Goal: Task Accomplishment & Management: Manage account settings

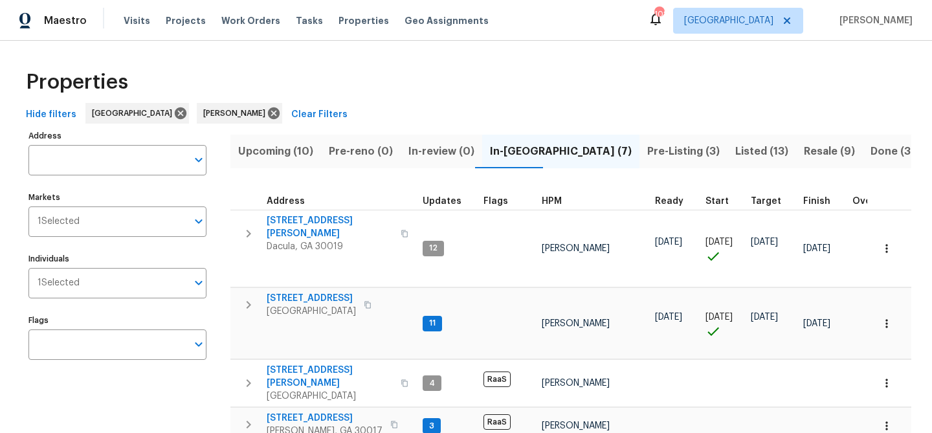
click at [464, 56] on div "Properties Hide filters Atlanta Michael Durham Clear Filters Address Address Ma…" at bounding box center [466, 350] width 932 height 619
click at [735, 146] on span "Listed (13)" at bounding box center [761, 151] width 53 height 18
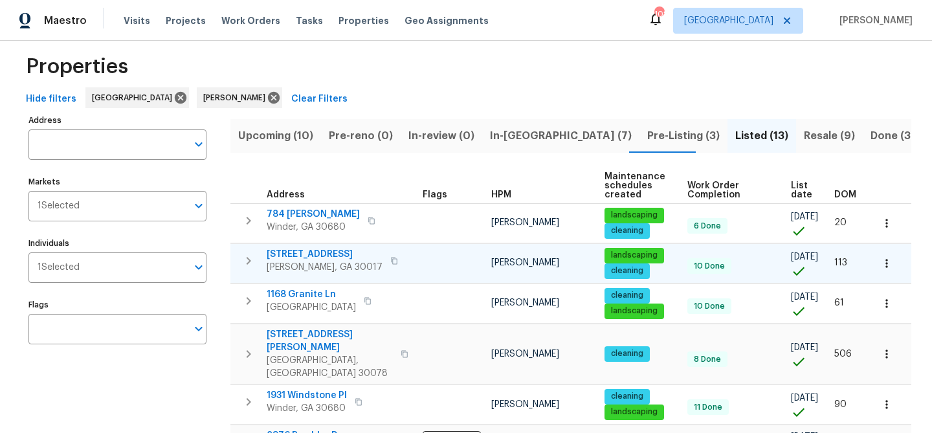
scroll to position [20, 0]
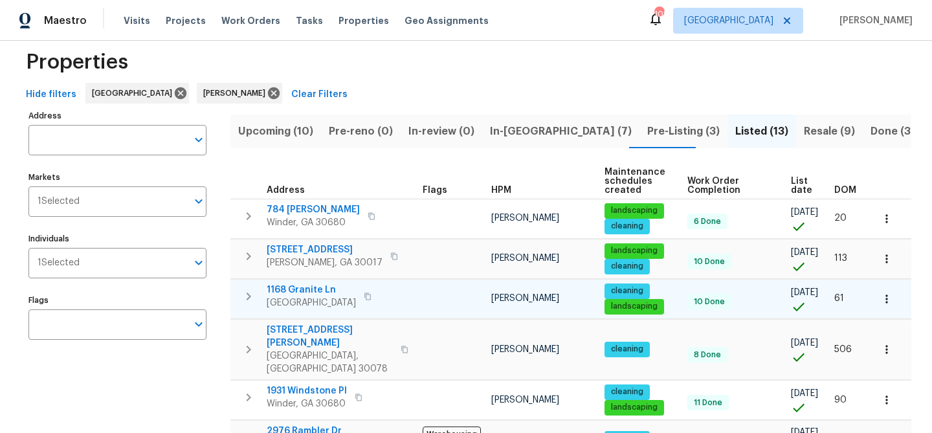
click at [301, 285] on span "1168 Granite Ln" at bounding box center [311, 289] width 89 height 13
click at [298, 289] on span "1168 Granite Ln" at bounding box center [311, 289] width 89 height 13
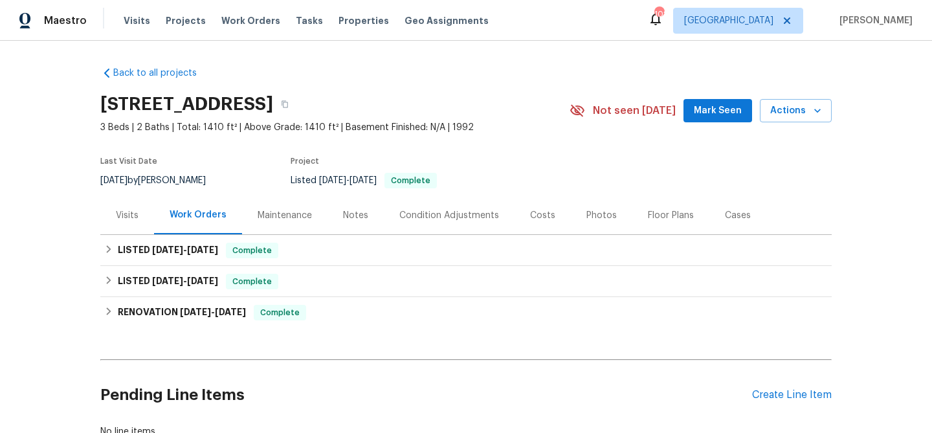
click at [741, 111] on span "Mark Seen" at bounding box center [717, 111] width 48 height 16
click at [808, 398] on div "Create Line Item" at bounding box center [792, 395] width 80 height 12
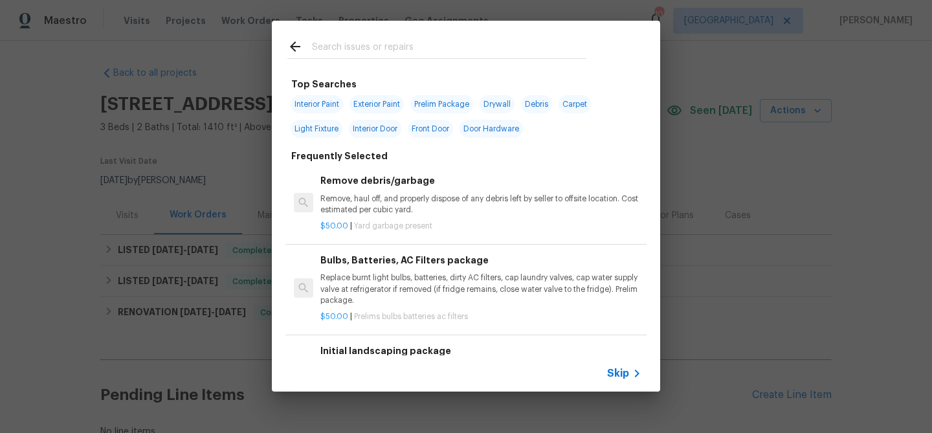
click at [420, 50] on input "text" at bounding box center [449, 48] width 274 height 19
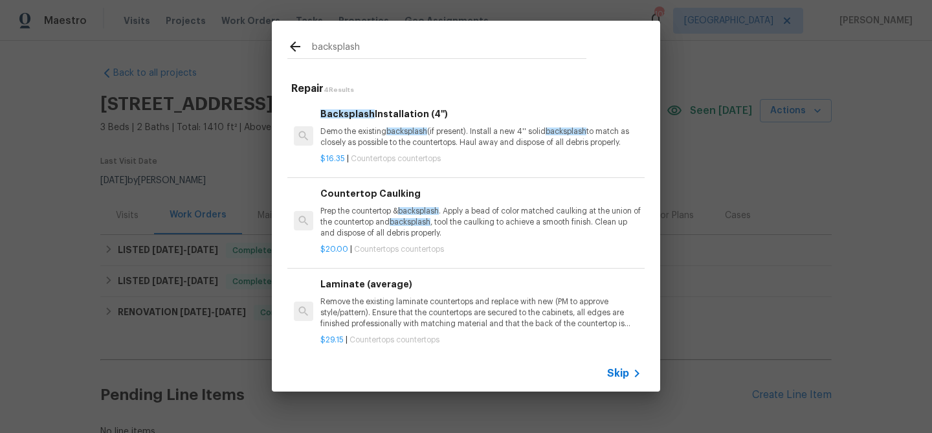
type input "backsplash"
click at [422, 131] on span "backsplash" at bounding box center [406, 131] width 41 height 8
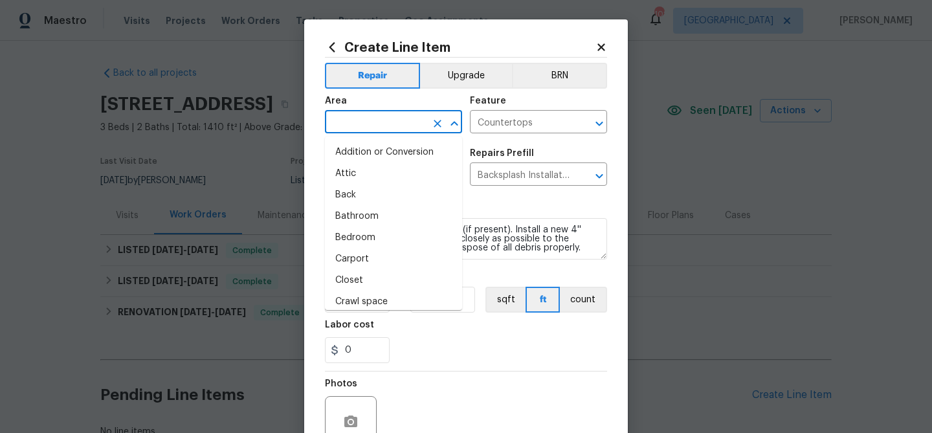
click at [408, 129] on input "text" at bounding box center [375, 123] width 101 height 20
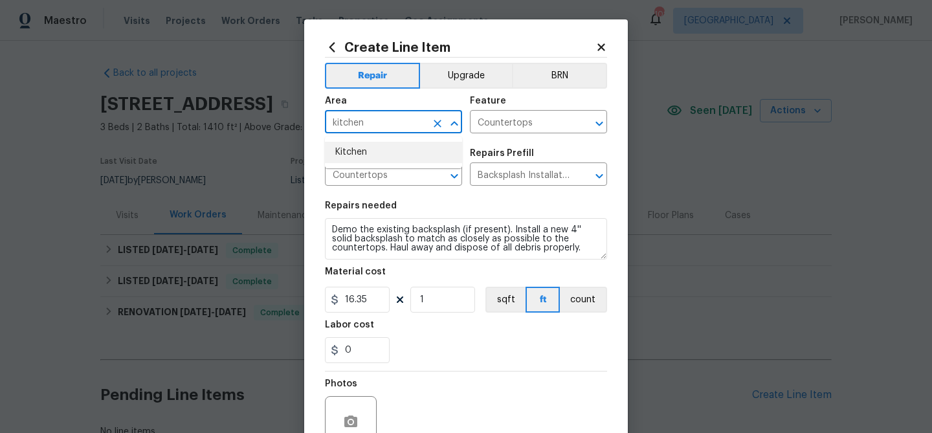
click at [397, 163] on ul "Kitchen" at bounding box center [393, 152] width 137 height 32
click at [380, 149] on li "Kitchen" at bounding box center [393, 152] width 137 height 21
type input "Kitchen"
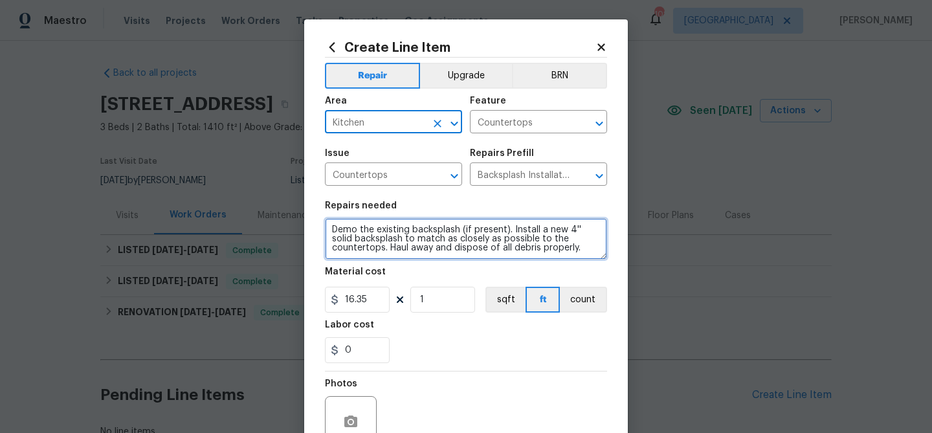
click at [328, 230] on textarea "Demo the existing backsplash (if present). Install a new 4'' solid backsplash t…" at bounding box center [466, 238] width 282 height 41
paste textarea "replacing the backsplash with an upgraded subway tile backsplash"
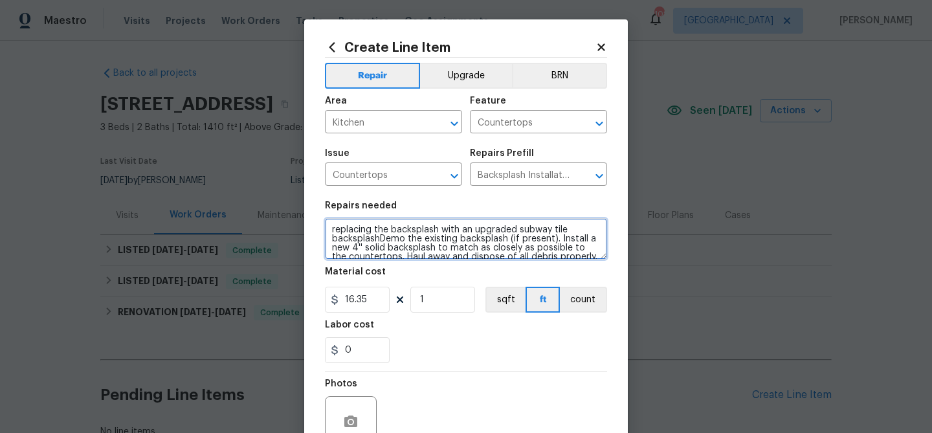
click at [372, 229] on textarea "replacing the backsplash with an upgraded subway tile backsplashDemo the existi…" at bounding box center [466, 238] width 282 height 41
click at [380, 235] on textarea "Replace the backsplash with an upgraded subway tile backsplashDemo the existing…" at bounding box center [466, 238] width 282 height 41
type textarea "Replace the backsplash with an upgraded subway tile backsplash - Demo the exist…"
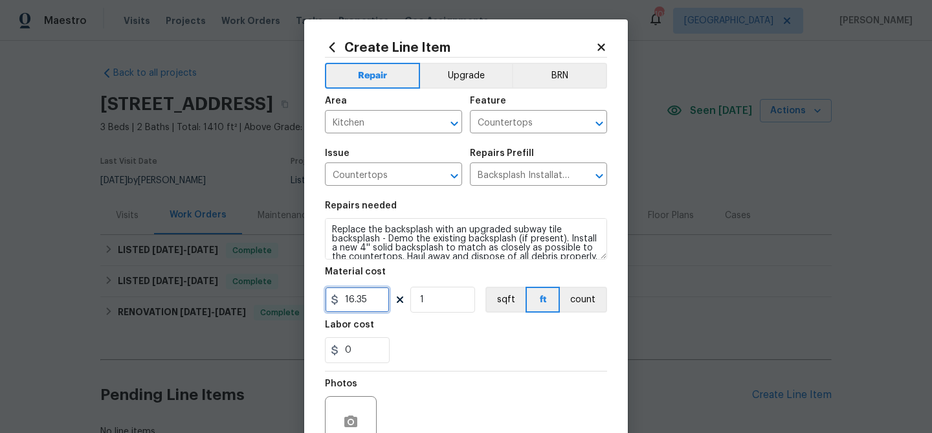
click at [356, 302] on input "16.35" at bounding box center [357, 300] width 65 height 26
click at [409, 341] on div "0" at bounding box center [466, 350] width 282 height 26
click at [353, 299] on input "1500" at bounding box center [357, 300] width 65 height 26
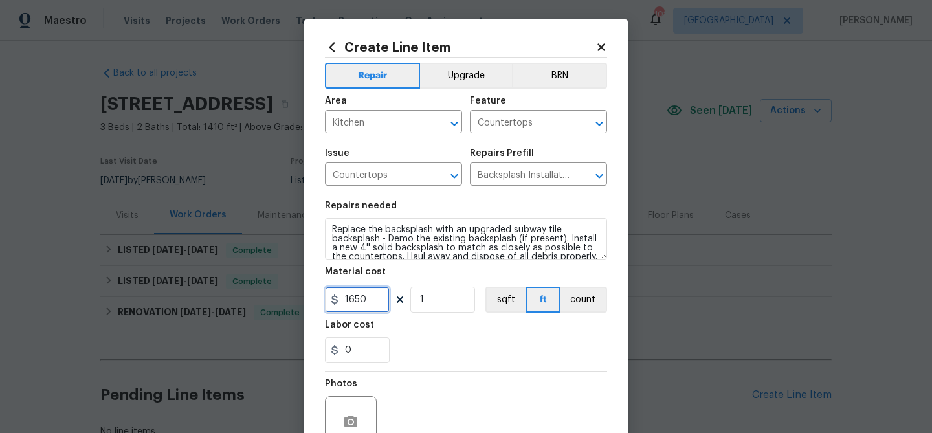
click at [356, 299] on input "1650" at bounding box center [357, 300] width 65 height 26
type input "1500"
click at [424, 347] on div "0" at bounding box center [466, 350] width 282 height 26
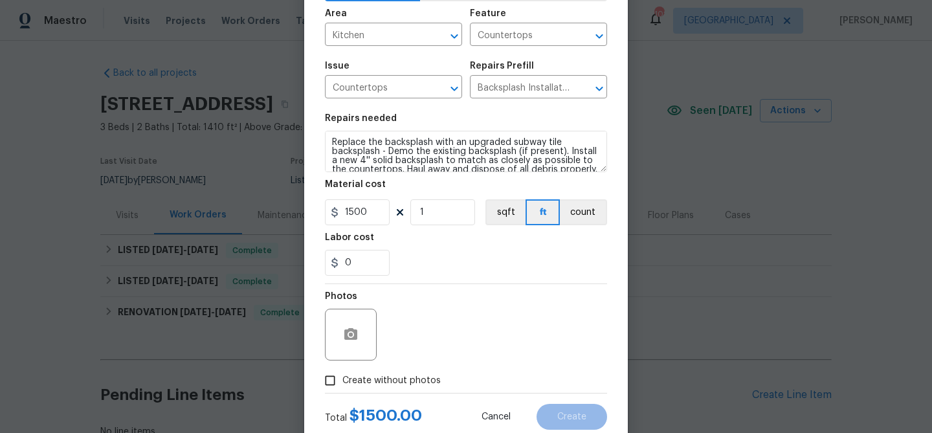
scroll to position [125, 0]
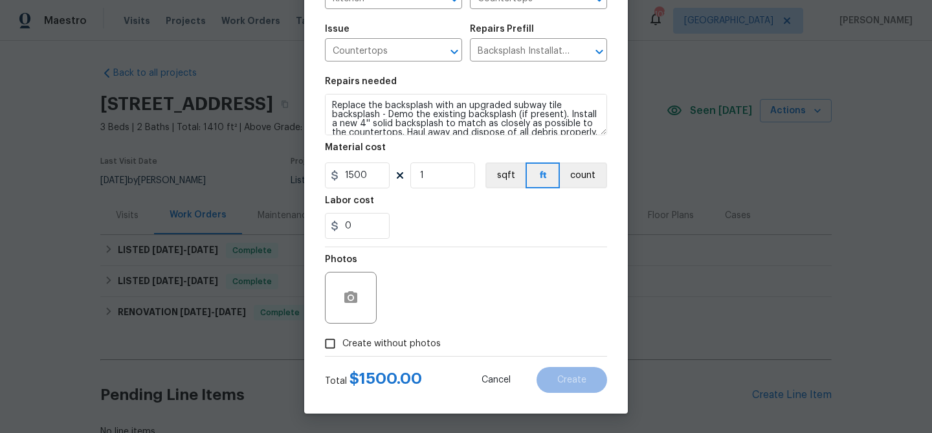
click at [419, 345] on span "Create without photos" at bounding box center [391, 344] width 98 height 14
click at [342, 345] on input "Create without photos" at bounding box center [330, 343] width 25 height 25
checkbox input "true"
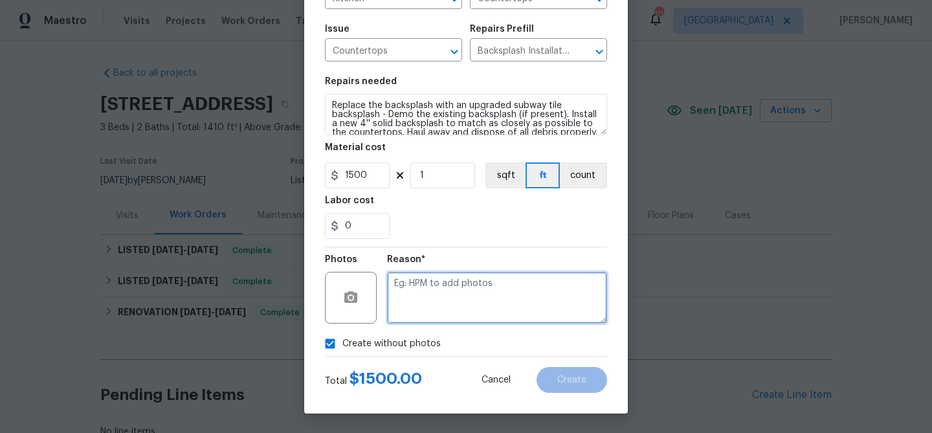
click at [417, 311] on textarea at bounding box center [497, 298] width 220 height 52
paste textarea "replacing the backsplash with an upgraded subway tile backsplash"
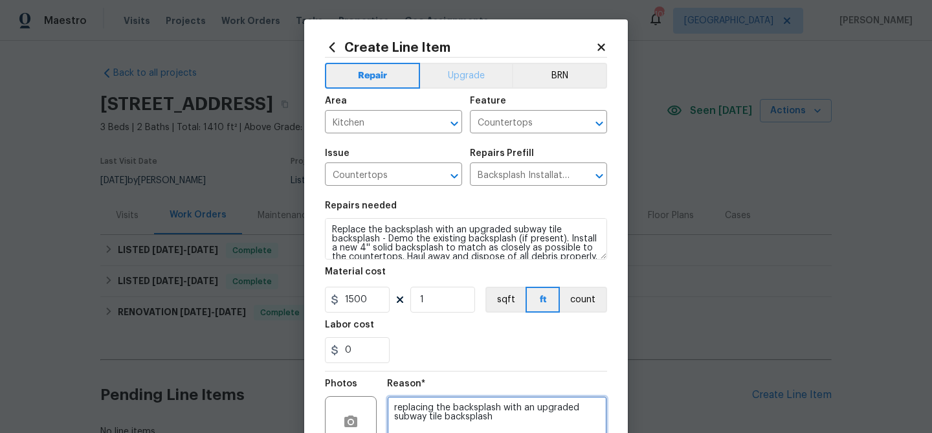
type textarea "replacing the backsplash with an upgraded subway tile backsplash"
click at [461, 69] on button "Upgrade" at bounding box center [466, 76] width 93 height 26
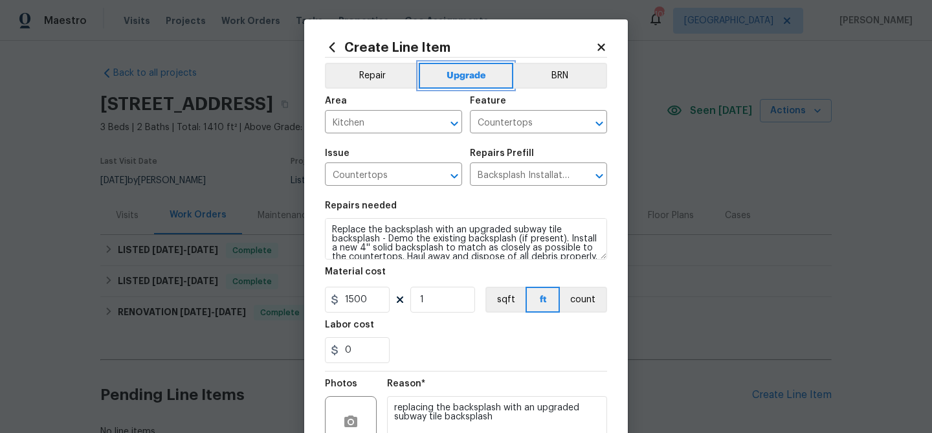
scroll to position [125, 0]
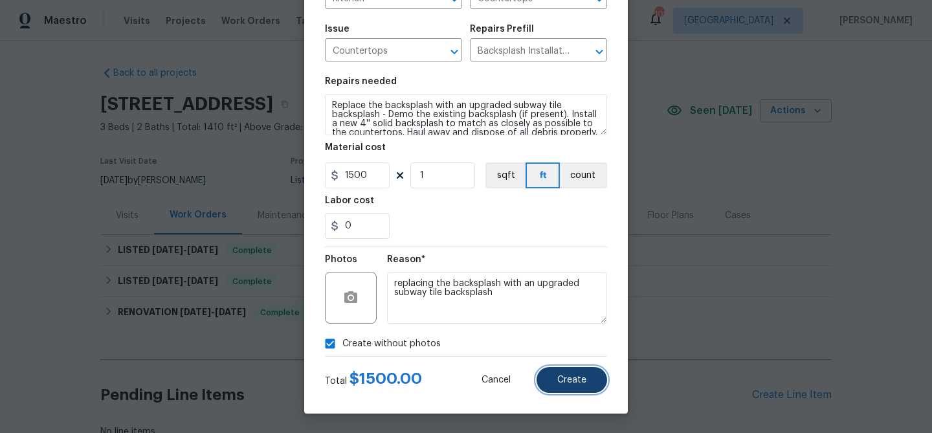
click at [561, 377] on span "Create" at bounding box center [571, 380] width 29 height 10
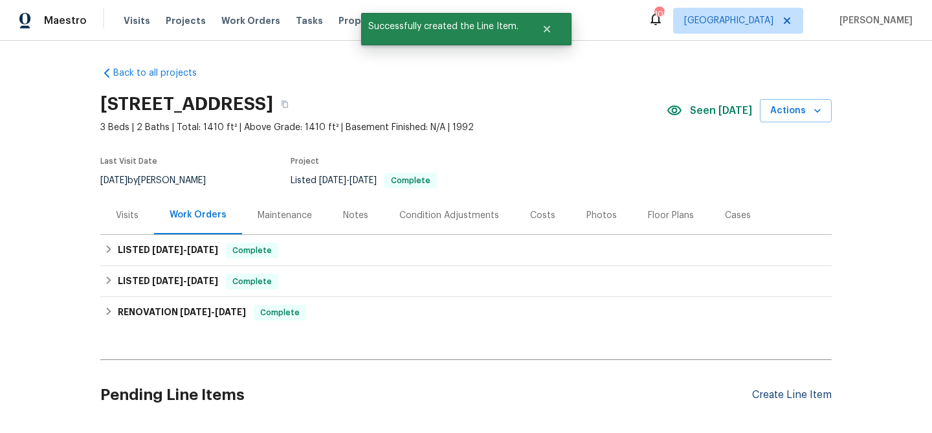
click at [791, 392] on div "Create Line Item" at bounding box center [792, 395] width 80 height 12
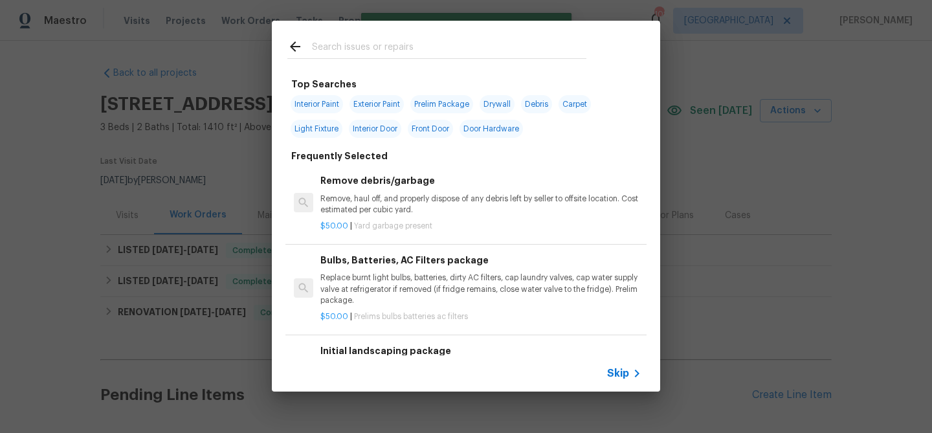
click at [413, 55] on input "text" at bounding box center [449, 48] width 274 height 19
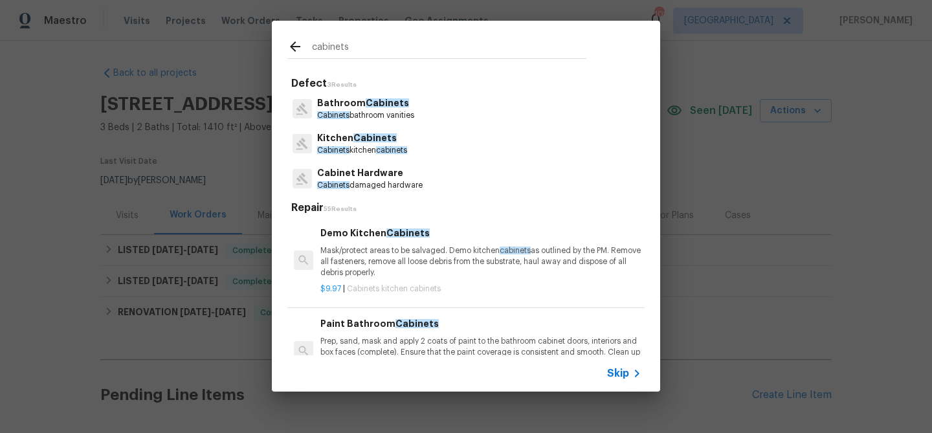
type input "cabinets"
click at [358, 142] on span "Cabinets" at bounding box center [374, 137] width 43 height 9
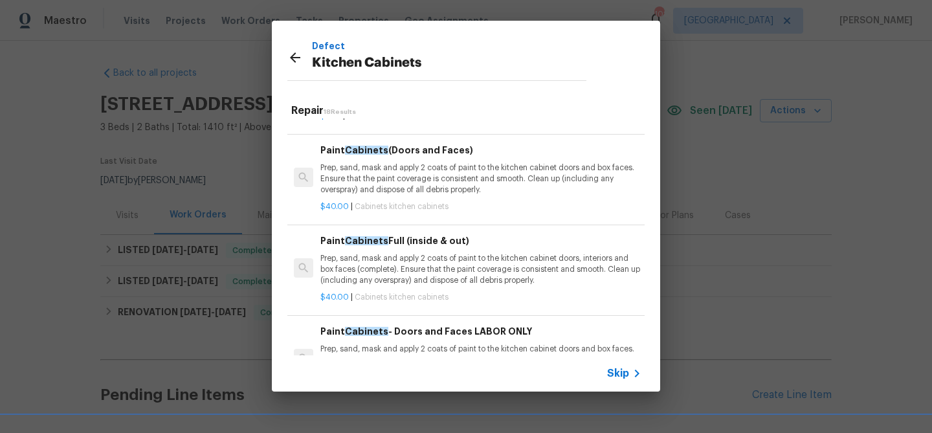
scroll to position [78, 0]
click at [367, 253] on p "Prep, sand, mask and apply 2 coats of paint to the kitchen cabinet doors, inter…" at bounding box center [480, 268] width 321 height 33
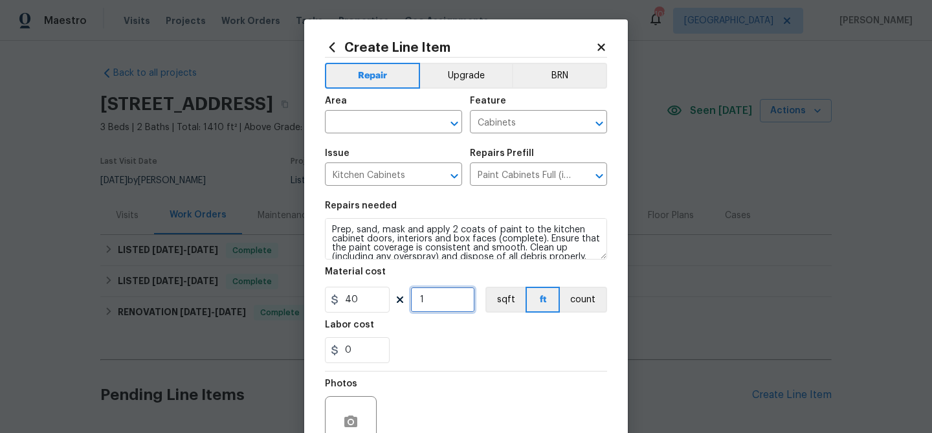
click at [441, 296] on input "1" at bounding box center [442, 300] width 65 height 26
type input "40"
click at [445, 374] on div "Photos" at bounding box center [466, 413] width 282 height 84
click at [382, 129] on input "text" at bounding box center [375, 123] width 101 height 20
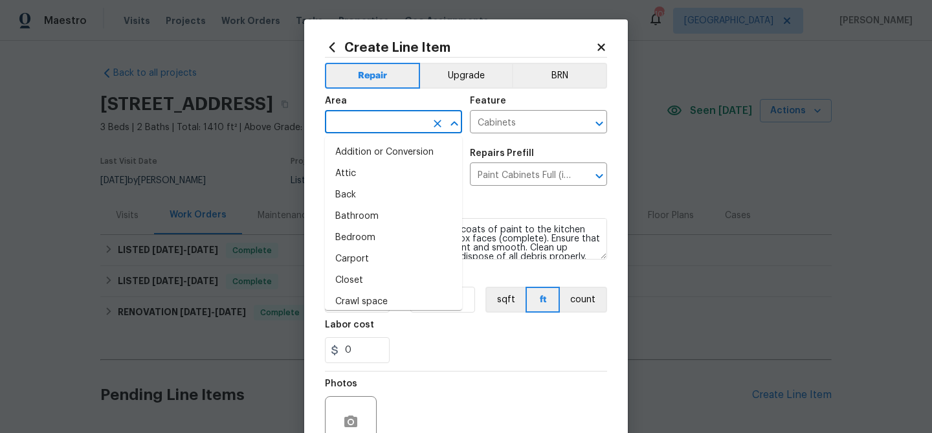
type input "i"
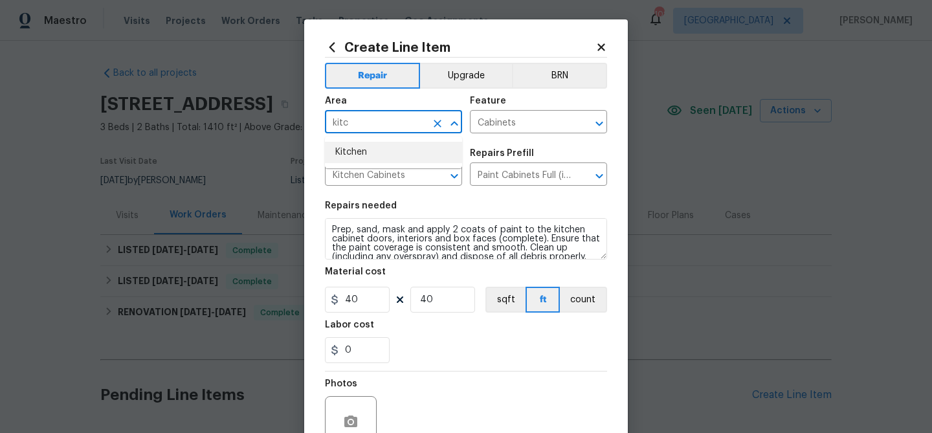
click at [369, 148] on li "Kitchen" at bounding box center [393, 152] width 137 height 21
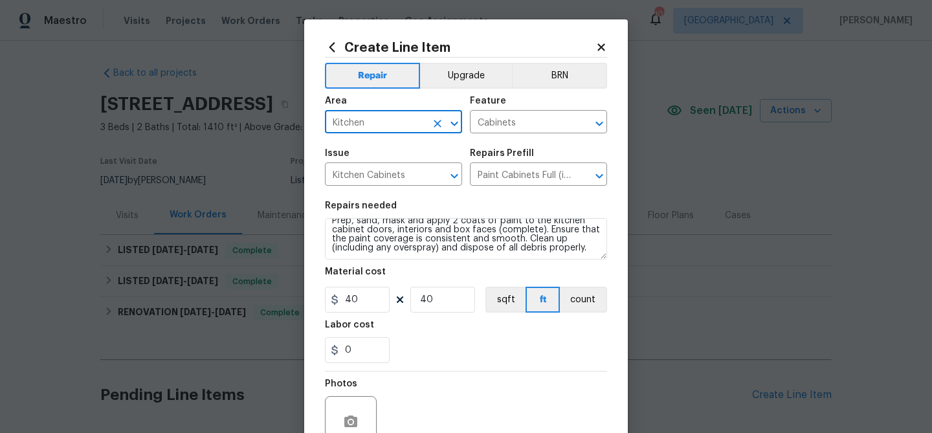
scroll to position [125, 0]
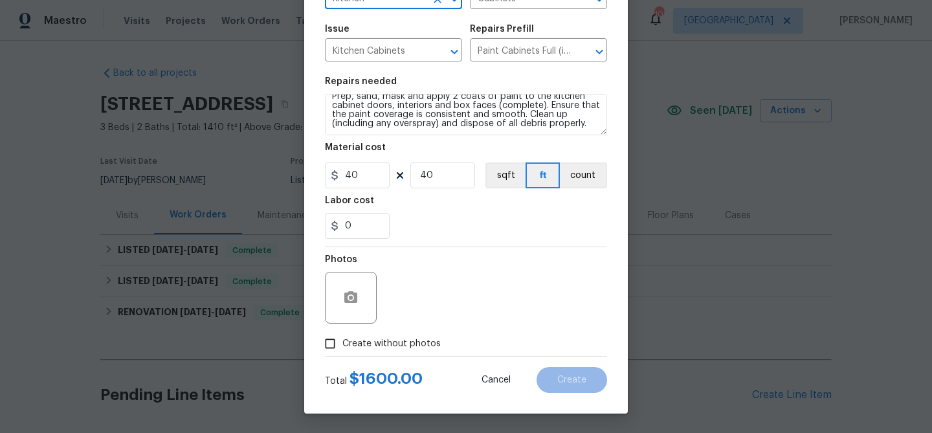
type input "Kitchen"
click at [387, 340] on span "Create without photos" at bounding box center [391, 344] width 98 height 14
click at [342, 340] on input "Create without photos" at bounding box center [330, 343] width 25 height 25
checkbox input "true"
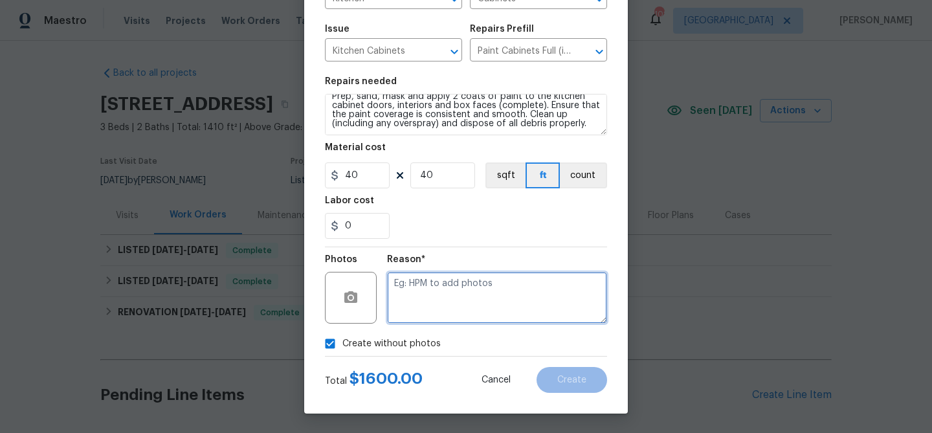
click at [413, 296] on textarea at bounding box center [497, 298] width 220 height 52
type textarea "Cabinet paint"
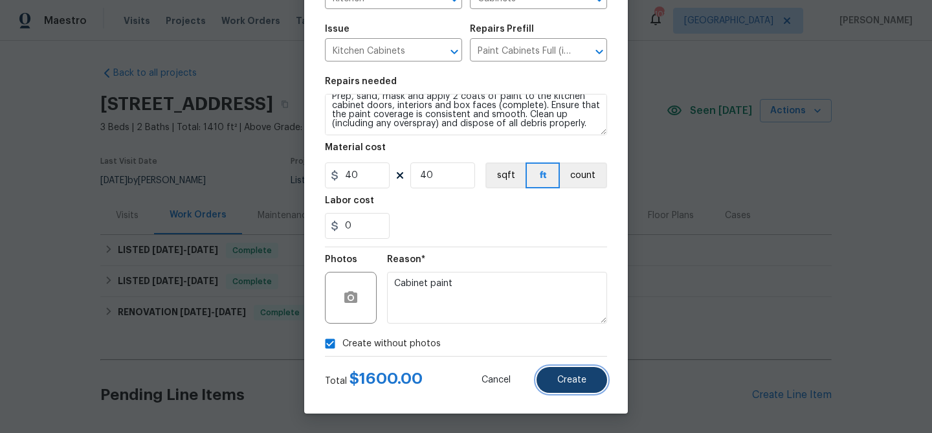
click at [562, 378] on span "Create" at bounding box center [571, 380] width 29 height 10
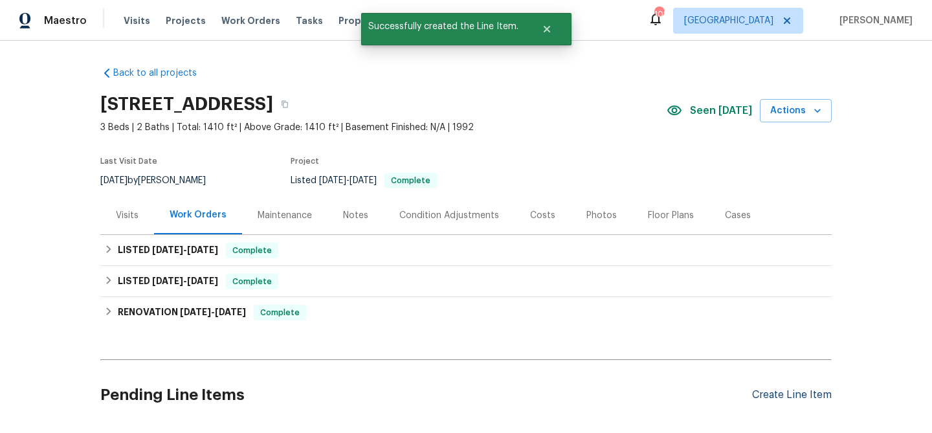
click at [781, 395] on div "Create Line Item" at bounding box center [792, 395] width 80 height 12
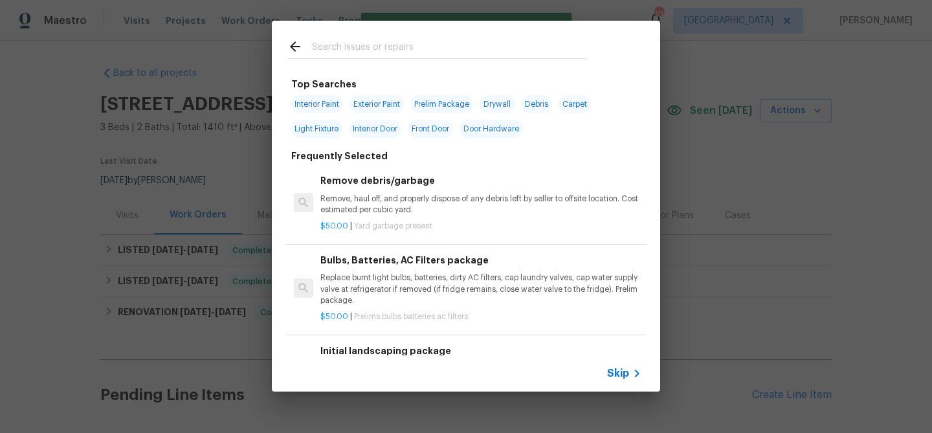
click at [413, 43] on input "text" at bounding box center [449, 48] width 274 height 19
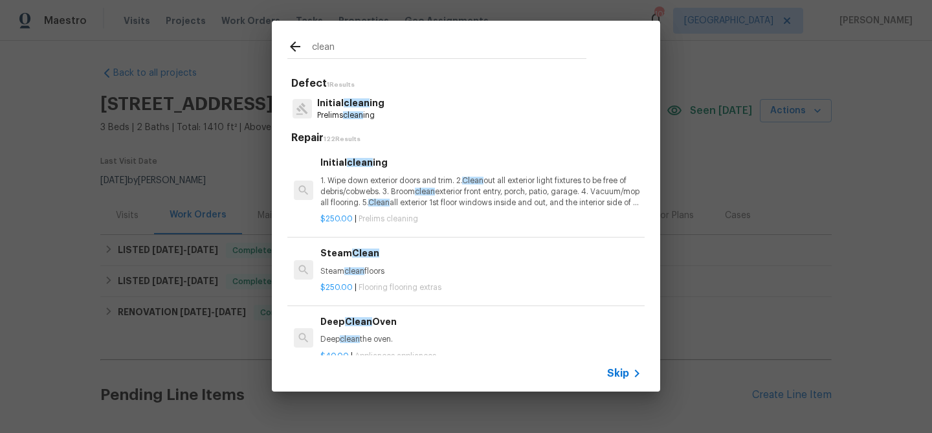
type input "clean"
click at [375, 195] on p "1. Wipe down exterior doors and trim. 2. Clean out all exterior light fixtures …" at bounding box center [480, 191] width 321 height 33
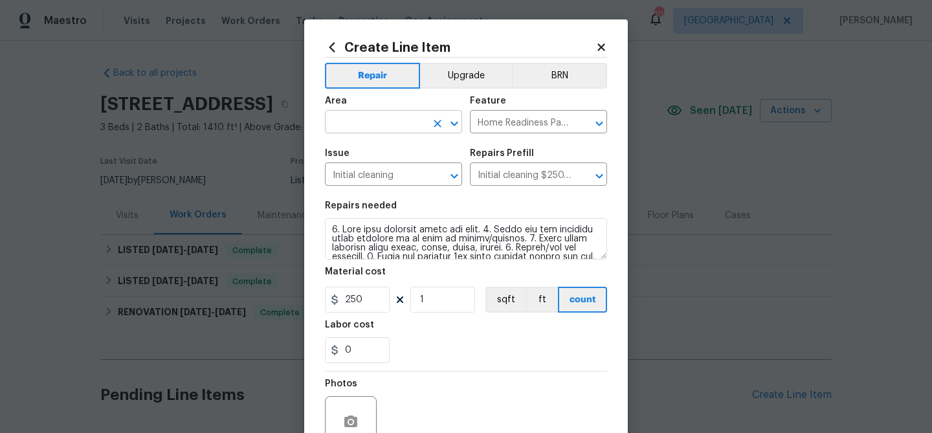
click at [391, 121] on input "text" at bounding box center [375, 123] width 101 height 20
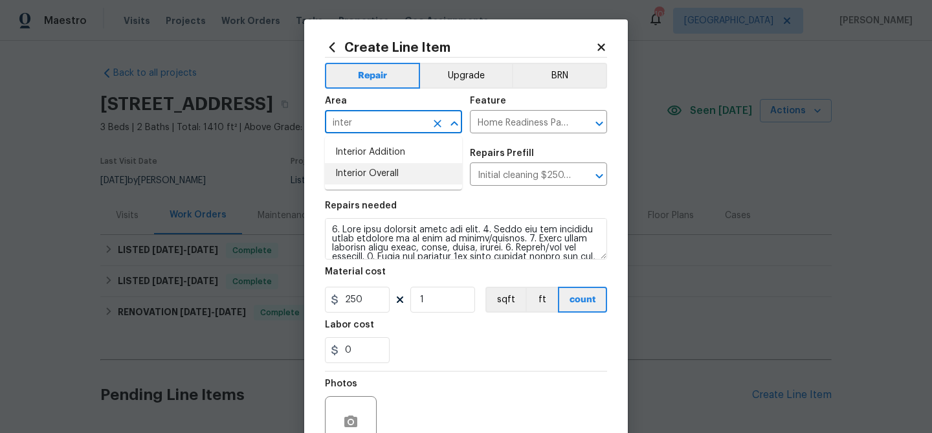
click at [387, 174] on li "Interior Overall" at bounding box center [393, 173] width 137 height 21
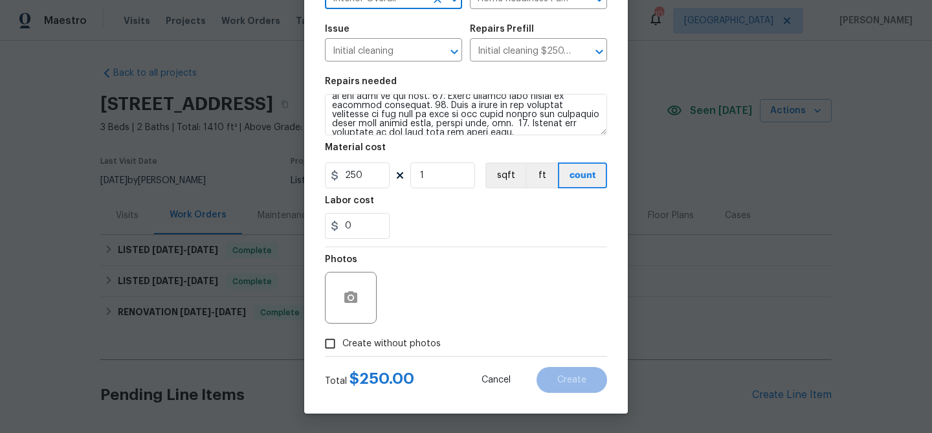
type input "Interior Overall"
click at [417, 344] on span "Create without photos" at bounding box center [391, 344] width 98 height 14
click at [342, 344] on input "Create without photos" at bounding box center [330, 343] width 25 height 25
checkbox input "true"
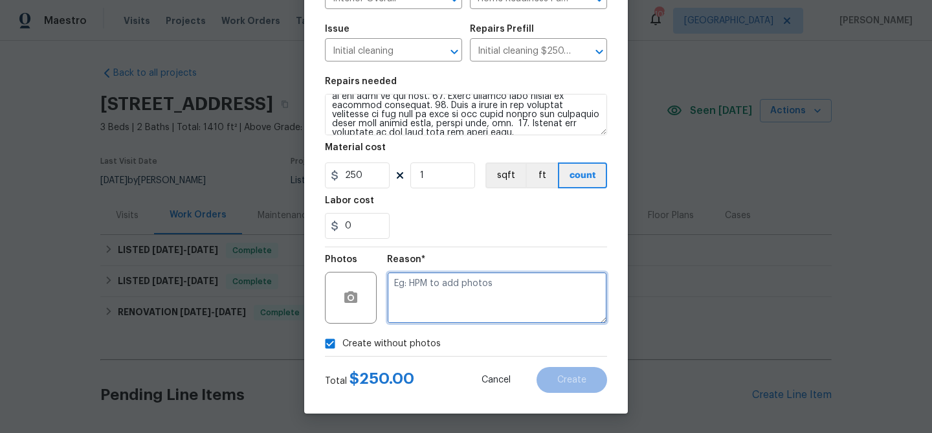
click at [440, 309] on textarea at bounding box center [497, 298] width 220 height 52
type textarea "C"
type textarea "full clean after repairs"
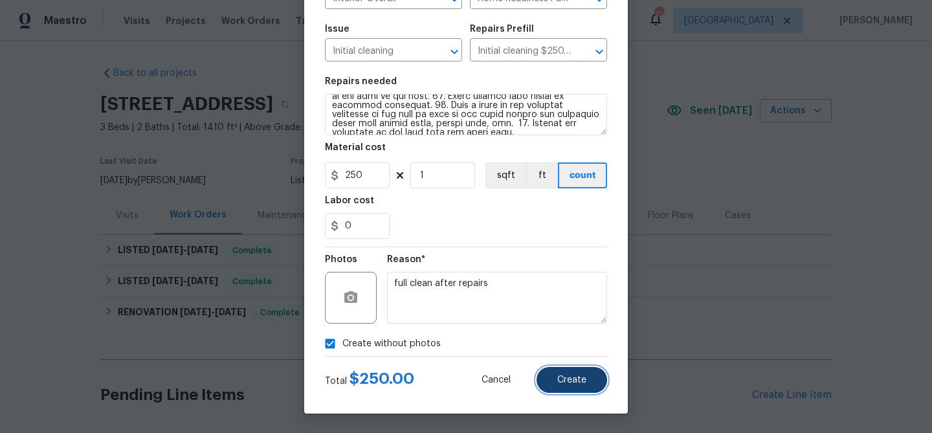
click at [575, 373] on button "Create" at bounding box center [571, 380] width 71 height 26
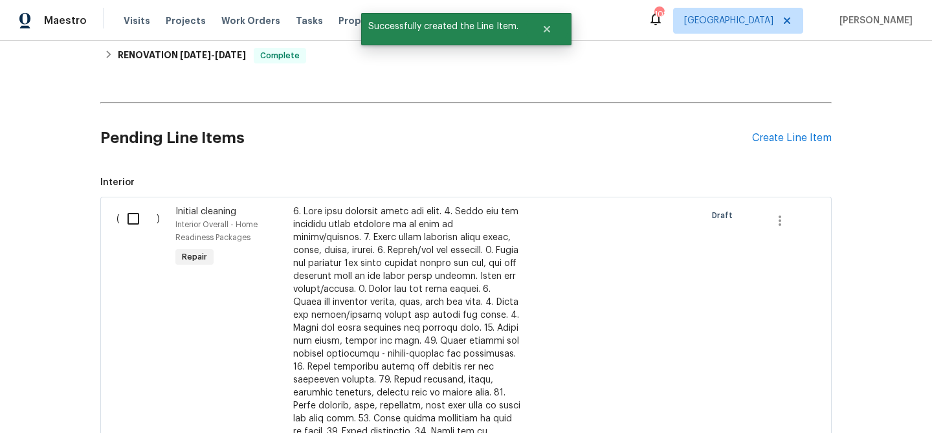
scroll to position [254, 0]
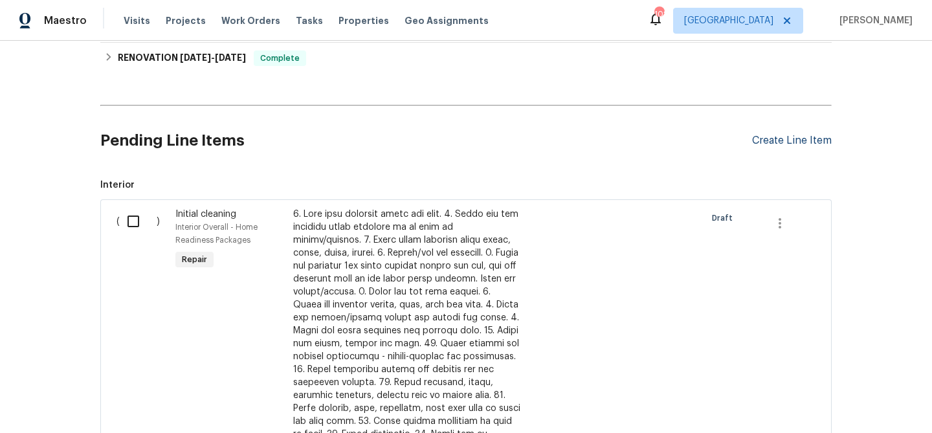
click at [799, 144] on div "Create Line Item" at bounding box center [792, 141] width 80 height 12
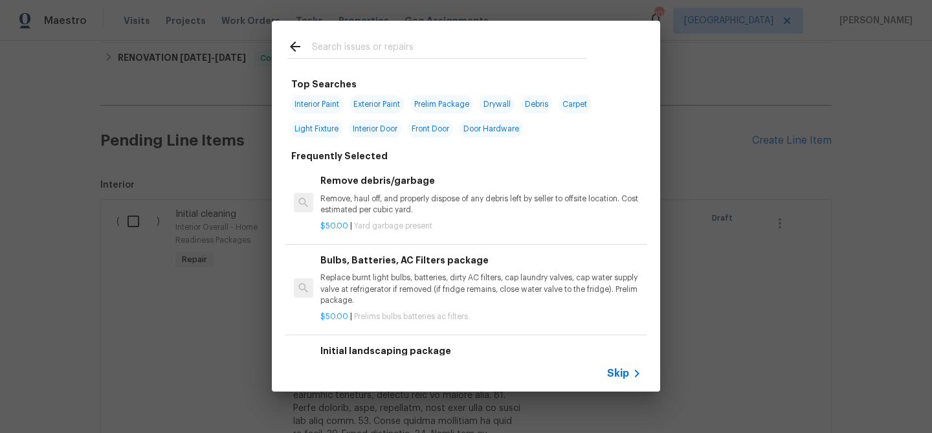
click at [419, 51] on input "text" at bounding box center [449, 48] width 274 height 19
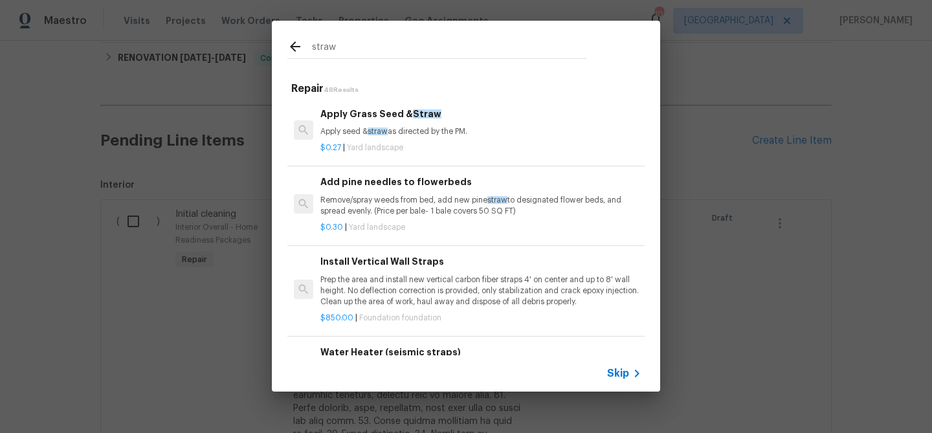
type input "straw"
click at [350, 193] on div "Add pine needles to flowerbeds Remove/spray weeds from bed, add new pine straw …" at bounding box center [480, 196] width 321 height 42
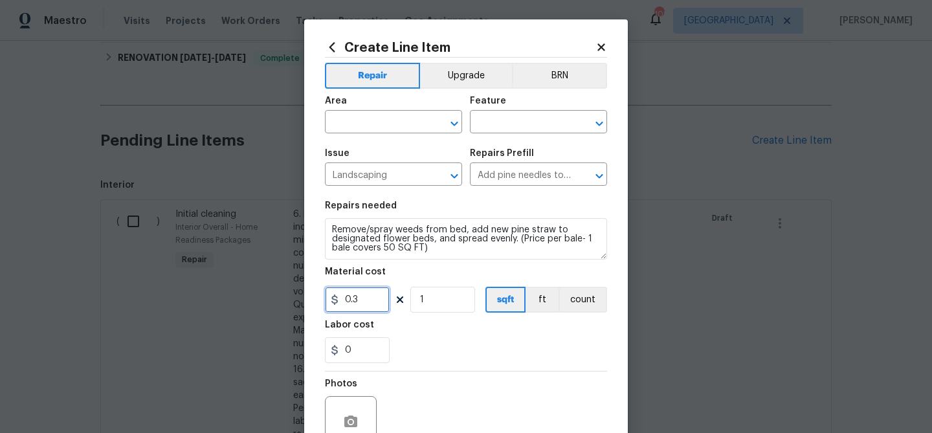
click at [366, 302] on input "0.3" at bounding box center [357, 300] width 65 height 26
type input "8"
click at [446, 294] on input "1" at bounding box center [442, 300] width 65 height 26
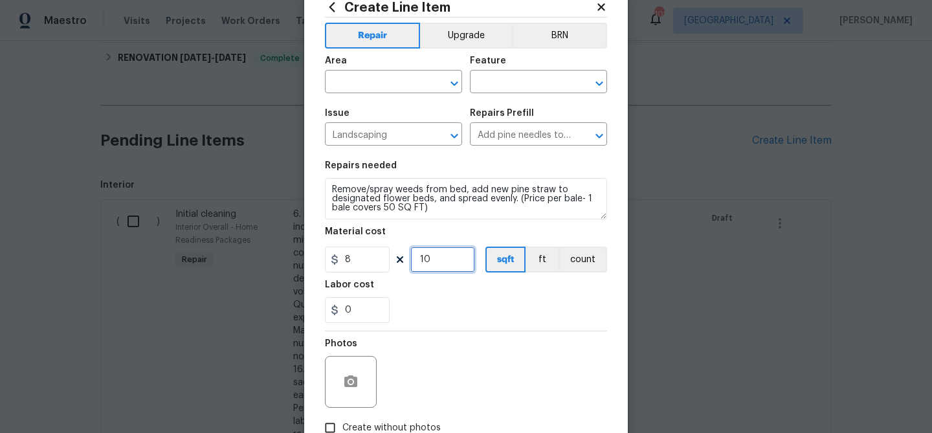
scroll to position [125, 0]
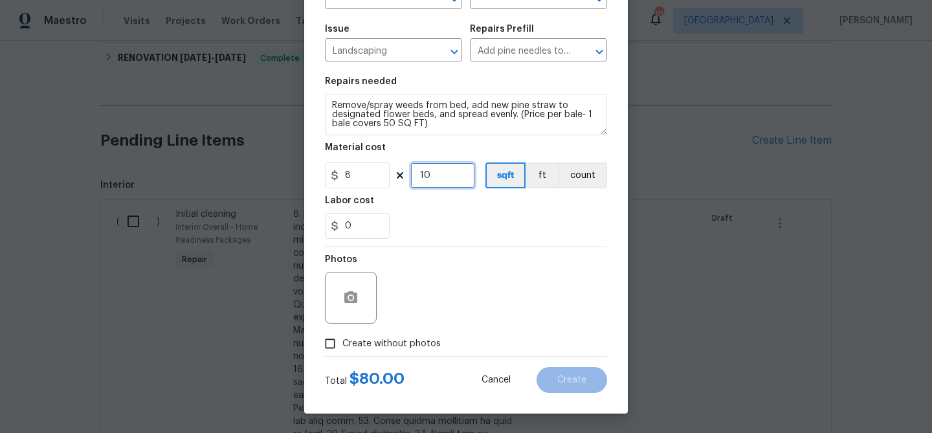
type input "10"
click at [425, 343] on span "Create without photos" at bounding box center [391, 344] width 98 height 14
click at [342, 343] on input "Create without photos" at bounding box center [330, 343] width 25 height 25
checkbox input "true"
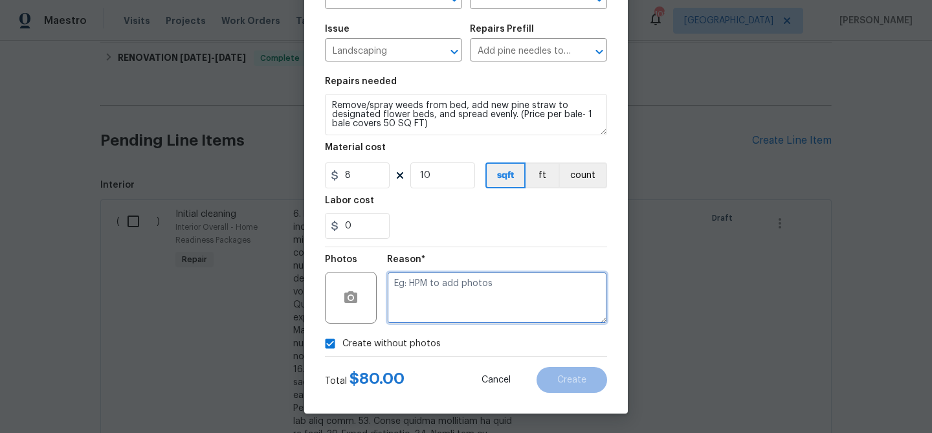
click at [438, 306] on textarea at bounding box center [497, 298] width 220 height 52
type textarea "front flower bed refresh"
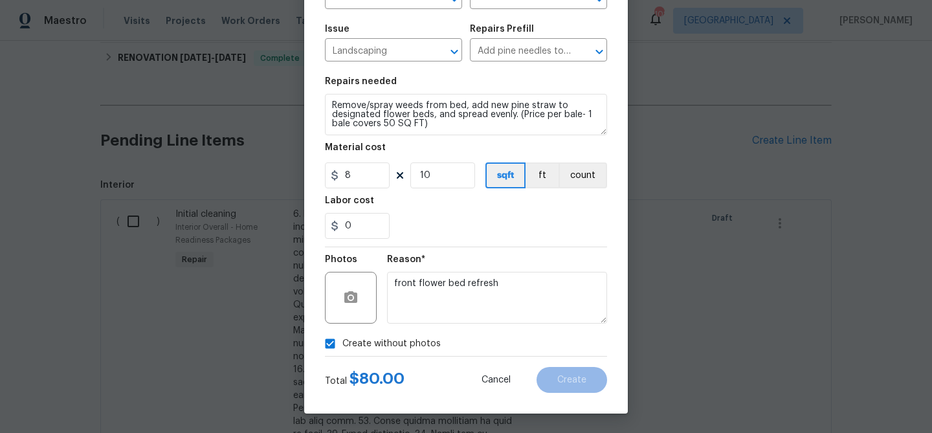
click at [440, 257] on div "Reason*" at bounding box center [497, 263] width 220 height 17
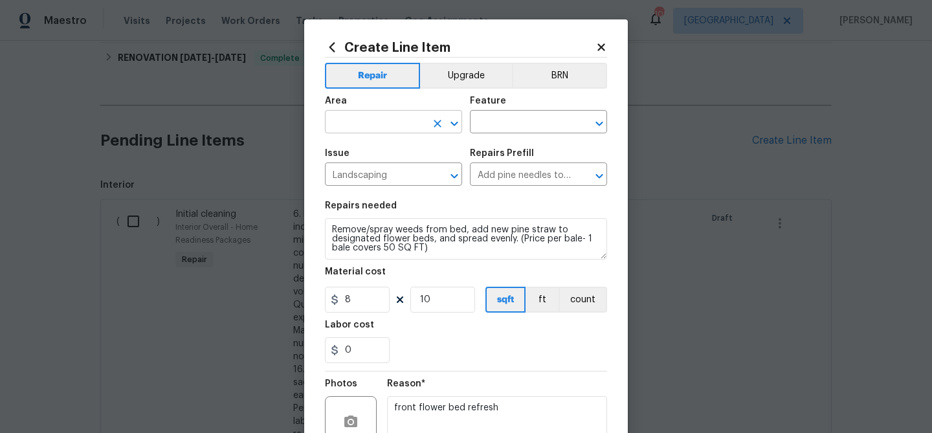
click at [358, 116] on input "text" at bounding box center [375, 123] width 101 height 20
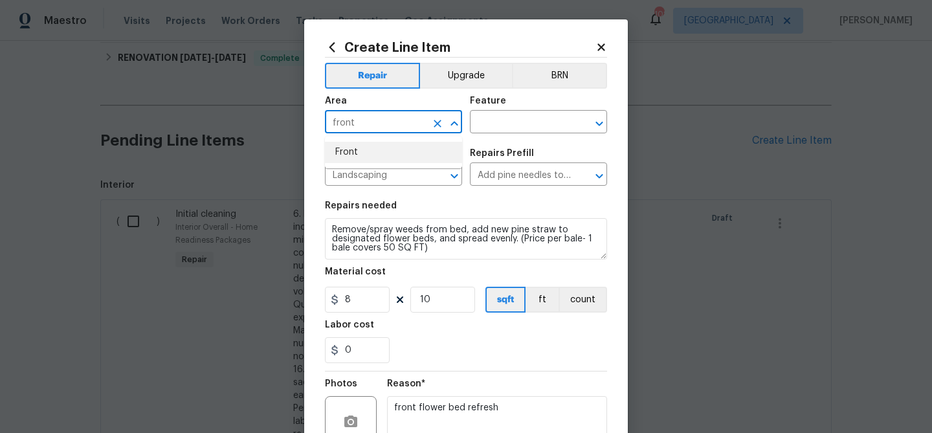
click at [350, 147] on li "Front" at bounding box center [393, 152] width 137 height 21
type input "Front"
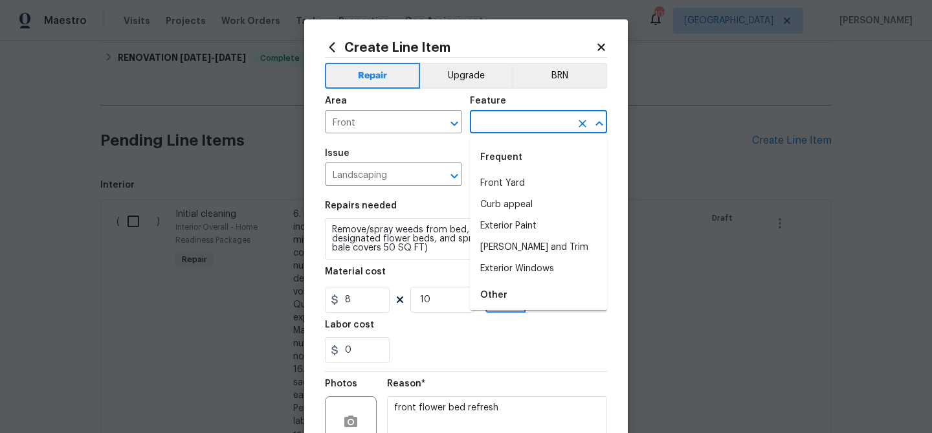
click at [491, 117] on input "text" at bounding box center [520, 123] width 101 height 20
click at [492, 180] on li "Front Yard" at bounding box center [538, 183] width 137 height 21
type input "Front Yard"
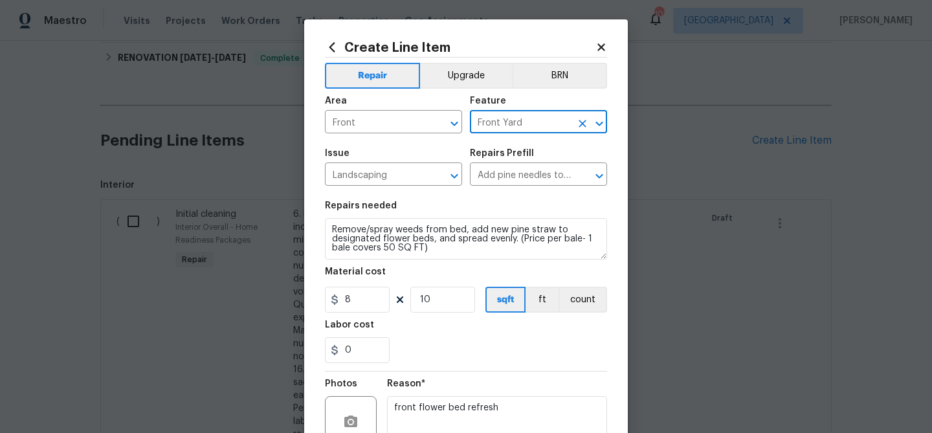
scroll to position [125, 0]
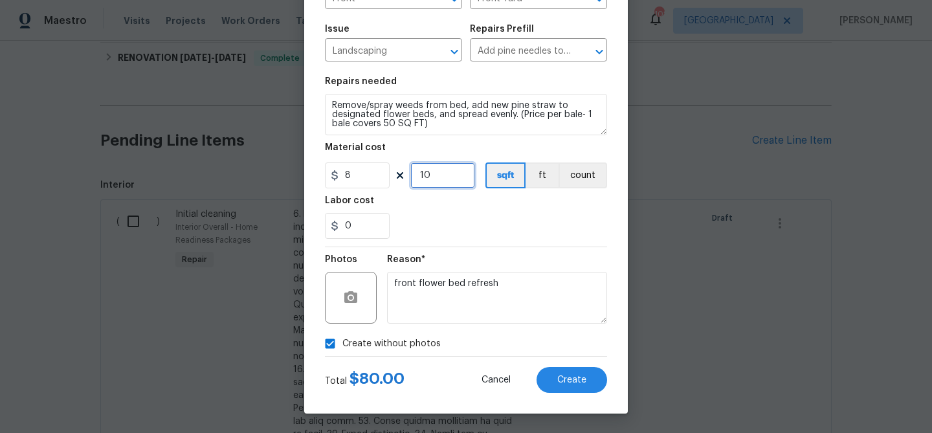
click at [436, 171] on input "10" at bounding box center [442, 175] width 65 height 26
type input "12"
click at [551, 382] on button "Create" at bounding box center [571, 380] width 71 height 26
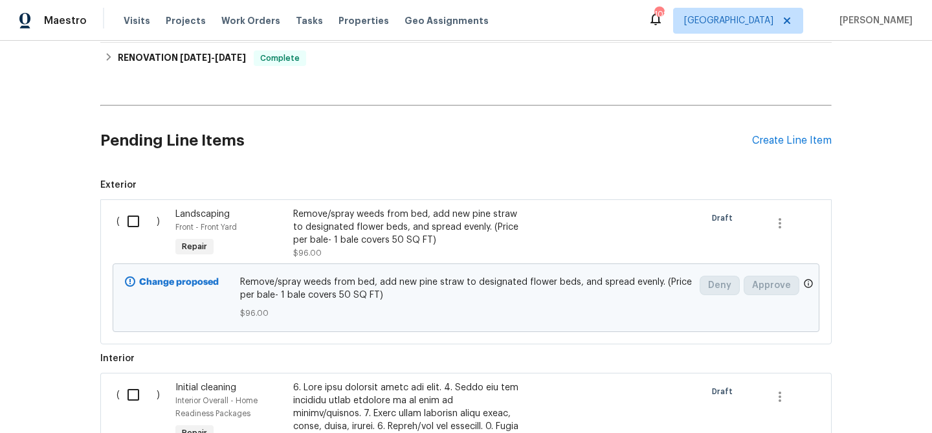
click at [139, 218] on input "checkbox" at bounding box center [138, 221] width 37 height 27
checkbox input "true"
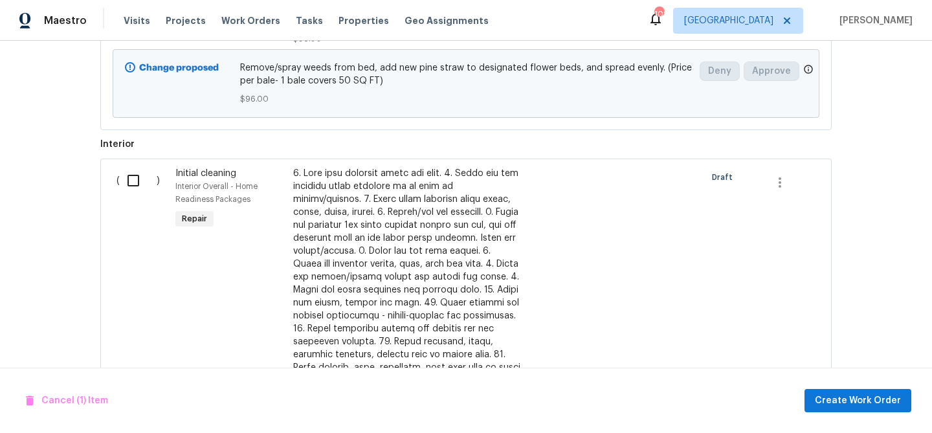
scroll to position [501, 0]
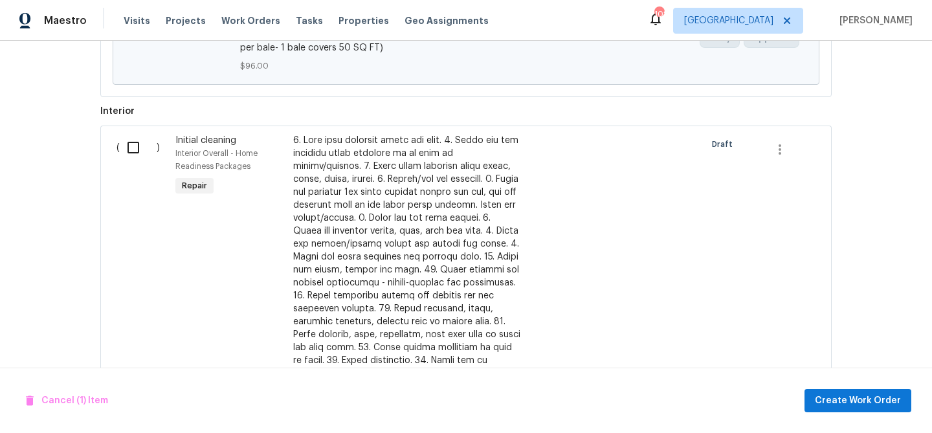
click at [132, 146] on input "checkbox" at bounding box center [138, 147] width 37 height 27
checkbox input "true"
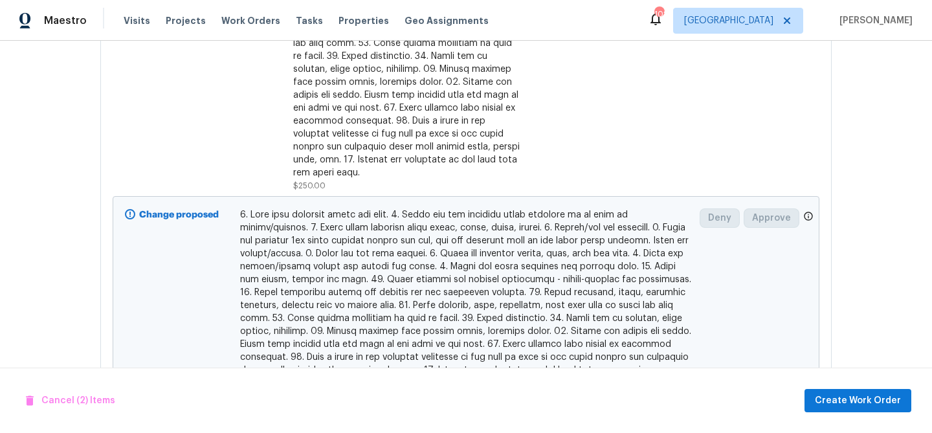
scroll to position [924, 0]
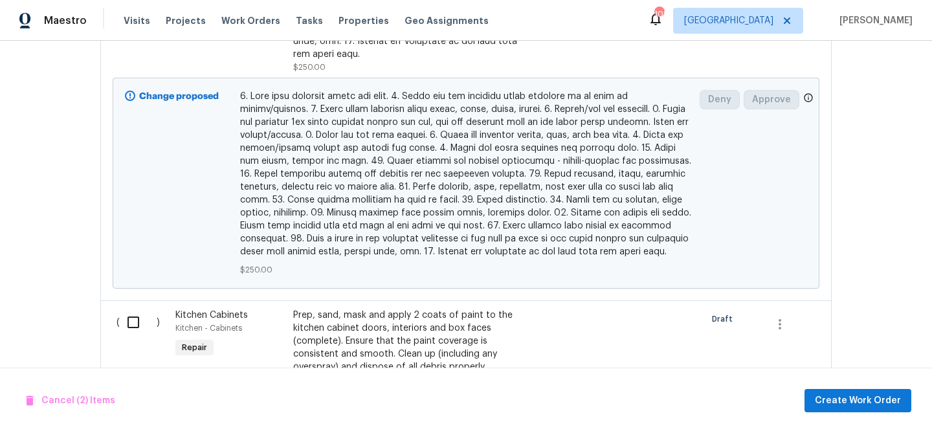
click at [131, 318] on input "checkbox" at bounding box center [138, 322] width 37 height 27
checkbox input "true"
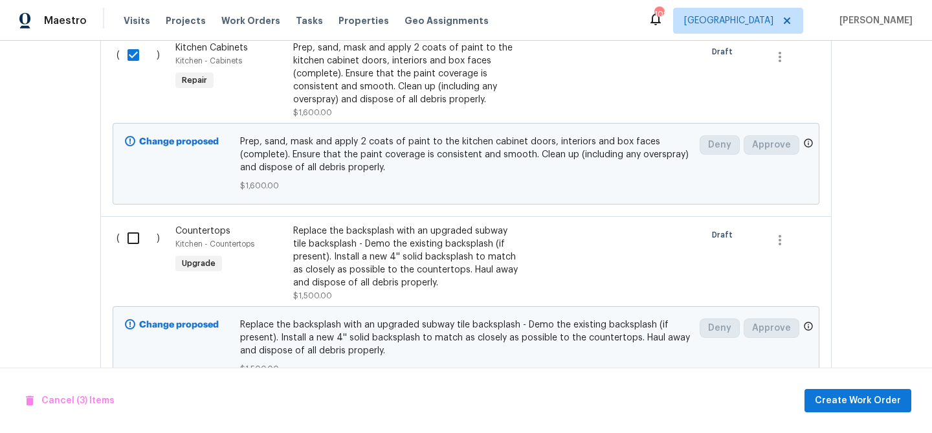
scroll to position [1194, 0]
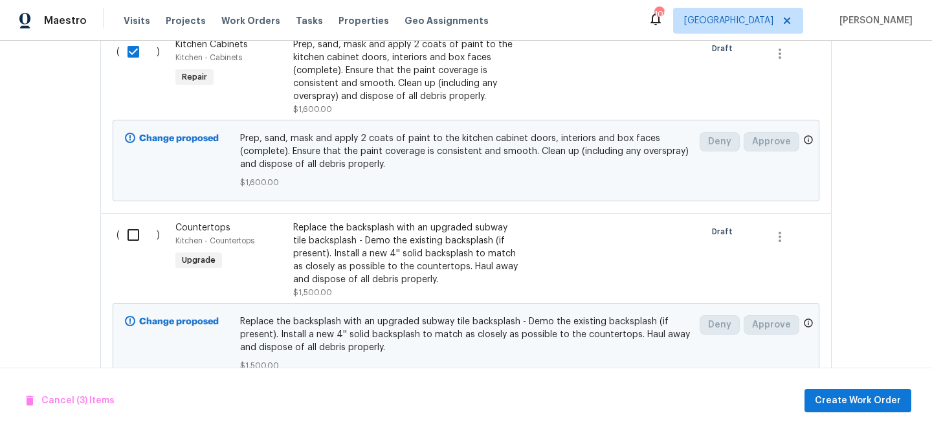
click at [135, 227] on input "checkbox" at bounding box center [138, 234] width 37 height 27
checkbox input "true"
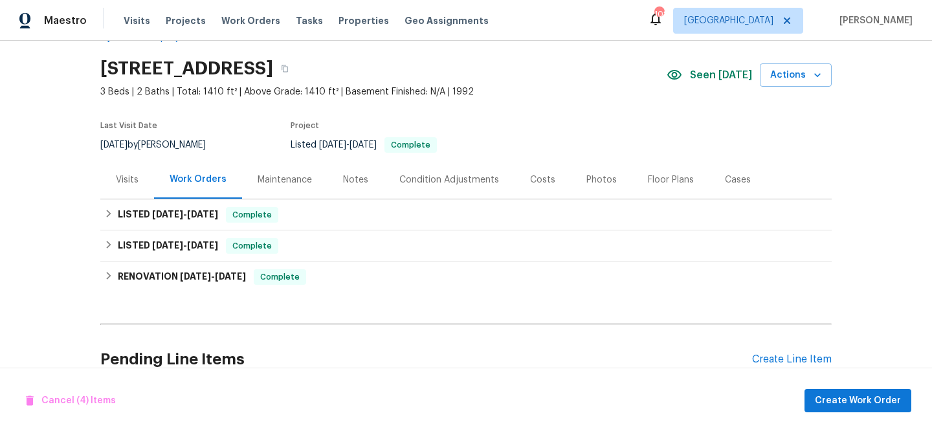
scroll to position [0, 0]
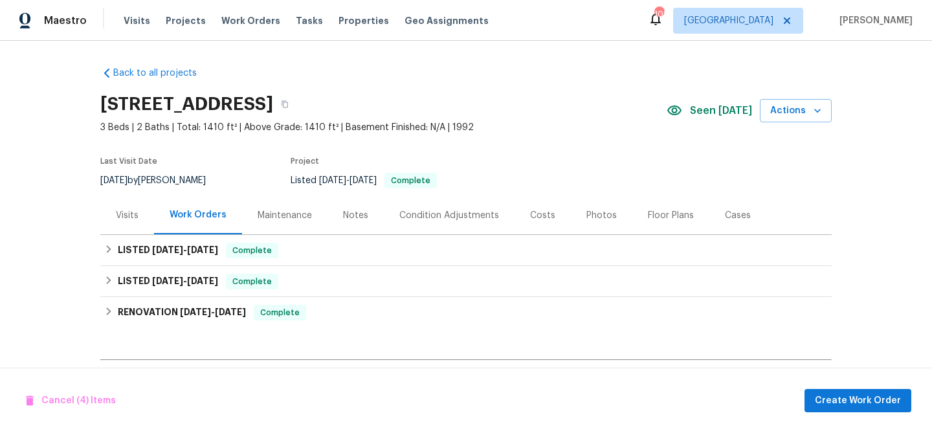
click at [582, 158] on section "1168 Granite Ln, Loganville, GA 30052 3 Beds | 2 Baths | Total: 1410 ft² | Abov…" at bounding box center [465, 141] width 731 height 109
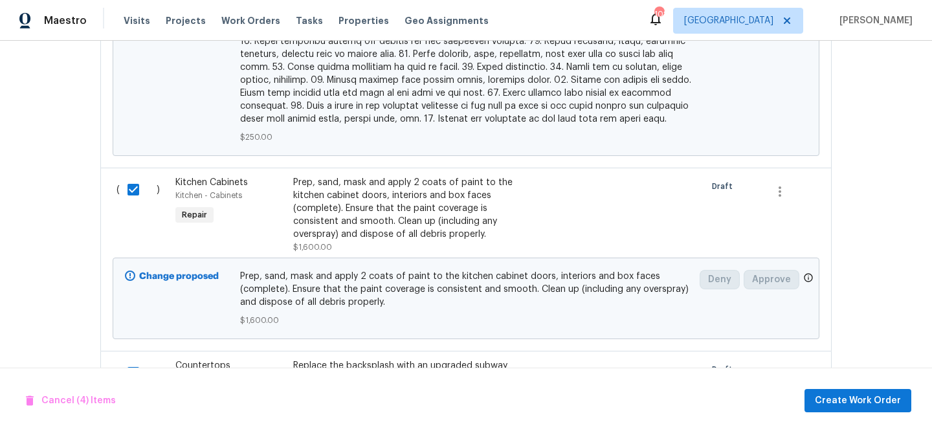
scroll to position [1068, 0]
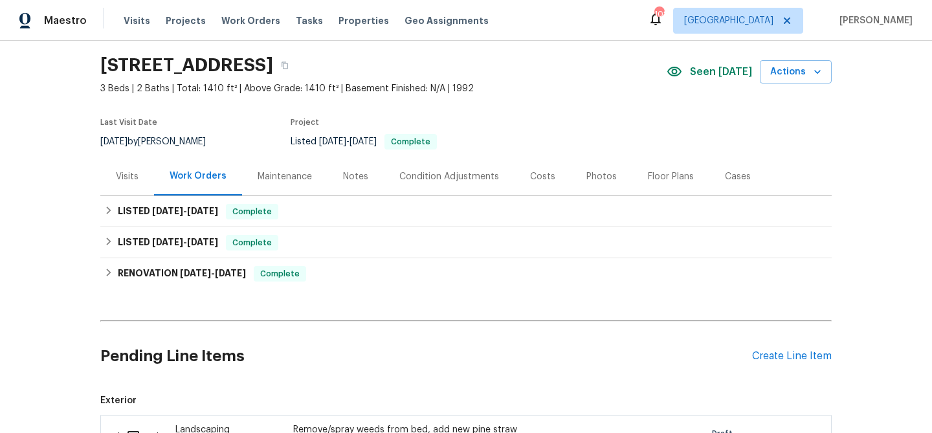
scroll to position [52, 0]
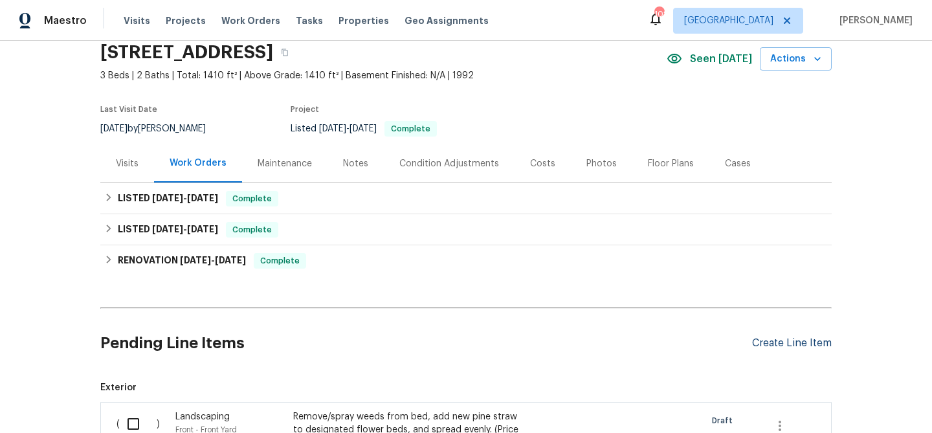
click at [759, 344] on div "Create Line Item" at bounding box center [792, 343] width 80 height 12
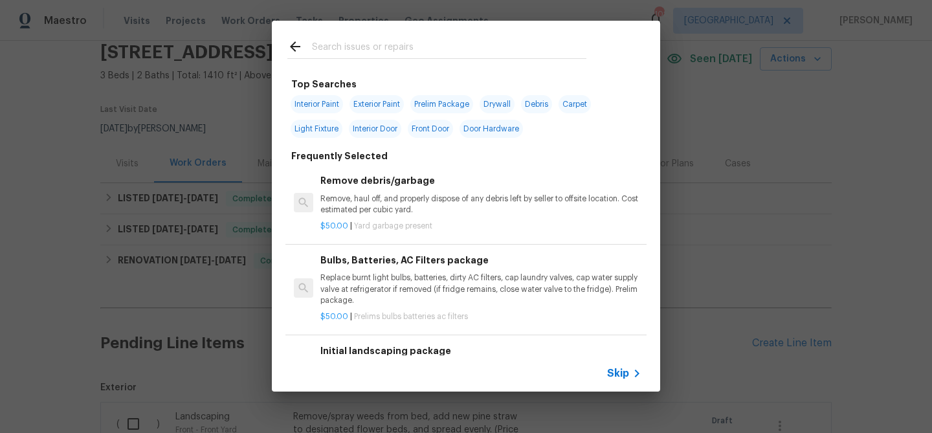
click at [403, 47] on input "text" at bounding box center [449, 48] width 274 height 19
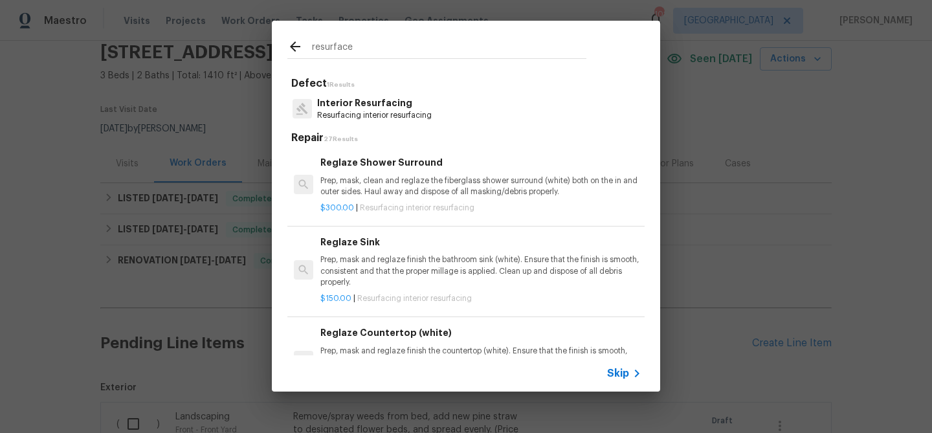
type input "resurface"
click at [372, 106] on p "Interior Resurfacing" at bounding box center [374, 103] width 115 height 14
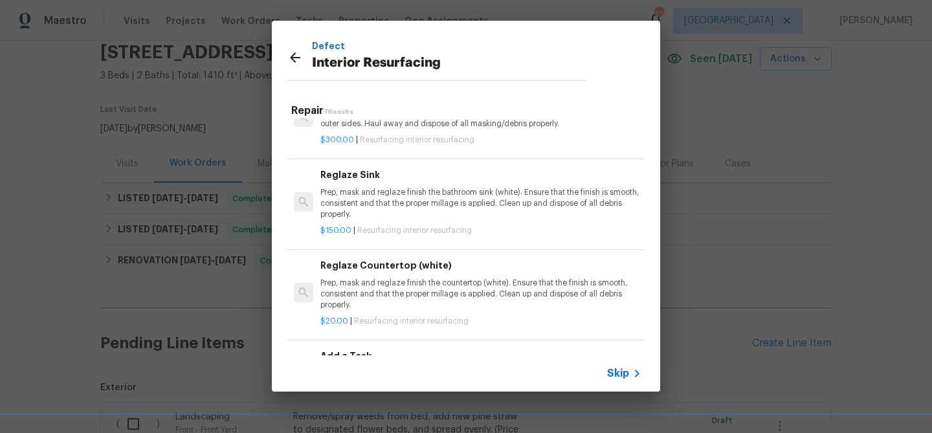
scroll to position [0, 0]
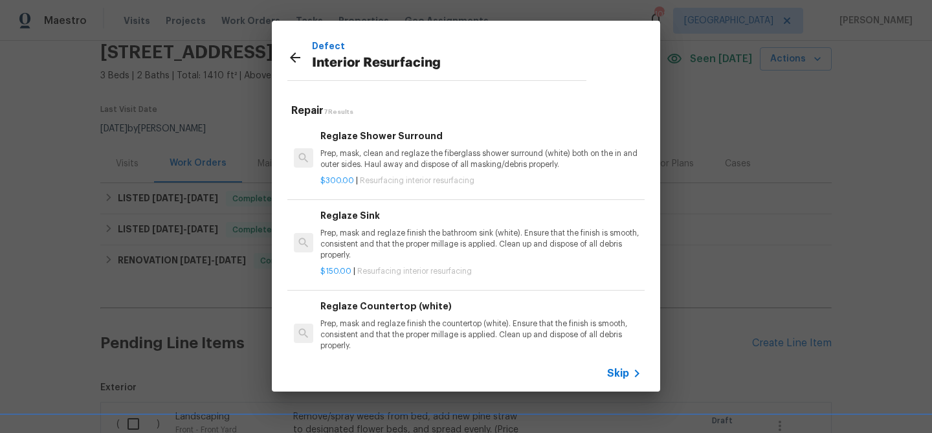
click at [297, 56] on icon at bounding box center [295, 57] width 10 height 10
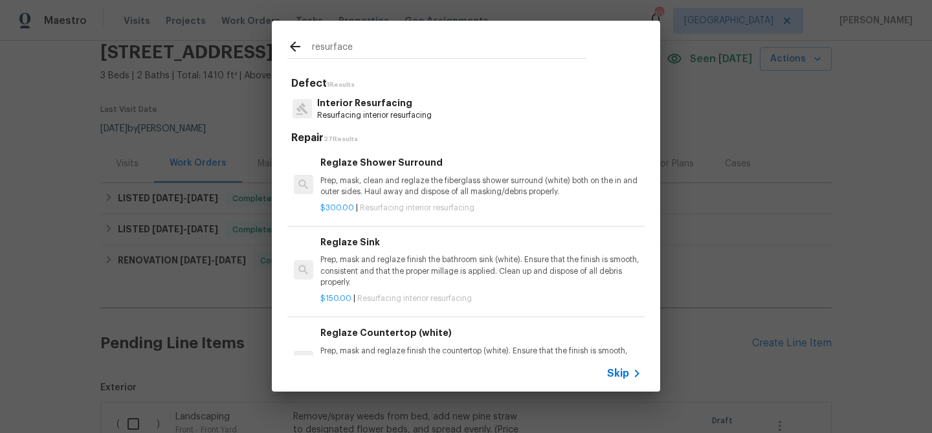
click at [317, 56] on input "resurface" at bounding box center [449, 48] width 274 height 19
click at [323, 45] on input "resurface" at bounding box center [449, 48] width 274 height 19
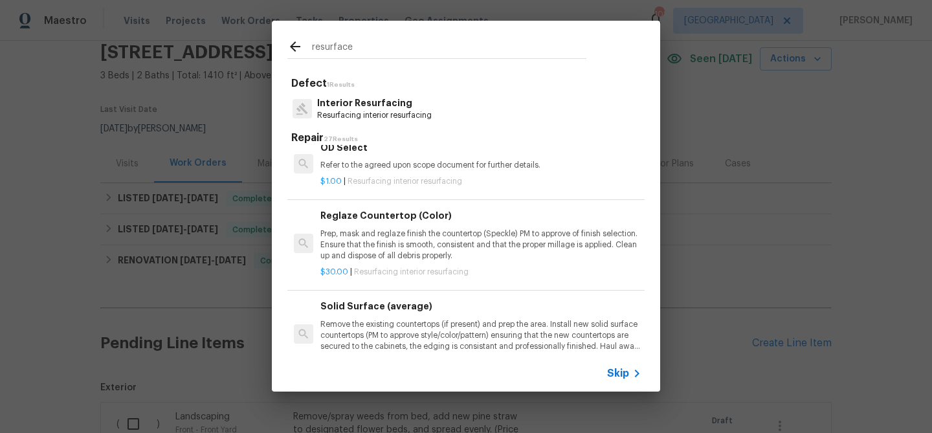
scroll to position [428, 0]
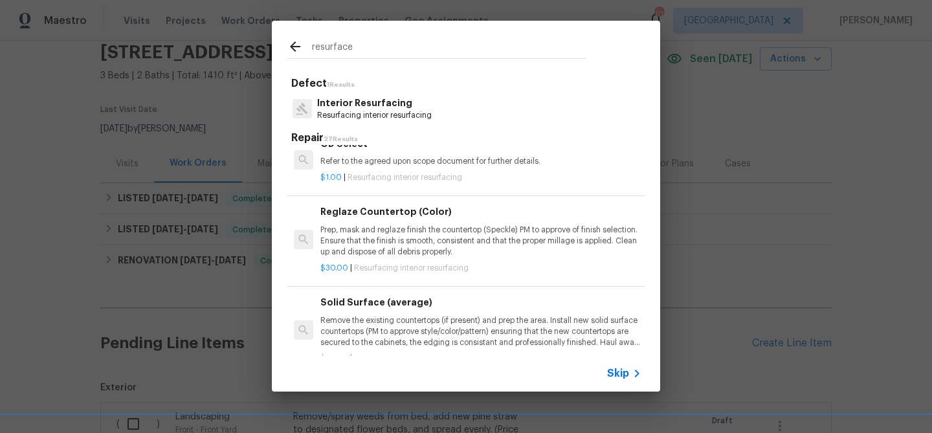
click at [393, 232] on p "Prep, mask and reglaze finish the countertop (Speckle) PM to approve of finish …" at bounding box center [480, 240] width 321 height 33
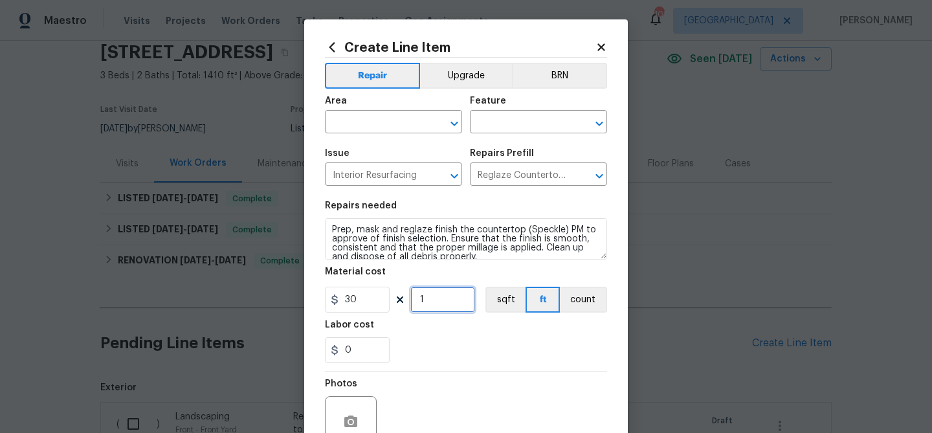
click at [428, 302] on input "1" at bounding box center [442, 300] width 65 height 26
type input "40"
click at [480, 360] on div "0" at bounding box center [466, 350] width 282 height 26
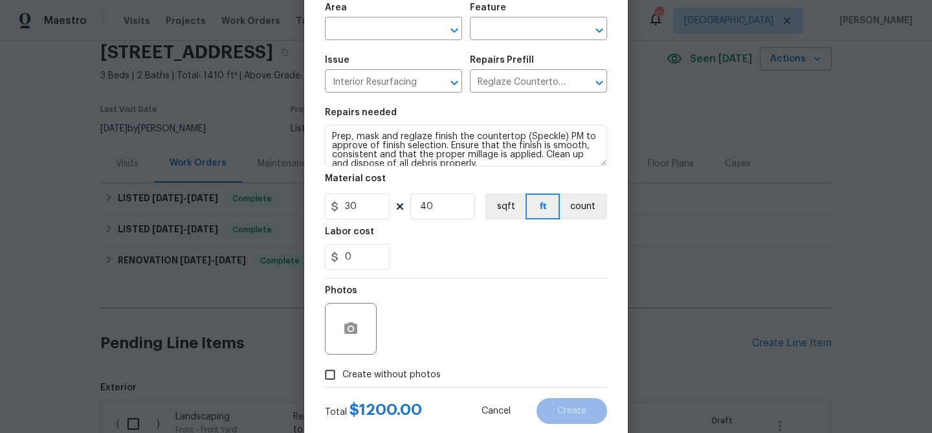
scroll to position [125, 0]
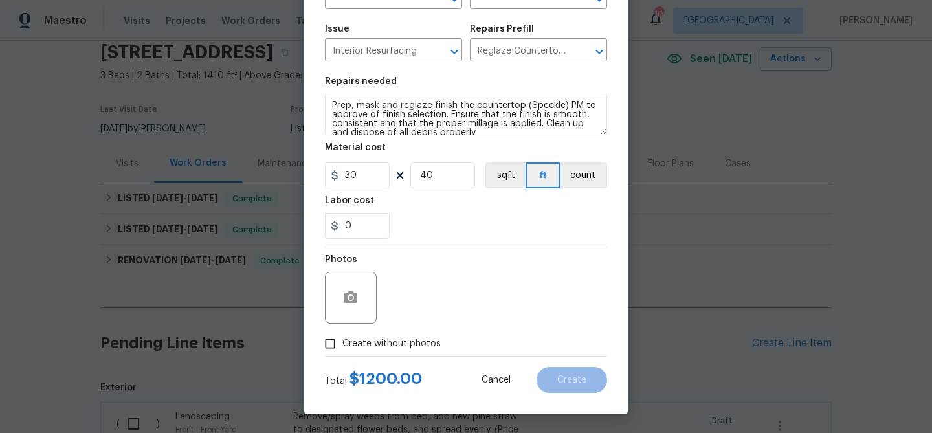
click at [406, 340] on span "Create without photos" at bounding box center [391, 344] width 98 height 14
click at [342, 340] on input "Create without photos" at bounding box center [330, 343] width 25 height 25
checkbox input "true"
click at [426, 174] on input "40" at bounding box center [442, 175] width 65 height 26
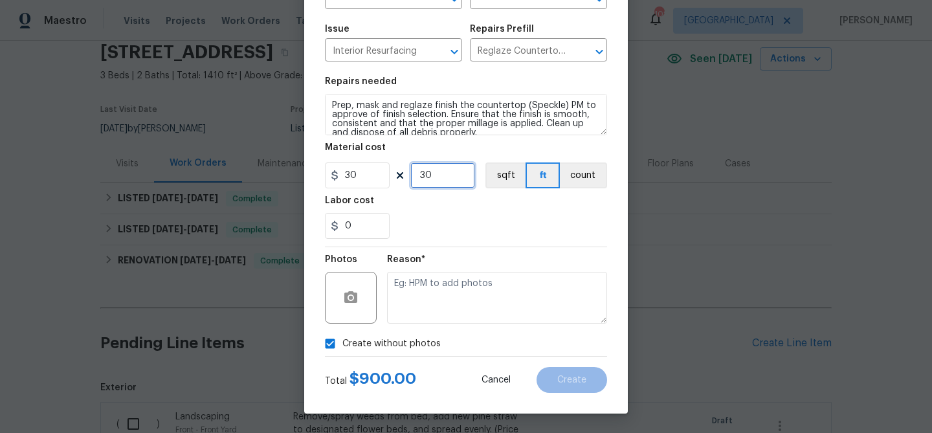
type input "30"
click at [424, 208] on div "Labor cost" at bounding box center [466, 204] width 282 height 17
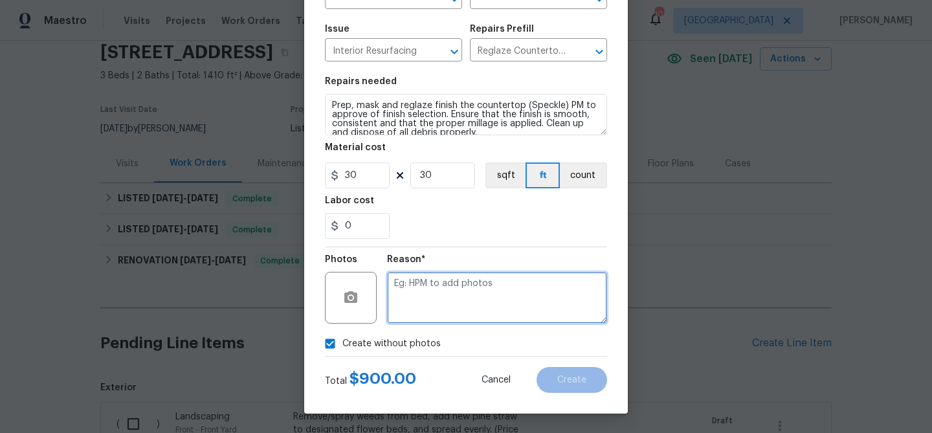
click at [502, 292] on textarea at bounding box center [497, 298] width 220 height 52
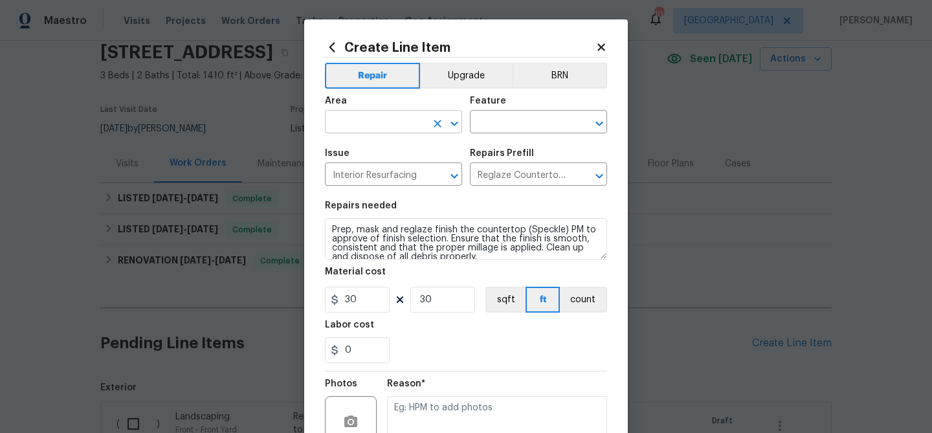
click at [406, 124] on input "text" at bounding box center [375, 123] width 101 height 20
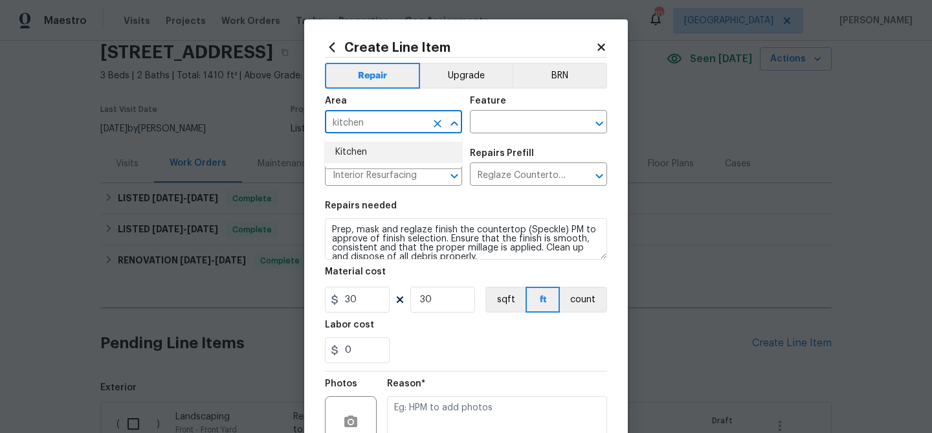
click at [391, 148] on li "Kitchen" at bounding box center [393, 152] width 137 height 21
type input "Kitchen"
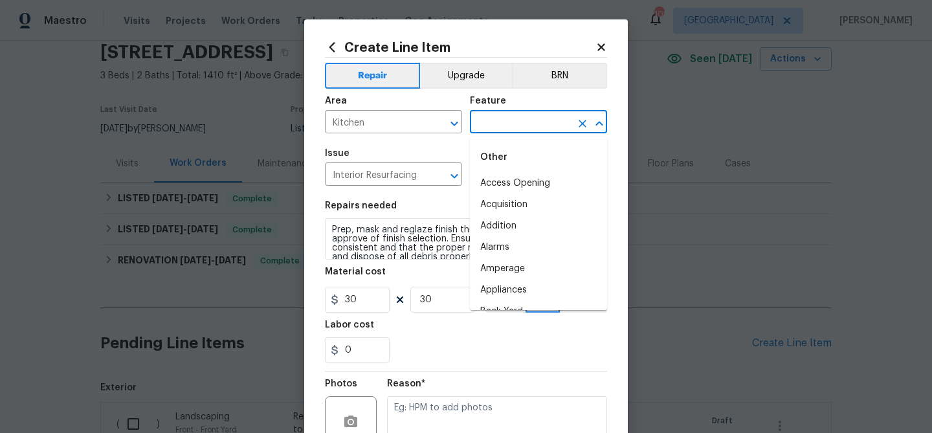
click at [481, 127] on input "text" at bounding box center [520, 123] width 101 height 20
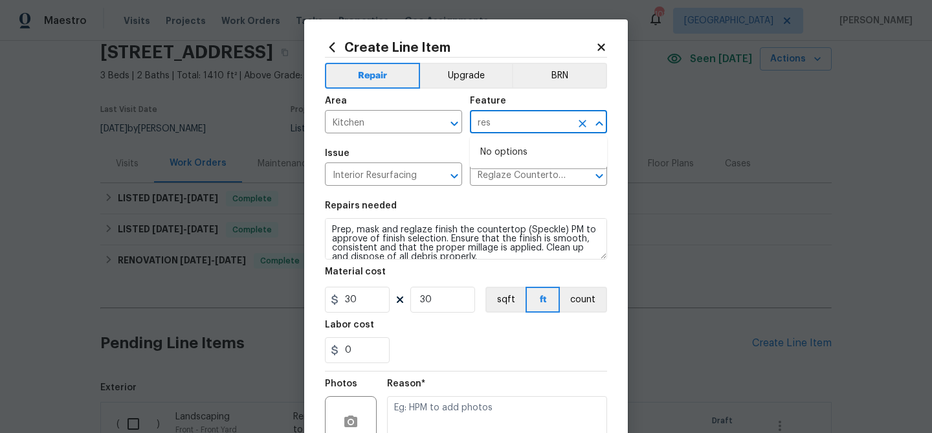
click at [507, 121] on input "res" at bounding box center [520, 123] width 101 height 20
click at [518, 180] on li "Countertops" at bounding box center [538, 183] width 137 height 21
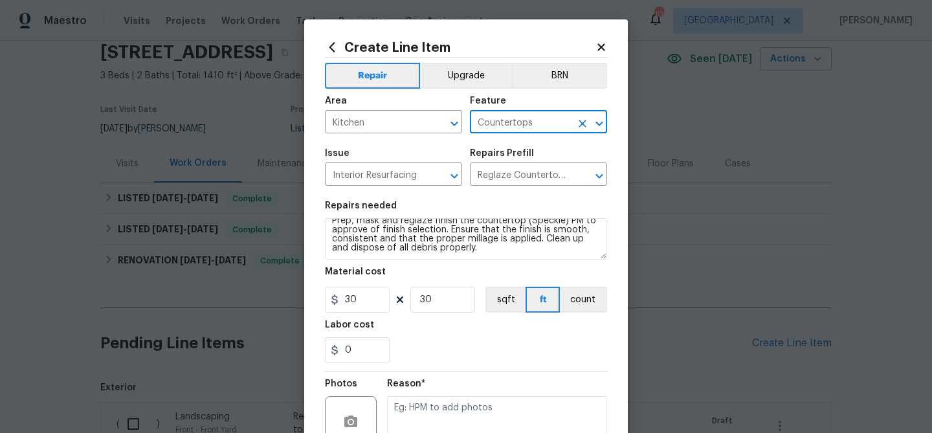
scroll to position [125, 0]
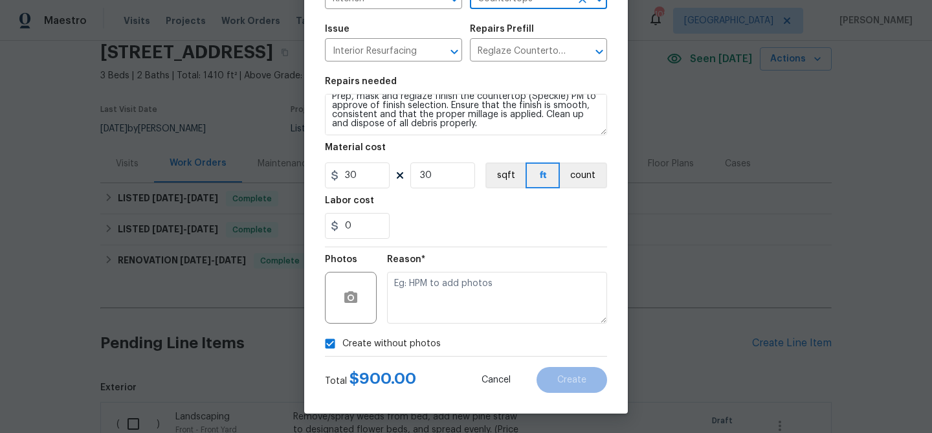
type input "Countertops"
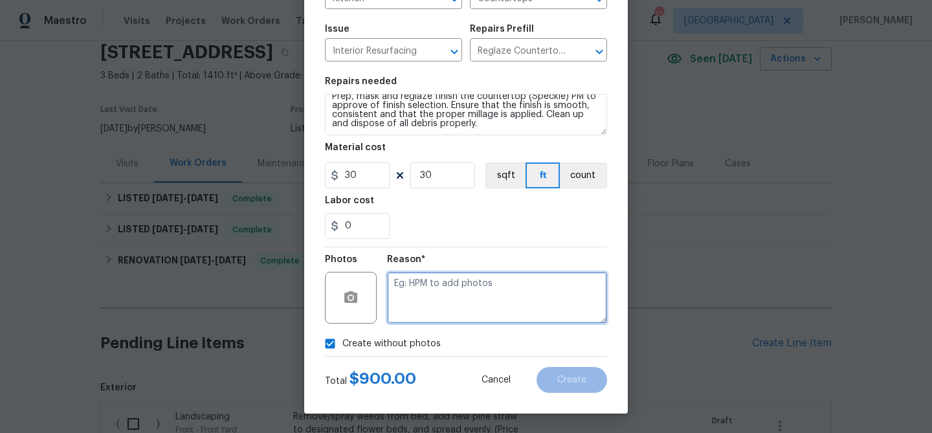
click at [452, 290] on textarea at bounding box center [497, 298] width 220 height 52
type textarea "Resurface"
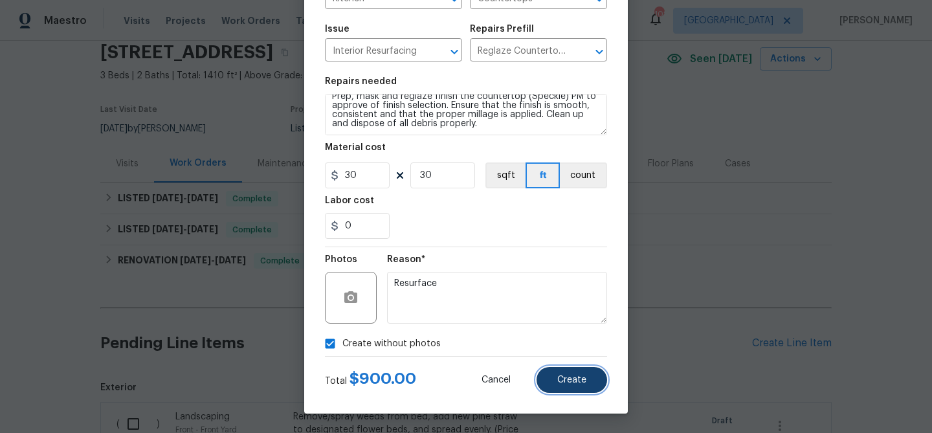
click at [582, 387] on button "Create" at bounding box center [571, 380] width 71 height 26
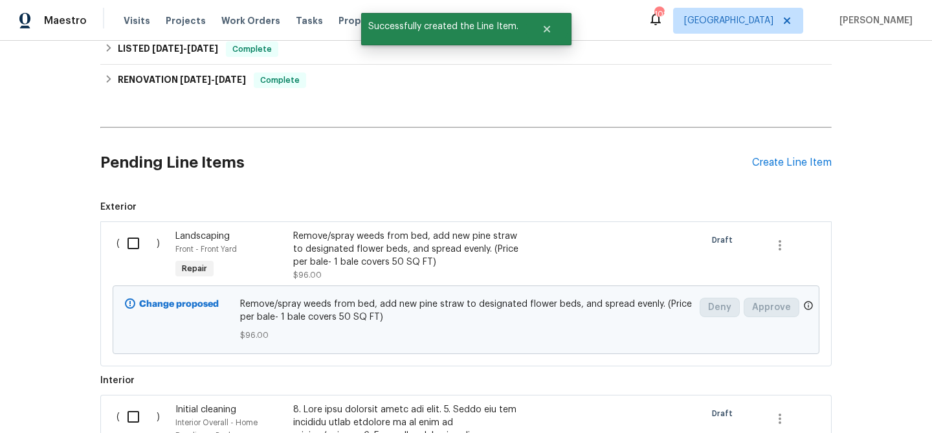
click at [140, 243] on input "checkbox" at bounding box center [138, 243] width 37 height 27
checkbox input "true"
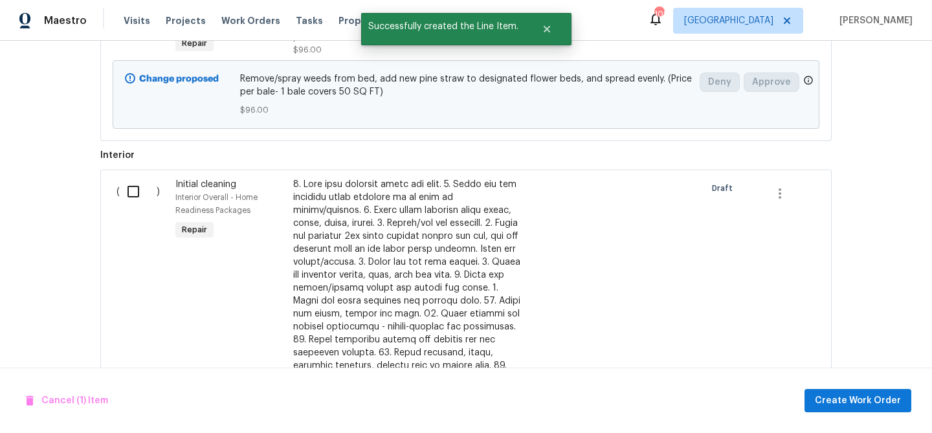
scroll to position [509, 0]
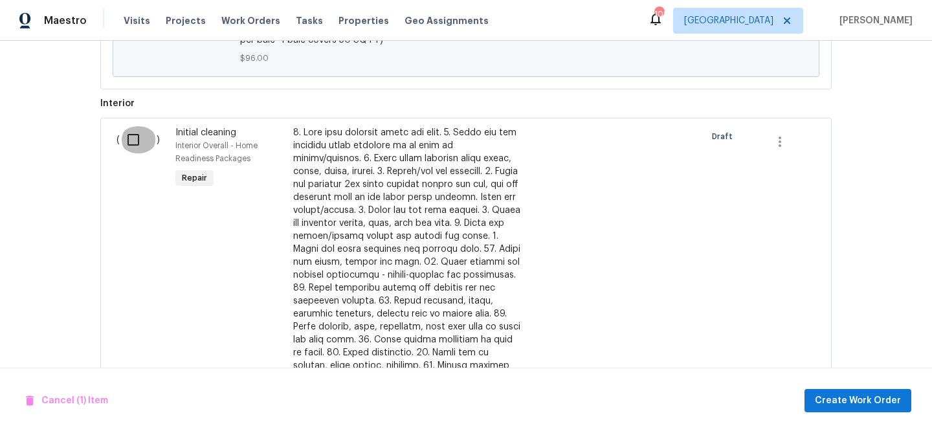
click at [138, 133] on input "checkbox" at bounding box center [138, 139] width 37 height 27
checkbox input "true"
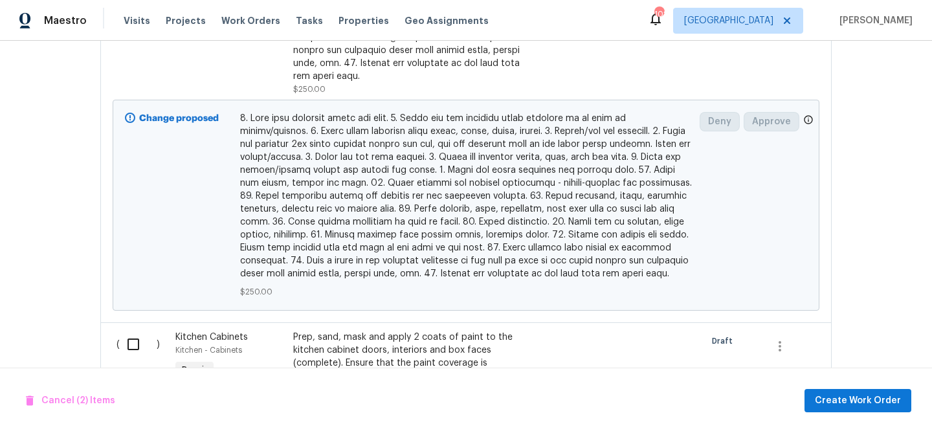
scroll to position [968, 0]
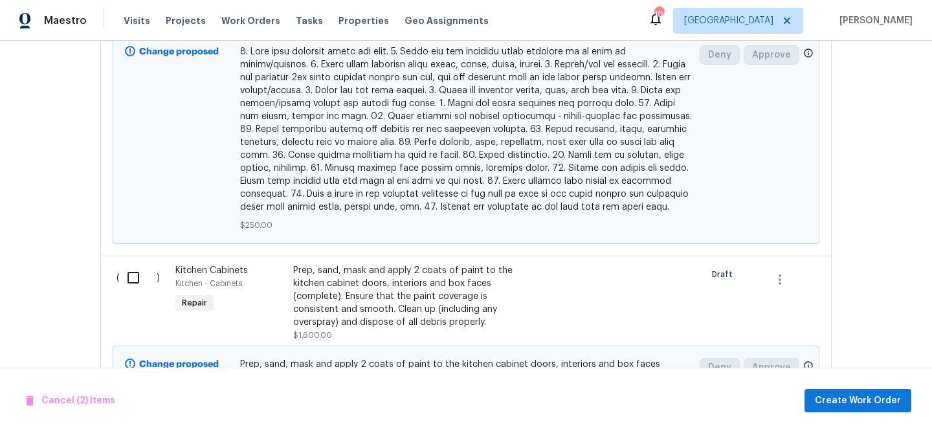
click at [130, 270] on input "checkbox" at bounding box center [138, 277] width 37 height 27
checkbox input "true"
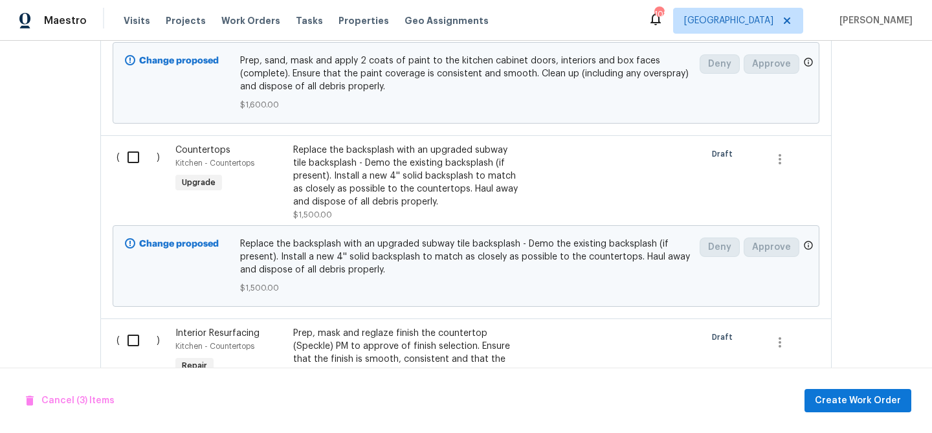
click at [124, 150] on input "checkbox" at bounding box center [138, 157] width 37 height 27
checkbox input "true"
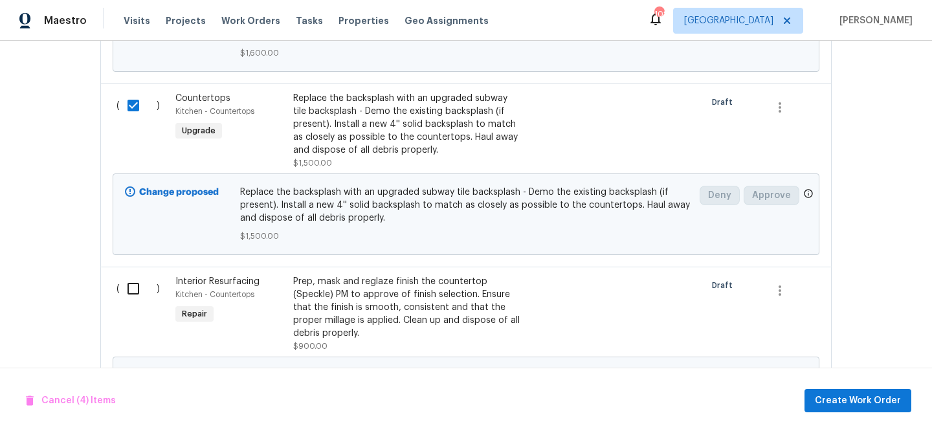
scroll to position [1417, 0]
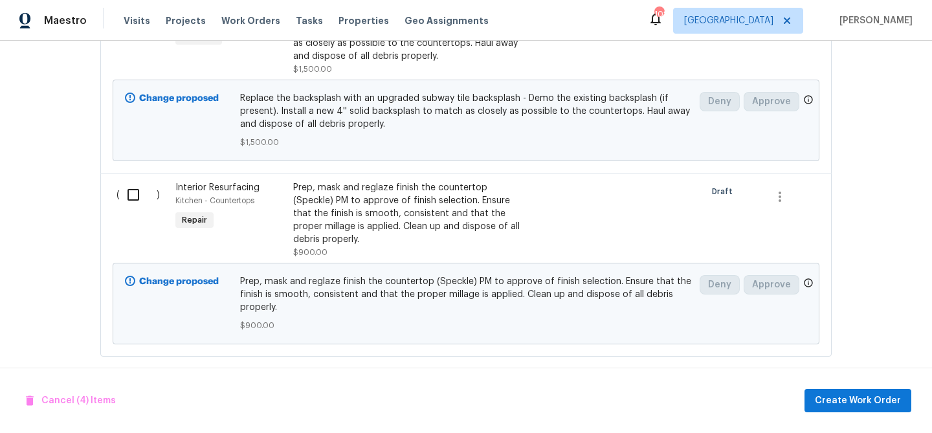
click at [137, 200] on div "( )" at bounding box center [142, 219] width 59 height 85
click at [134, 181] on input "checkbox" at bounding box center [138, 194] width 37 height 27
checkbox input "true"
click at [833, 390] on button "Create Work Order" at bounding box center [857, 401] width 107 height 24
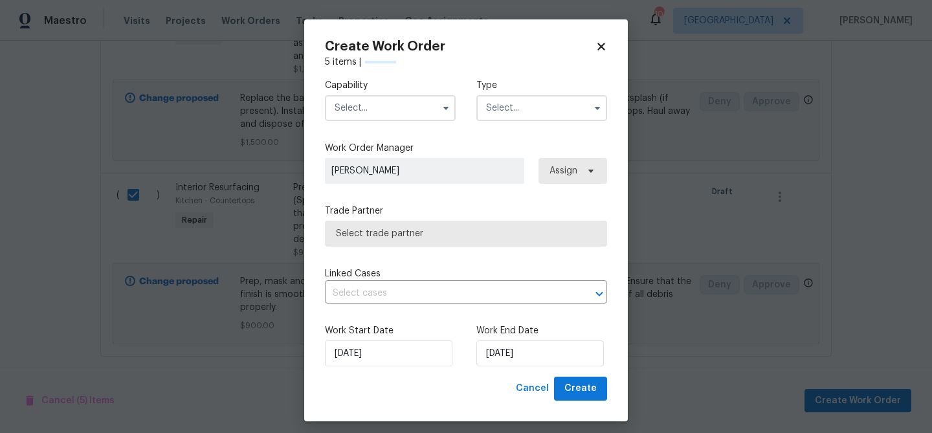
checkbox input "false"
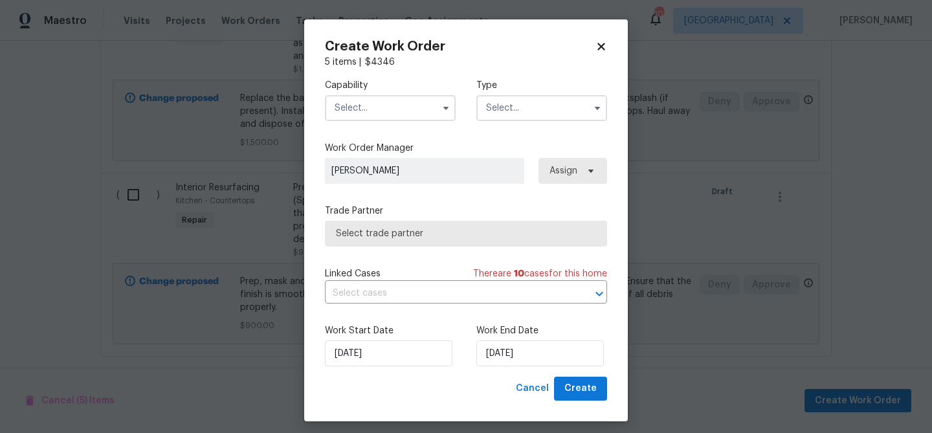
click at [384, 112] on input "text" at bounding box center [390, 108] width 131 height 26
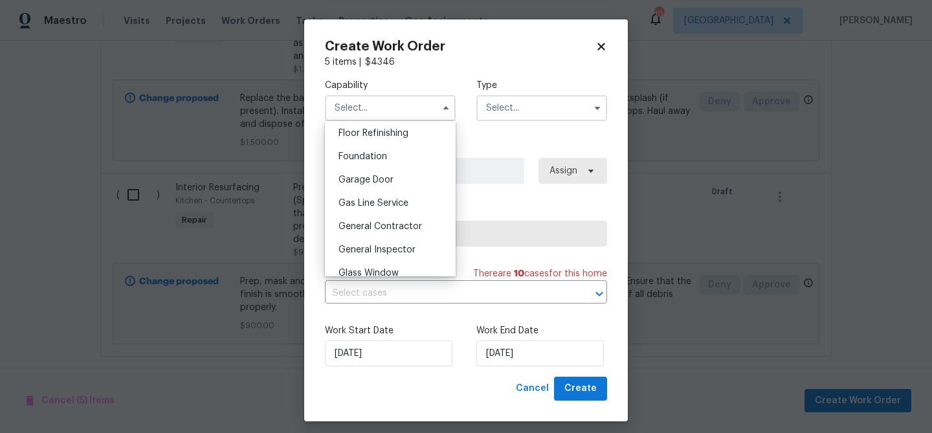
scroll to position [530, 0]
click at [376, 221] on span "General Contractor" at bounding box center [379, 224] width 83 height 9
type input "General Contractor"
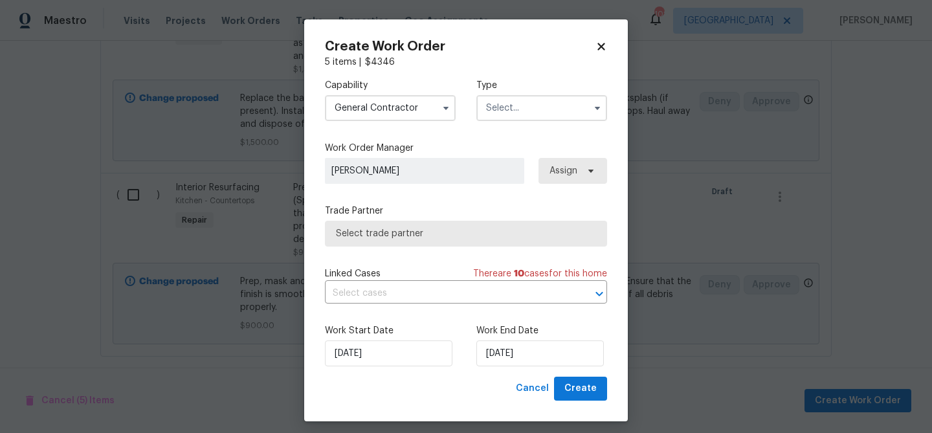
click at [531, 113] on input "text" at bounding box center [541, 108] width 131 height 26
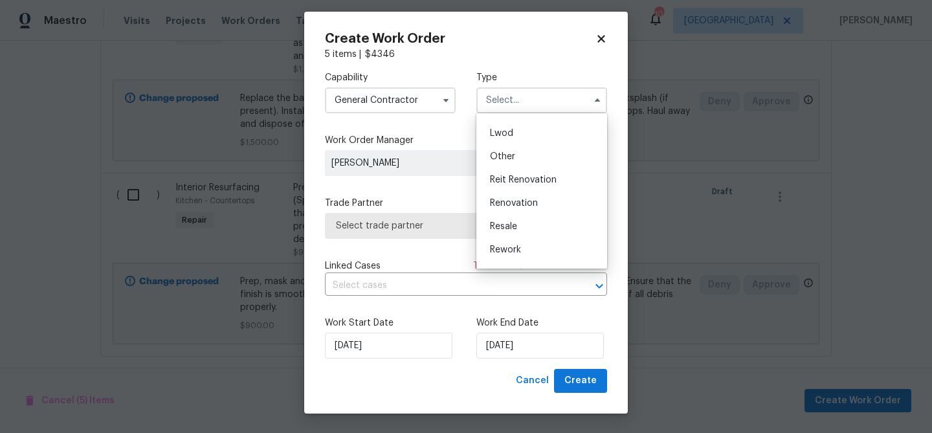
scroll to position [154, 0]
click at [532, 188] on div "Renovation" at bounding box center [541, 183] width 124 height 23
type input "Renovation"
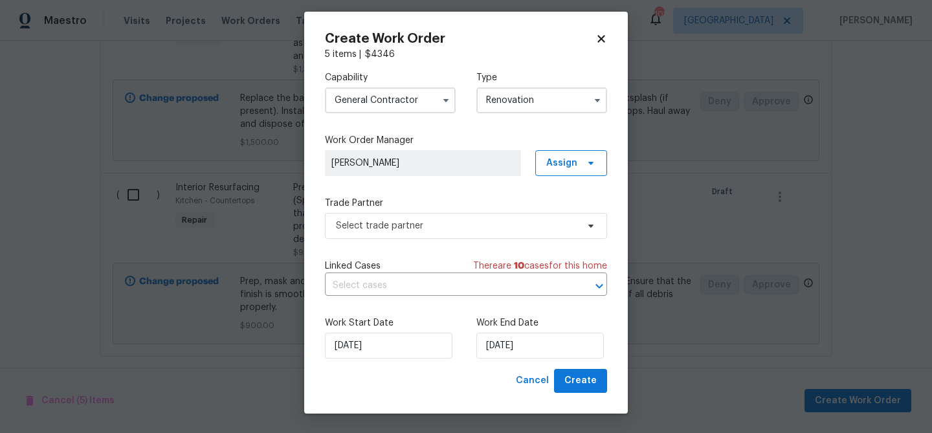
scroll to position [0, 0]
click at [474, 230] on span "Select trade partner" at bounding box center [456, 225] width 241 height 13
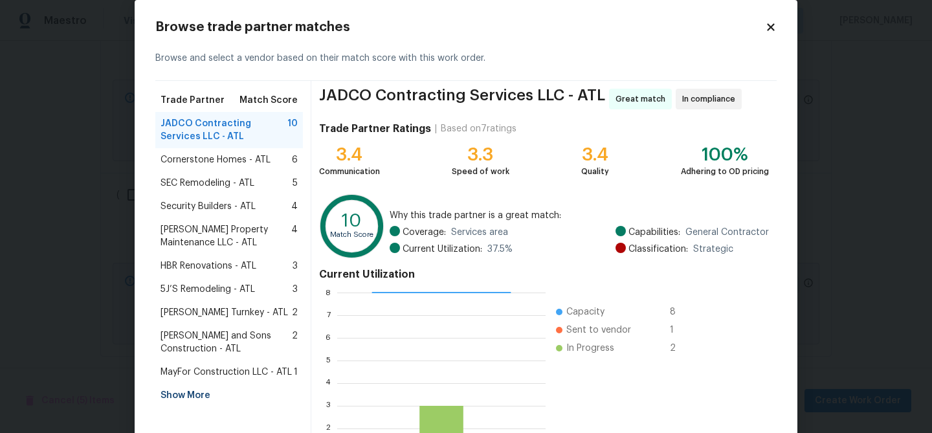
scroll to position [19, 0]
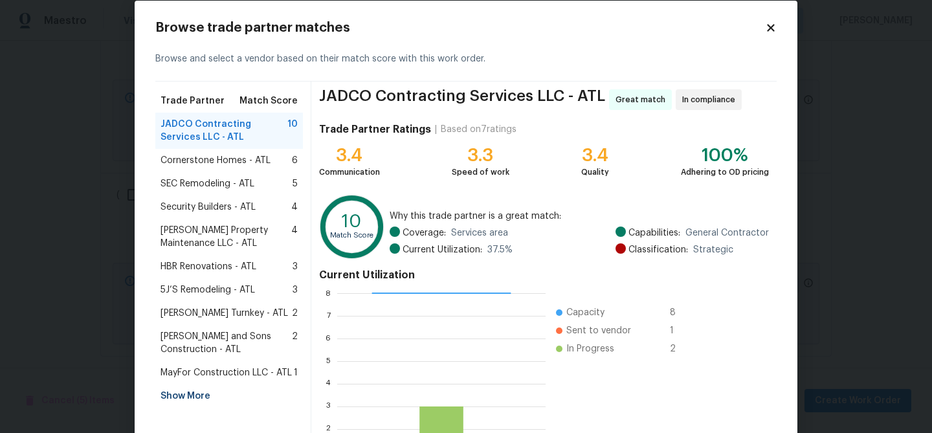
click at [190, 394] on div "Show More" at bounding box center [228, 395] width 147 height 23
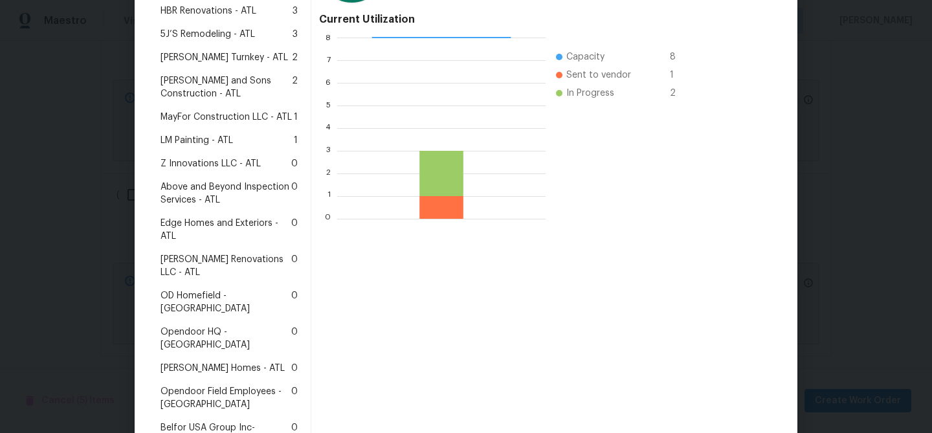
scroll to position [349, 0]
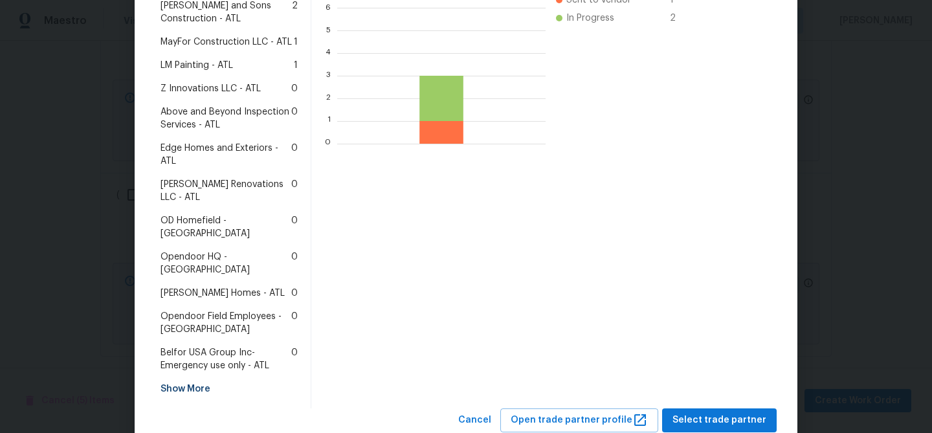
click at [187, 287] on span "[PERSON_NAME] Homes - ATL" at bounding box center [222, 293] width 124 height 13
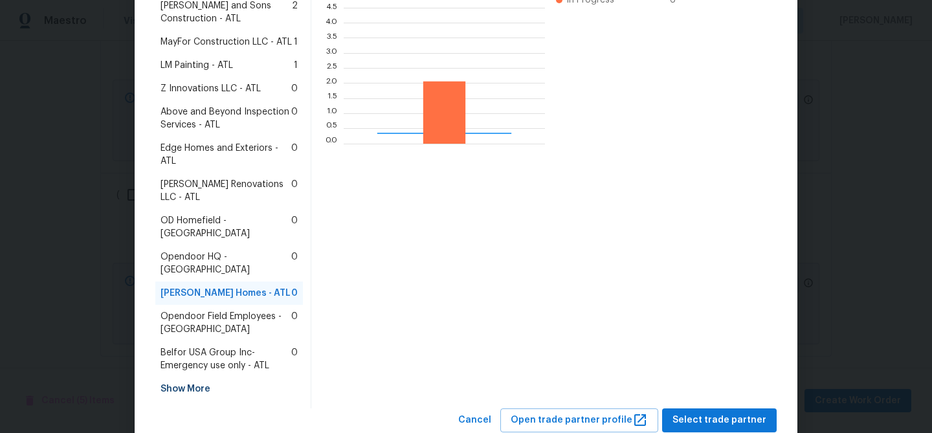
scroll to position [181, 201]
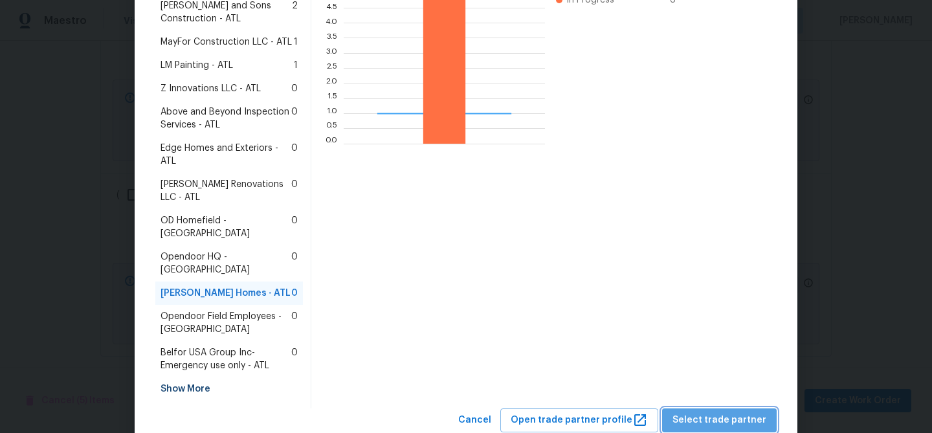
click at [750, 412] on span "Select trade partner" at bounding box center [719, 420] width 94 height 16
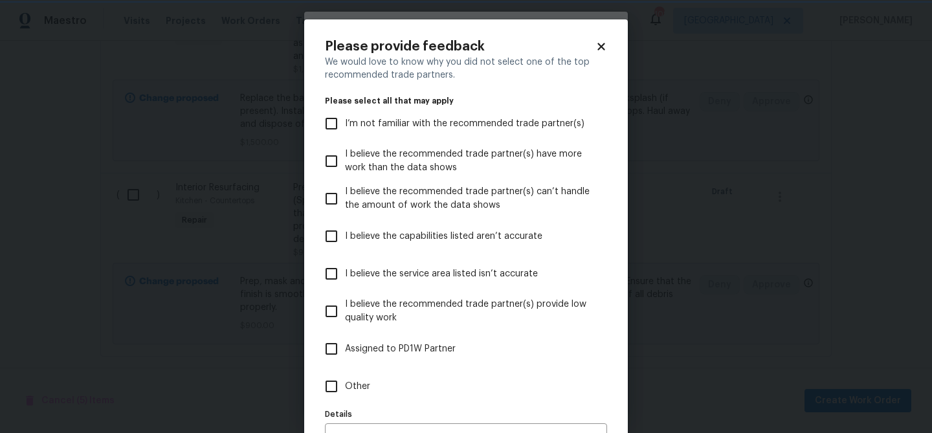
scroll to position [80, 0]
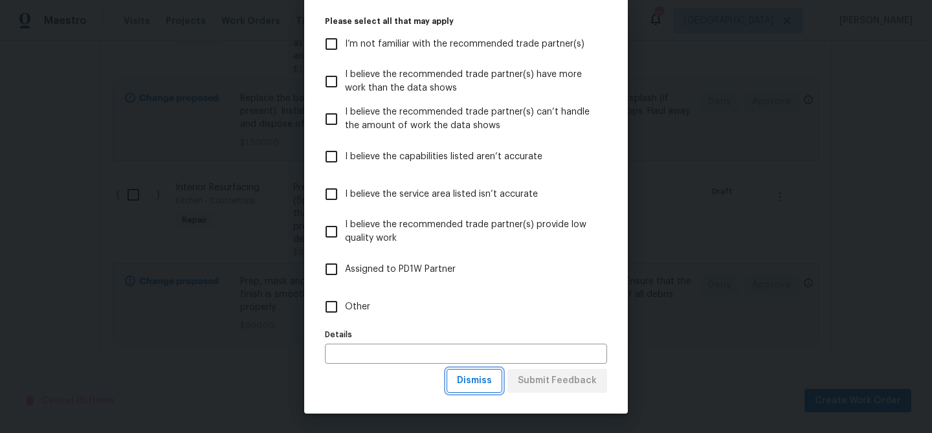
click at [474, 386] on span "Dismiss" at bounding box center [474, 381] width 35 height 16
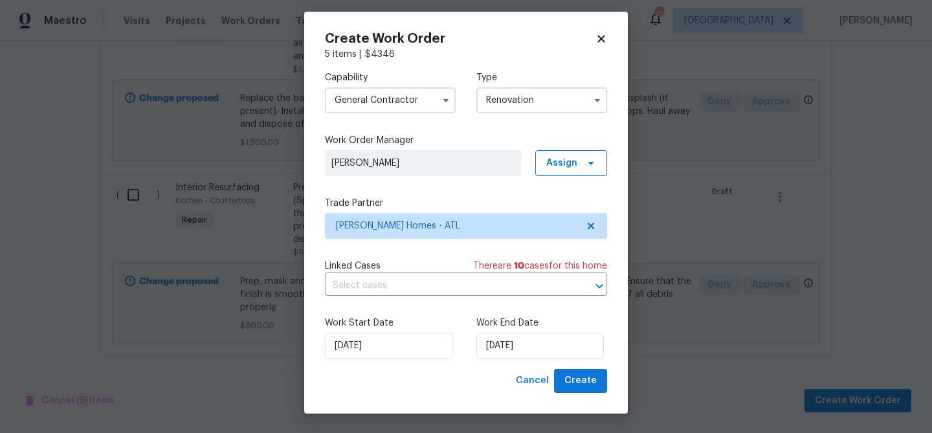
scroll to position [0, 0]
click at [489, 346] on input "10/8/2025" at bounding box center [539, 346] width 127 height 26
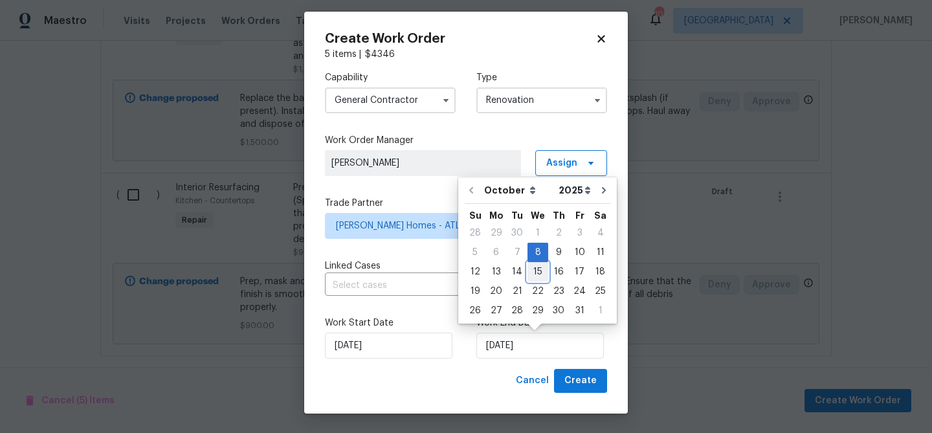
click at [536, 274] on div "15" at bounding box center [537, 272] width 21 height 18
type input "10/15/2025"
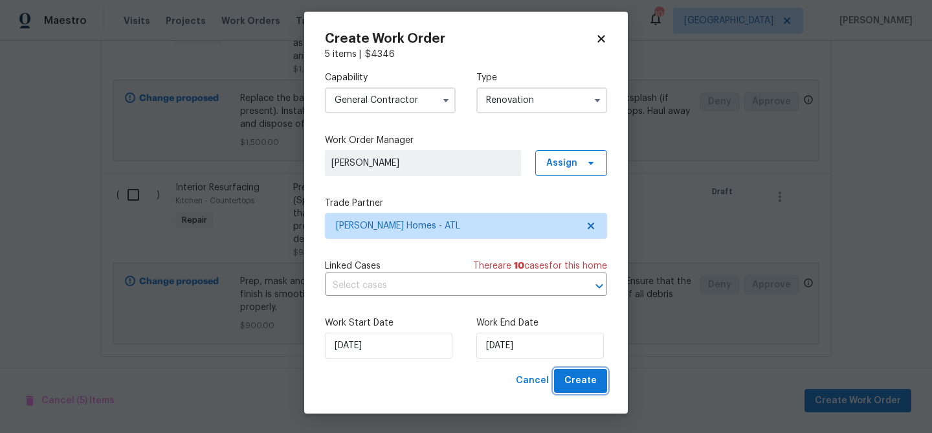
click at [574, 380] on span "Create" at bounding box center [580, 381] width 32 height 16
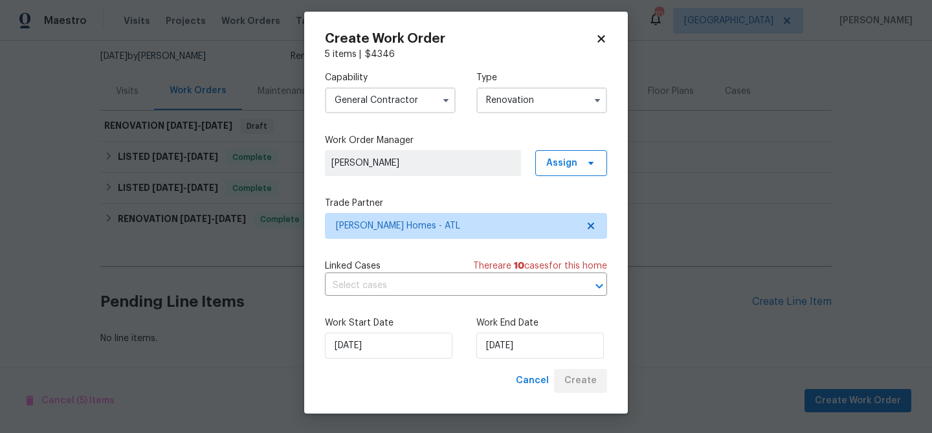
scroll to position [124, 0]
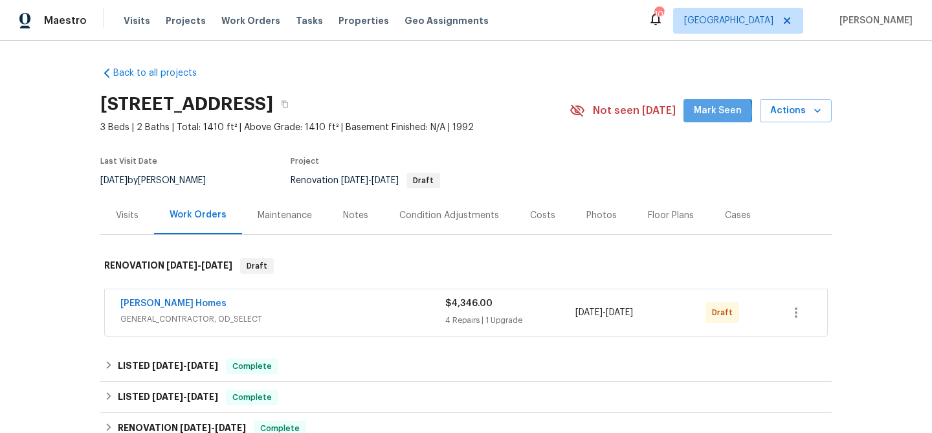
click at [715, 112] on span "Mark Seen" at bounding box center [717, 111] width 48 height 16
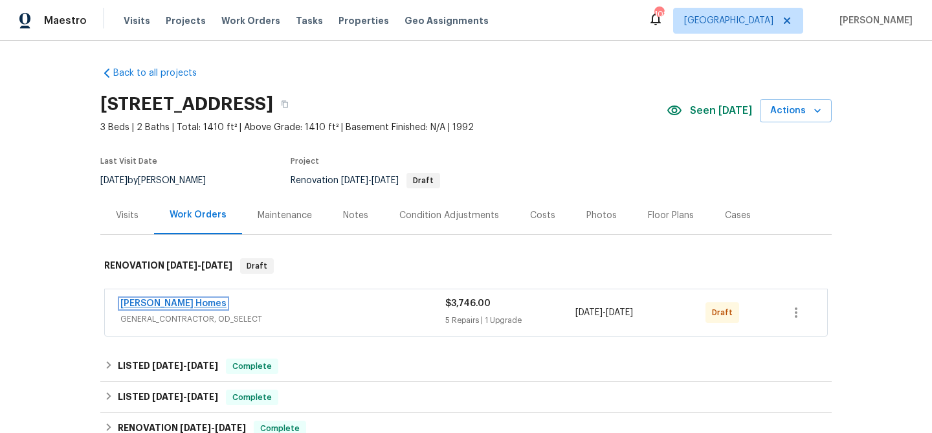
click at [135, 302] on link "Therrien Homes" at bounding box center [173, 303] width 106 height 9
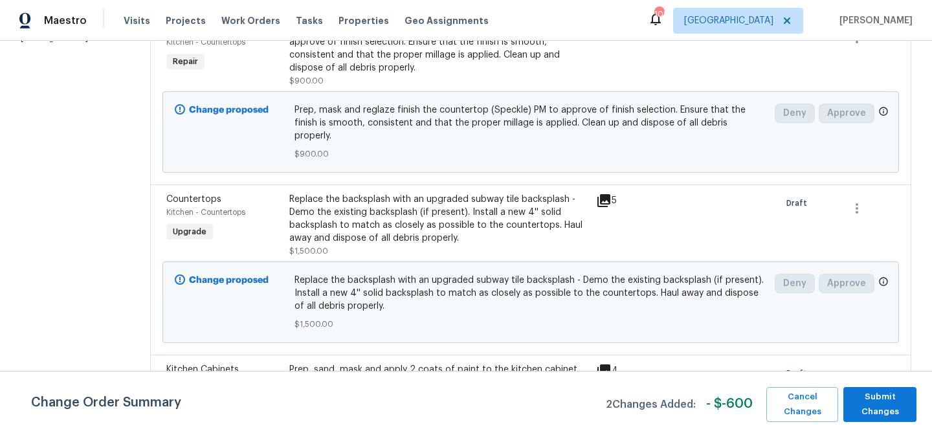
scroll to position [267, 0]
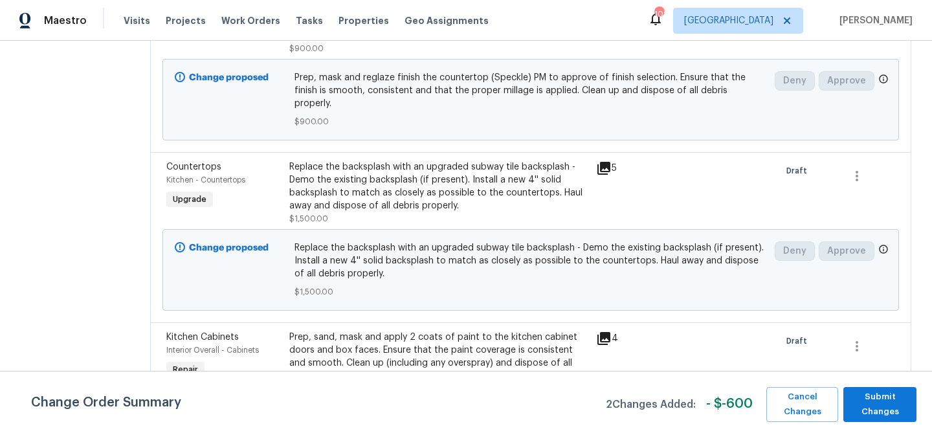
click at [332, 160] on div "Replace the backsplash with an upgraded subway tile backsplash - Demo the exist…" at bounding box center [438, 186] width 299 height 52
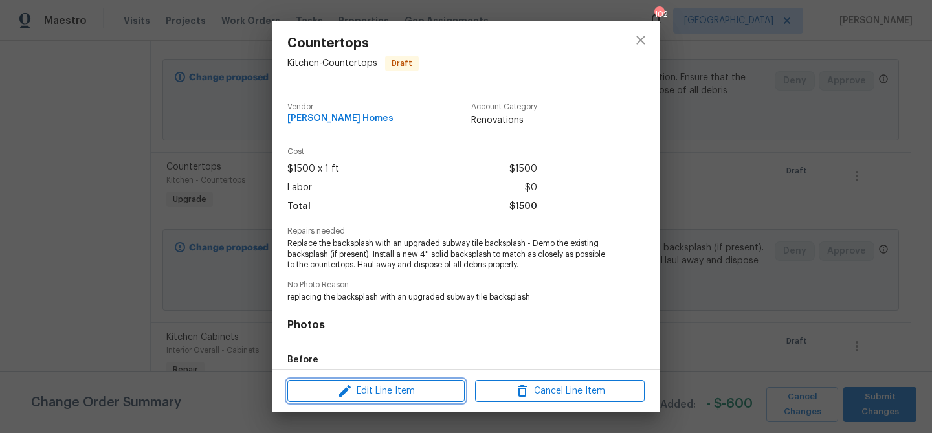
click at [375, 387] on span "Edit Line Item" at bounding box center [375, 391] width 169 height 16
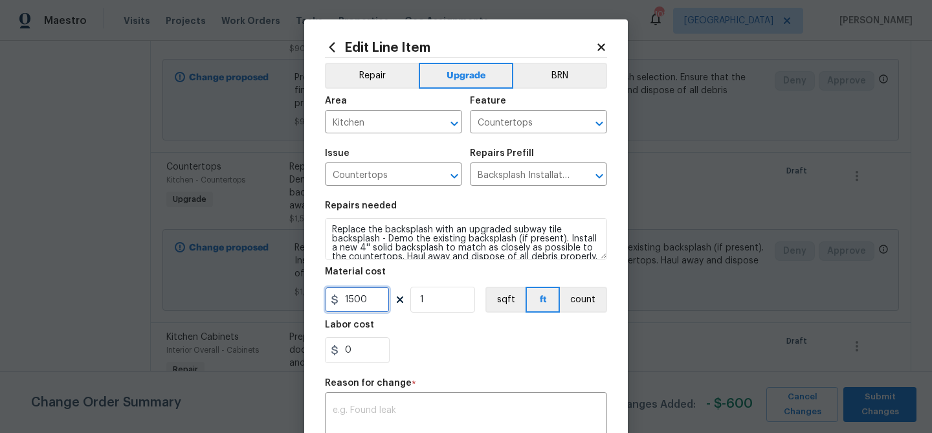
click at [353, 291] on input "1500" at bounding box center [357, 300] width 65 height 26
type input "1800"
click at [410, 404] on div "x ​" at bounding box center [466, 419] width 282 height 48
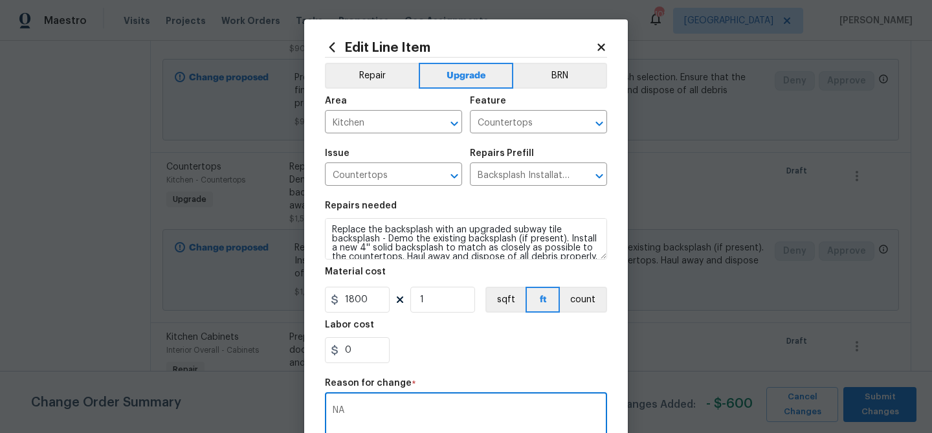
type textarea "NA"
click at [484, 355] on div "0" at bounding box center [466, 350] width 282 height 26
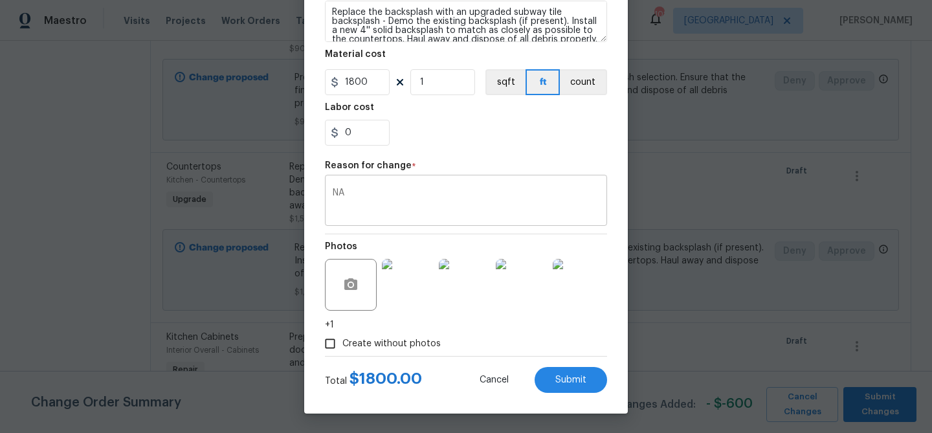
scroll to position [0, 0]
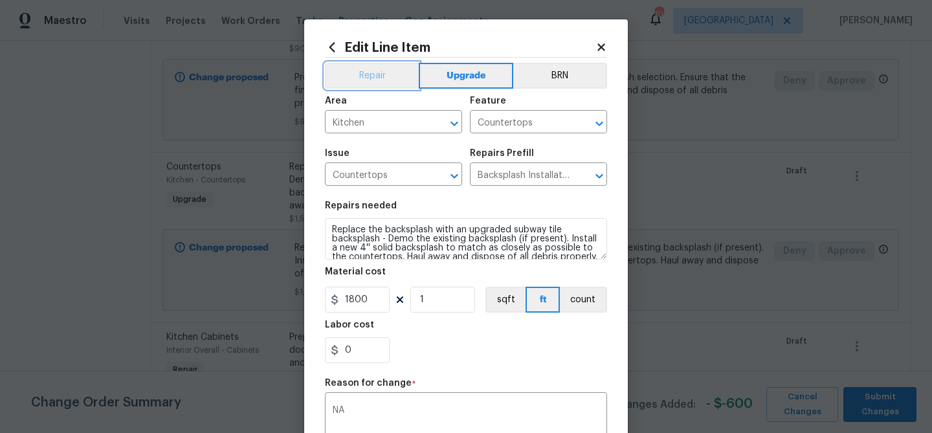
click at [362, 76] on button "Repair" at bounding box center [372, 76] width 94 height 26
click at [460, 73] on button "Upgrade" at bounding box center [466, 76] width 93 height 26
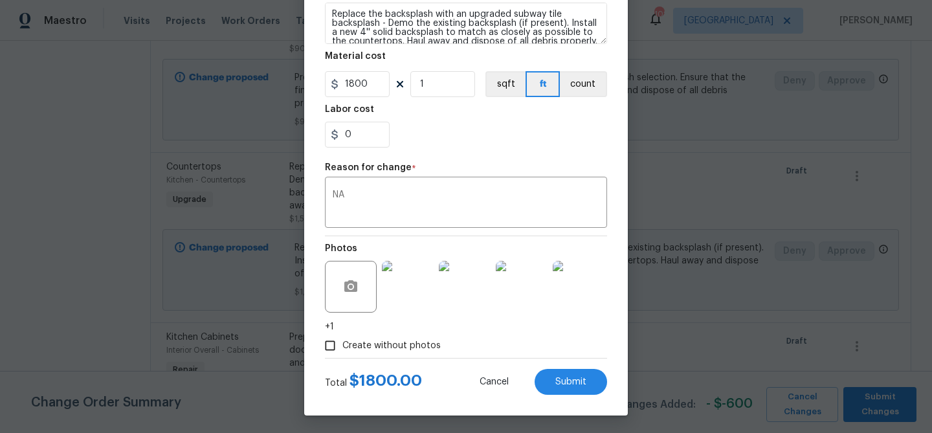
scroll to position [218, 0]
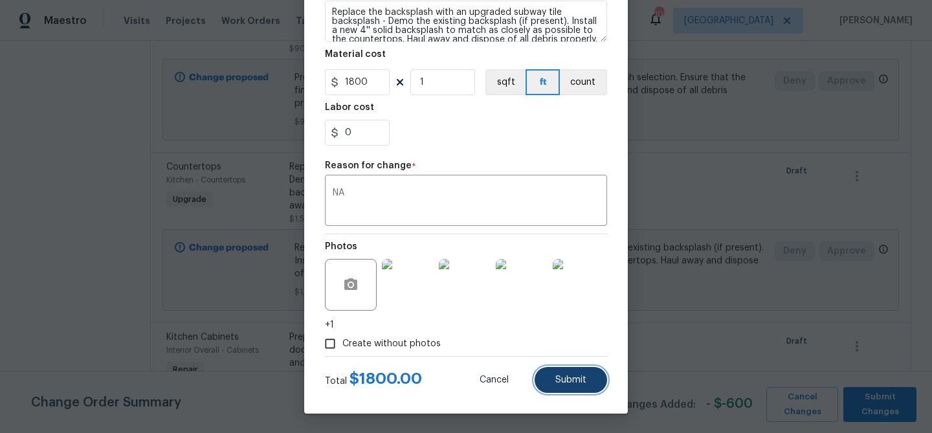
click at [569, 377] on span "Submit" at bounding box center [570, 380] width 31 height 10
type input "1500"
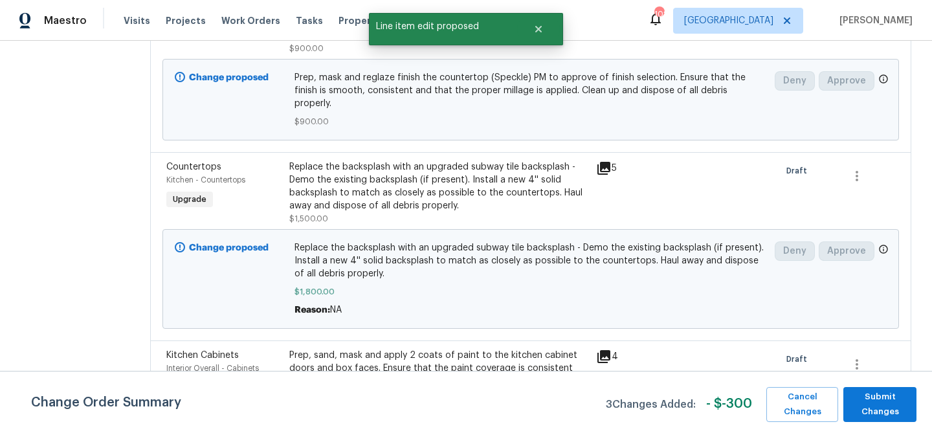
scroll to position [0, 0]
click at [860, 409] on span "Submit Changes" at bounding box center [879, 404] width 60 height 30
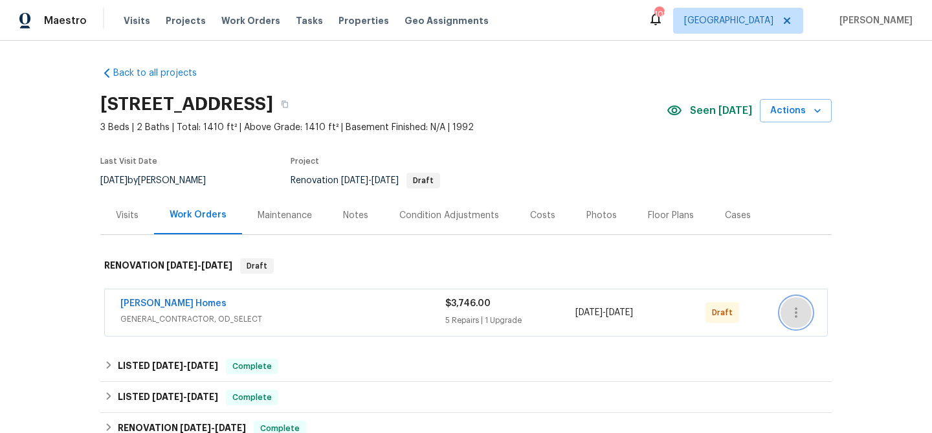
click at [796, 312] on icon "button" at bounding box center [795, 312] width 3 height 10
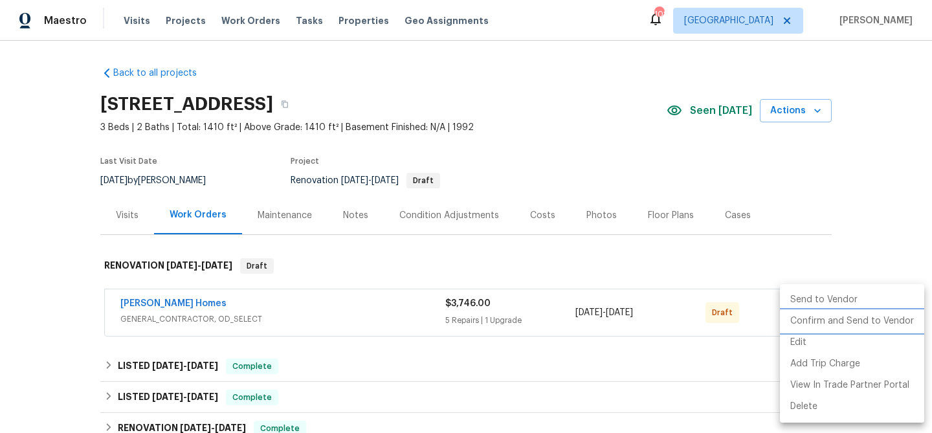
click at [797, 318] on li "Confirm and Send to Vendor" at bounding box center [852, 321] width 144 height 21
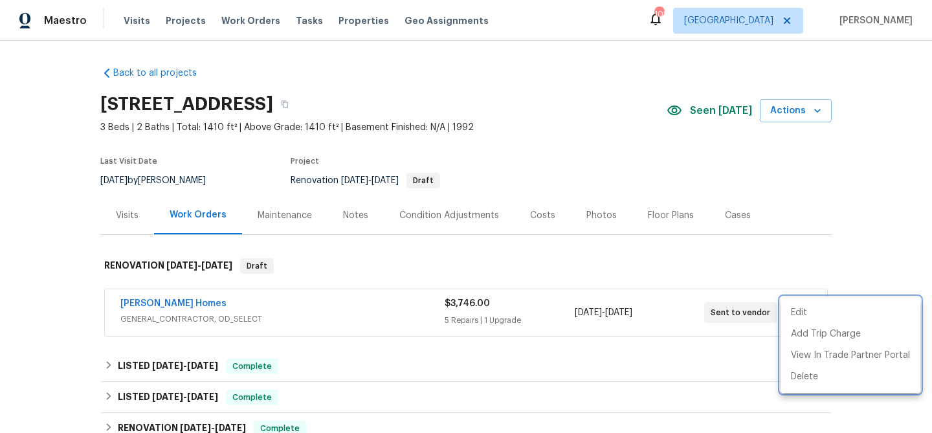
click at [620, 188] on div at bounding box center [466, 216] width 932 height 433
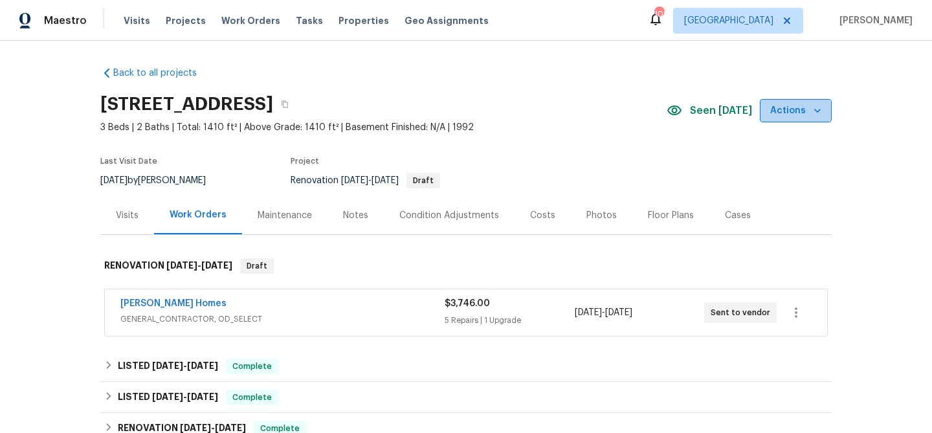
click at [793, 118] on span "Actions" at bounding box center [795, 111] width 51 height 16
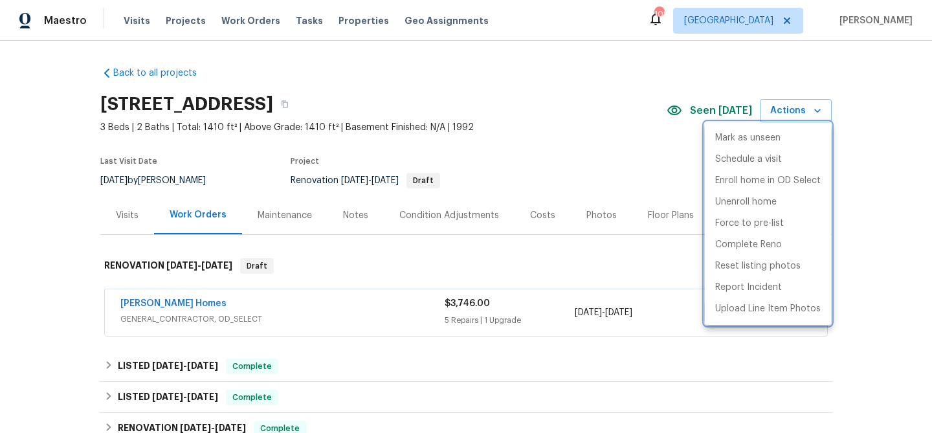
click at [637, 151] on div at bounding box center [466, 216] width 932 height 433
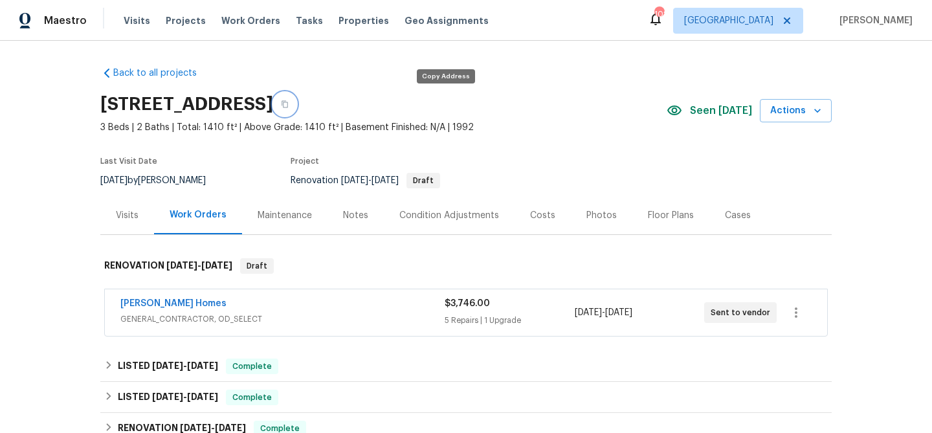
click at [288, 102] on icon "button" at bounding box center [284, 104] width 6 height 7
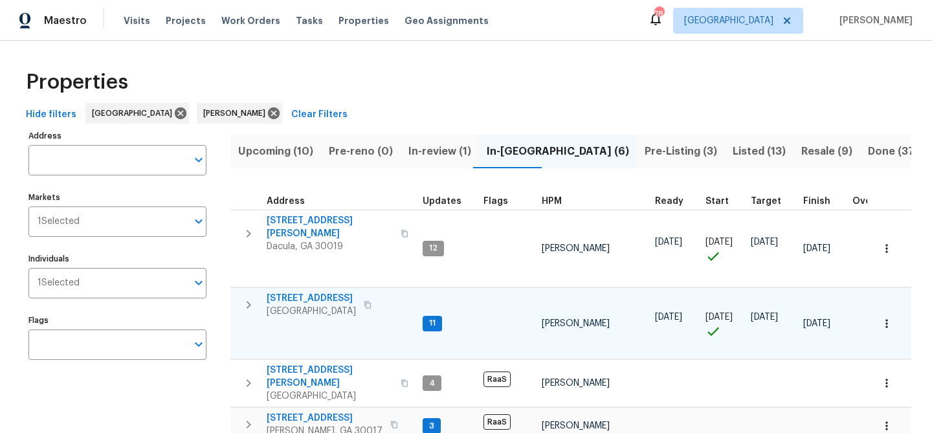
click at [288, 292] on span "[STREET_ADDRESS]" at bounding box center [311, 298] width 89 height 13
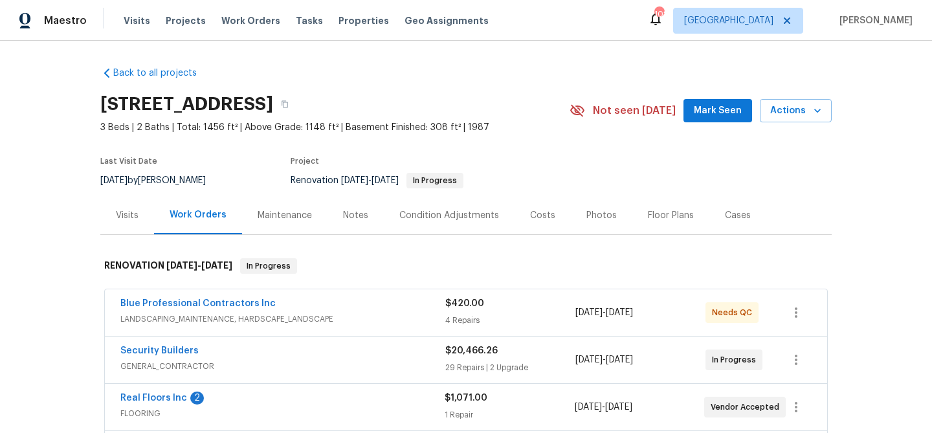
click at [706, 110] on span "Mark Seen" at bounding box center [717, 111] width 48 height 16
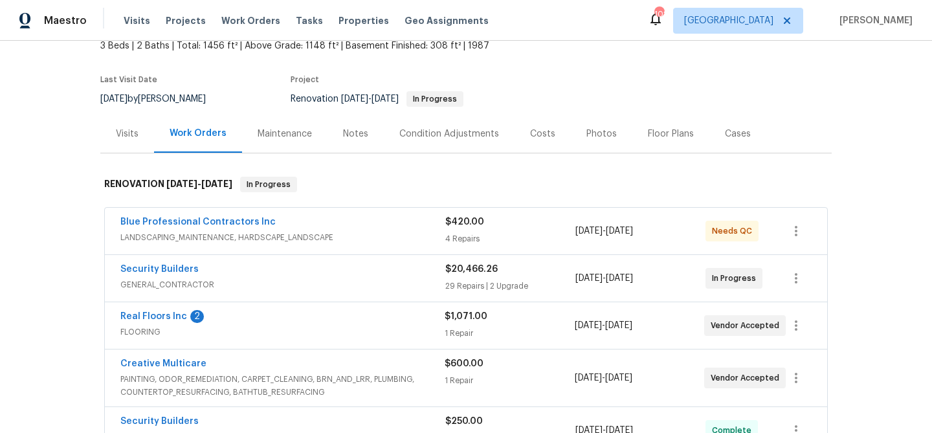
scroll to position [89, 0]
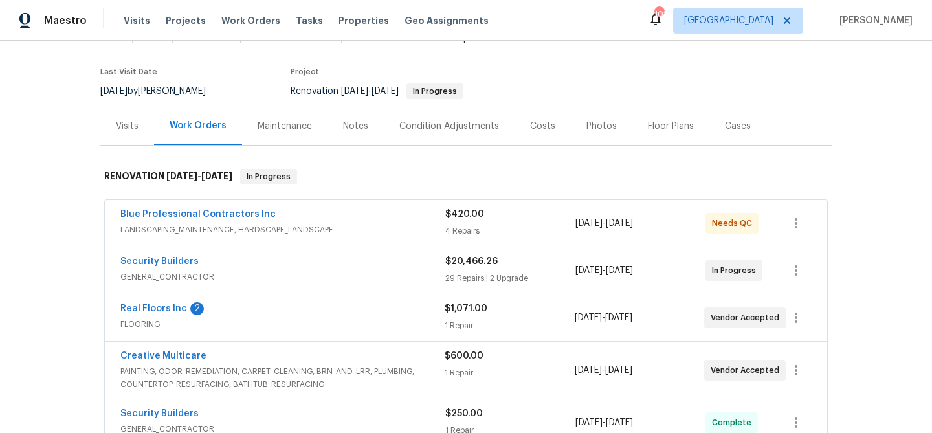
click at [160, 313] on span "Real Floors Inc" at bounding box center [153, 308] width 67 height 13
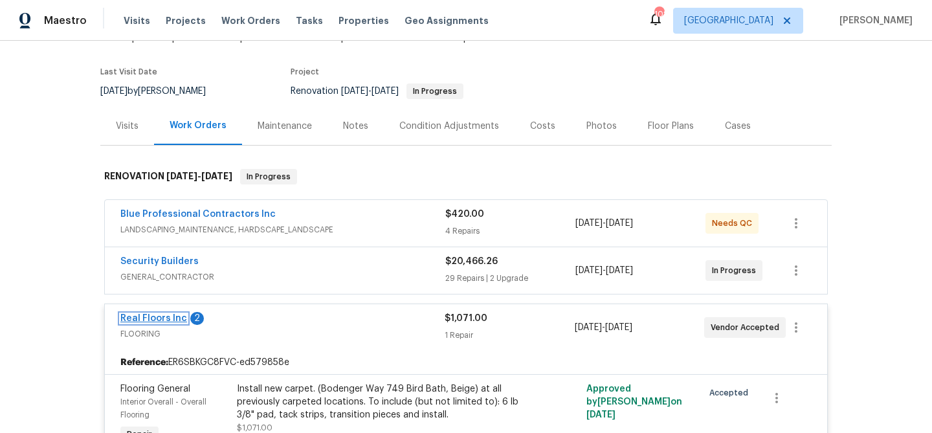
click at [157, 320] on link "Real Floors Inc" at bounding box center [153, 318] width 67 height 9
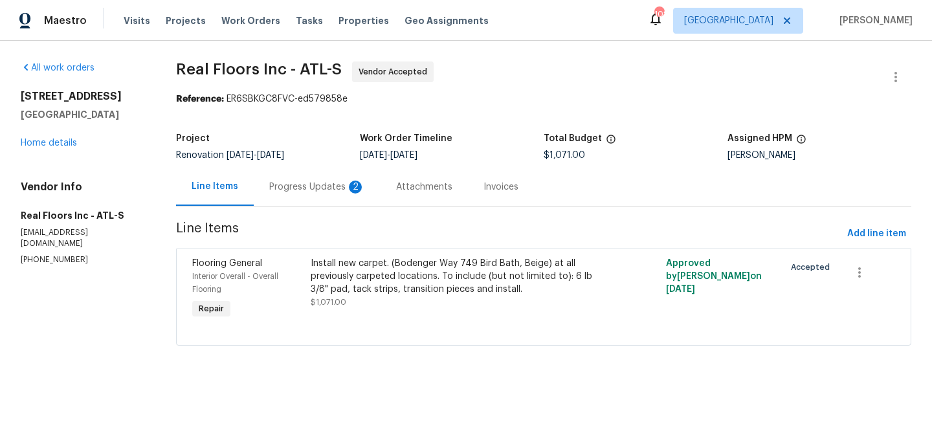
click at [314, 184] on div "Progress Updates 2" at bounding box center [317, 186] width 96 height 13
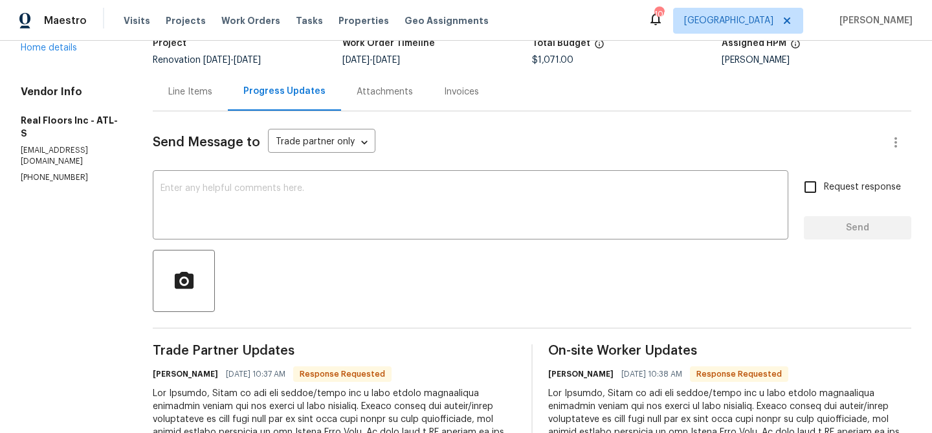
scroll to position [254, 0]
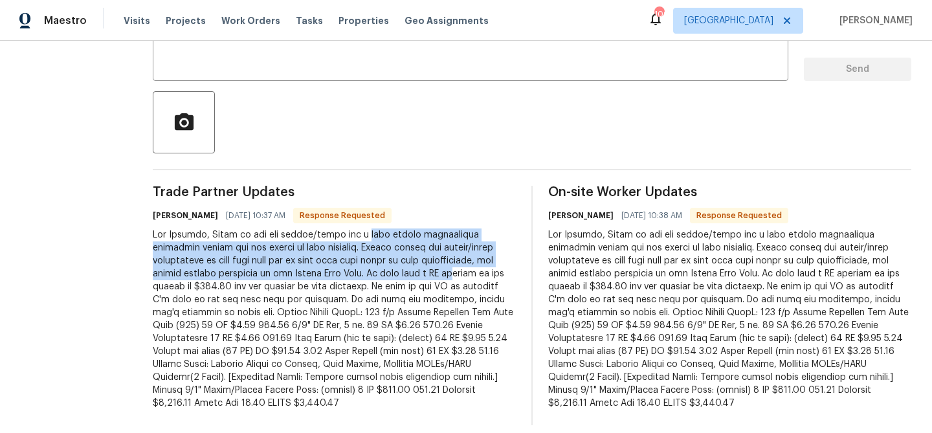
drag, startPoint x: 358, startPoint y: 232, endPoint x: 391, endPoint y: 272, distance: 52.4
click at [391, 272] on div at bounding box center [334, 318] width 363 height 181
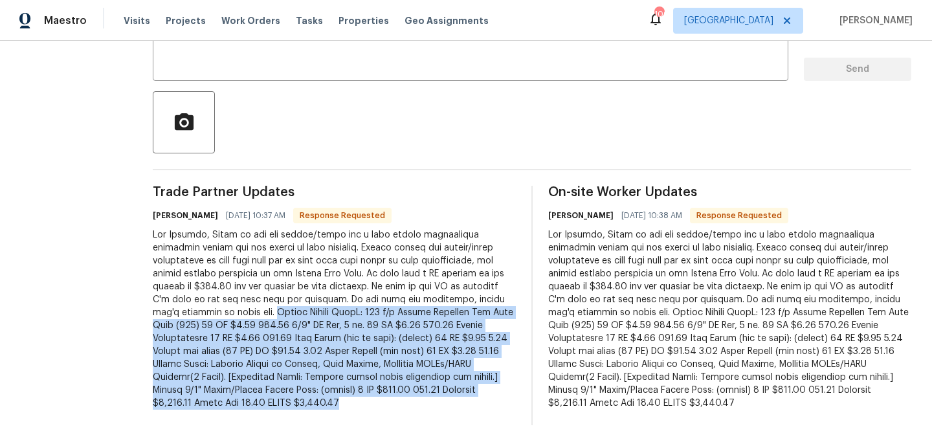
drag, startPoint x: 175, startPoint y: 311, endPoint x: 446, endPoint y: 391, distance: 283.1
click at [446, 391] on div at bounding box center [334, 318] width 363 height 181
copy div "Carpet Amount TotaL: 783 s/f Mohawk Bodenger Way Bird Bath (749) 87 SY $6.73 58…"
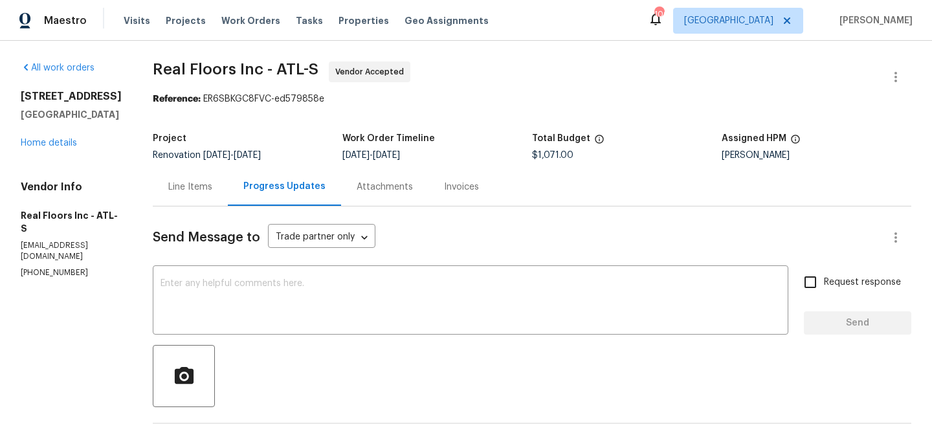
click at [208, 182] on div "Line Items" at bounding box center [190, 186] width 44 height 13
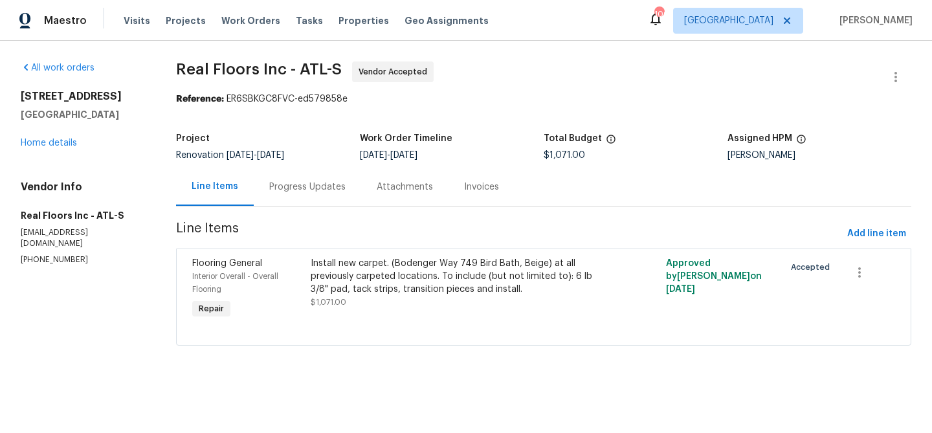
click at [274, 274] on span "Interior Overall - Overall Flooring" at bounding box center [235, 282] width 86 height 21
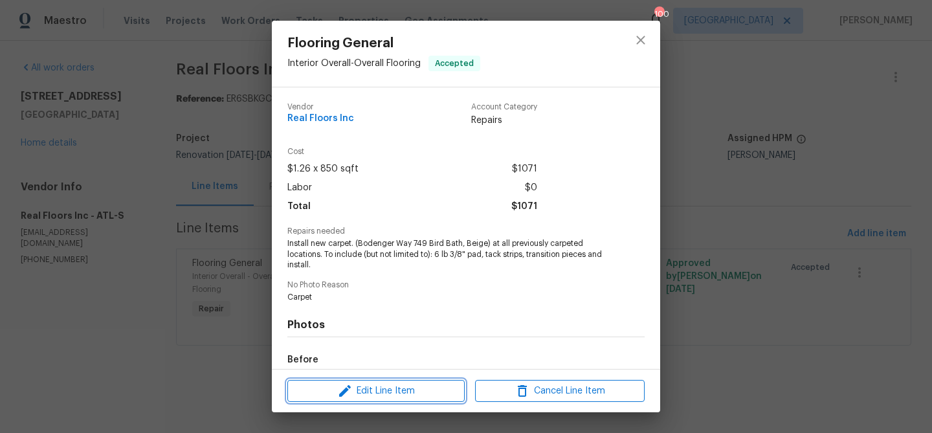
click at [349, 384] on icon "button" at bounding box center [345, 391] width 16 height 16
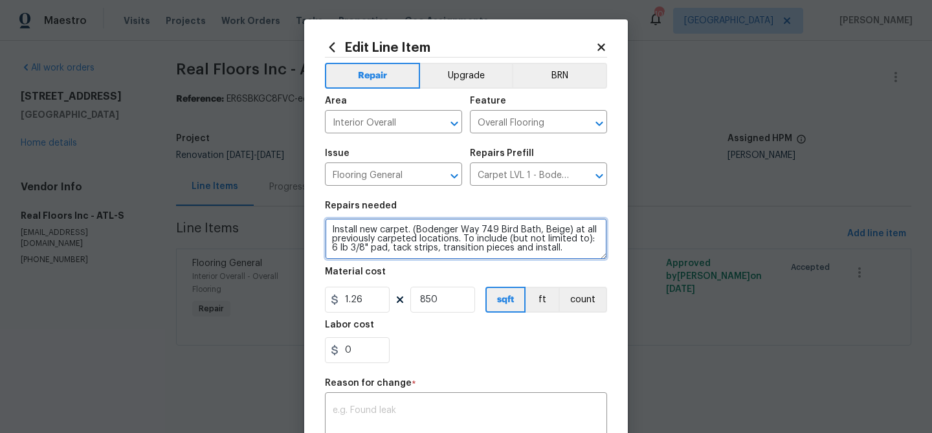
click at [383, 232] on textarea "Install new carpet. (Bodenger Way 749 Bird Bath, Beige) at all previously carpe…" at bounding box center [466, 238] width 282 height 41
paste textarea "Carpet Amount TotaL: 783 s/f Mohawk Bodenger Way Bird Bath (749) 87 SY $6.73 58…"
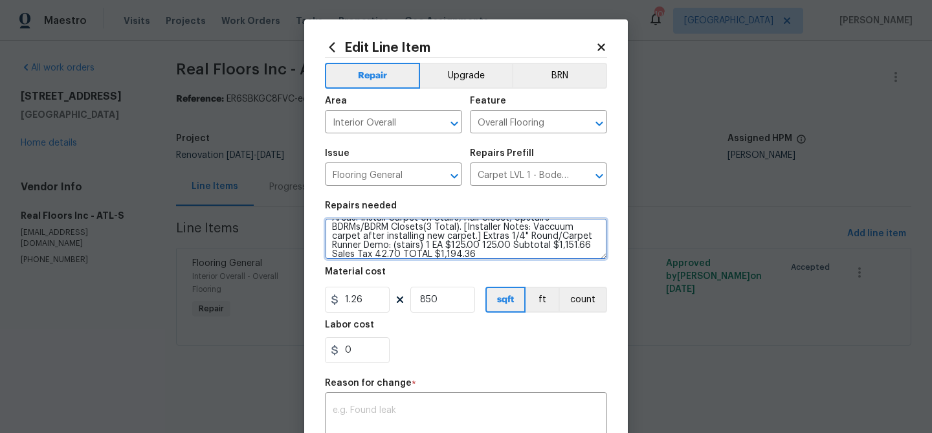
type textarea "Carpet Amount TotaL: 783 s/f Mohawk Bodenger Way Bird Bath (749) 87 SY $6.73 58…"
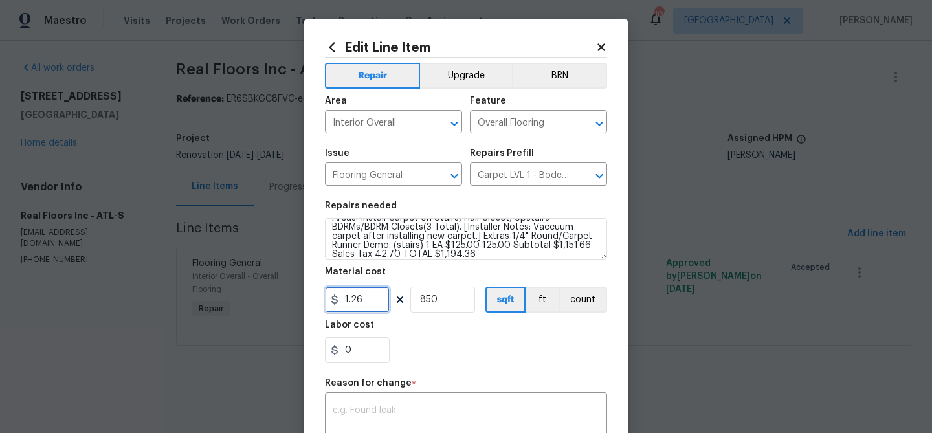
click at [361, 299] on input "1.26" at bounding box center [357, 300] width 65 height 26
type input "1194.36"
click at [364, 404] on div "x ​" at bounding box center [466, 419] width 282 height 48
paste textarea "Carpet Amount TotaL: 783 s/f Mohawk Bodenger Way Bird Bath (749) 87 SY $6.73 58…"
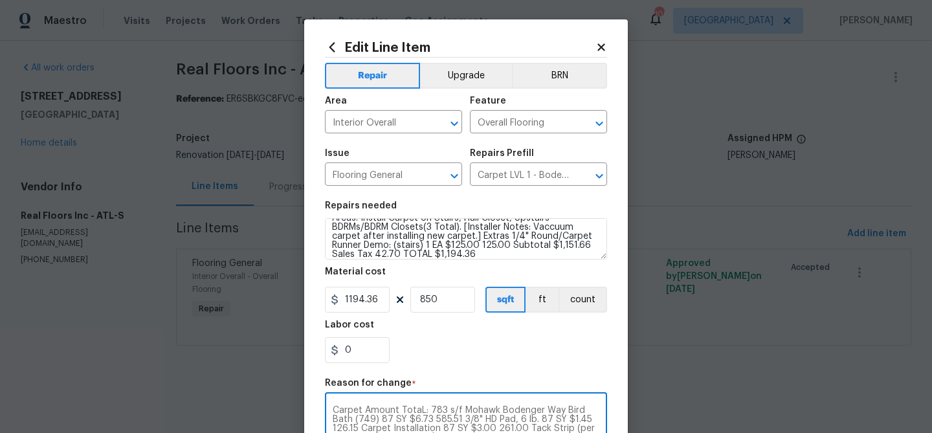
scroll to position [1, 0]
type textarea "Carpet Amount TotaL: 783 s/f Mohawk Bodenger Way Bird Bath (749) 87 SY $6.73 58…"
click at [434, 294] on input "850" at bounding box center [442, 299] width 65 height 26
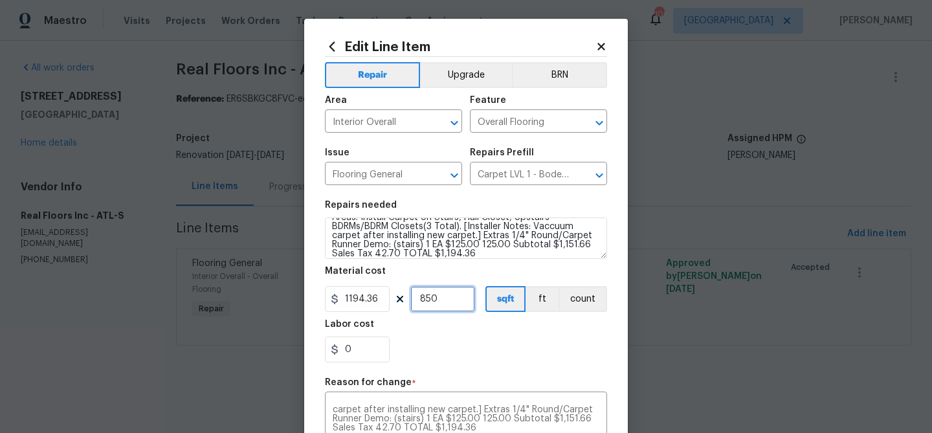
click at [434, 294] on input "850" at bounding box center [442, 299] width 65 height 26
type input "1"
click at [453, 365] on section "Repairs needed Carpet Amount TotaL: 783 s/f Mohawk Bodenger Way Bird Bath (749)…" at bounding box center [466, 281] width 282 height 177
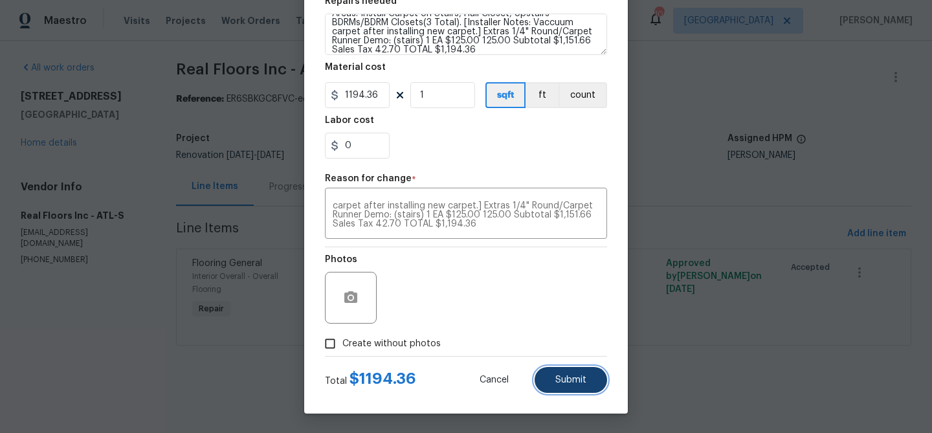
click at [570, 384] on span "Submit" at bounding box center [570, 380] width 31 height 10
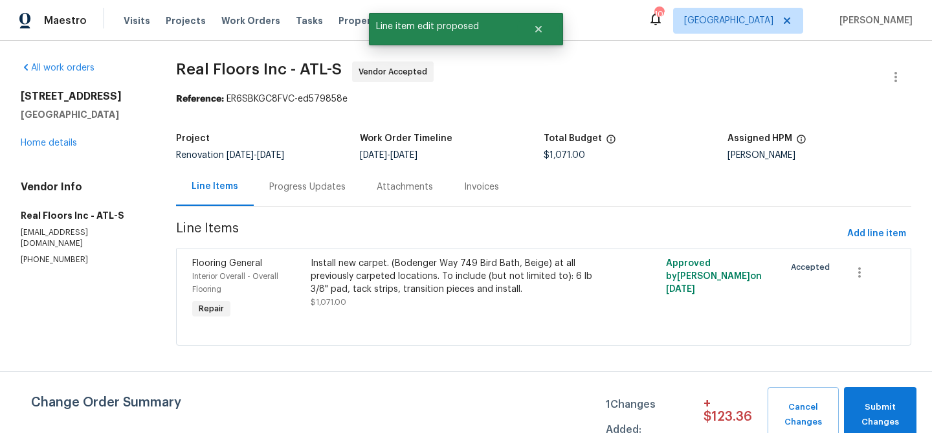
scroll to position [0, 0]
click at [853, 408] on span "Submit Changes" at bounding box center [880, 415] width 60 height 30
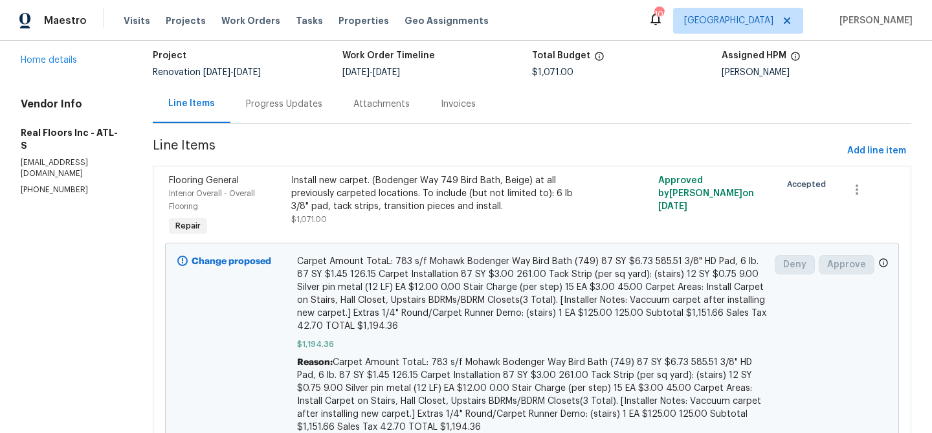
scroll to position [105, 0]
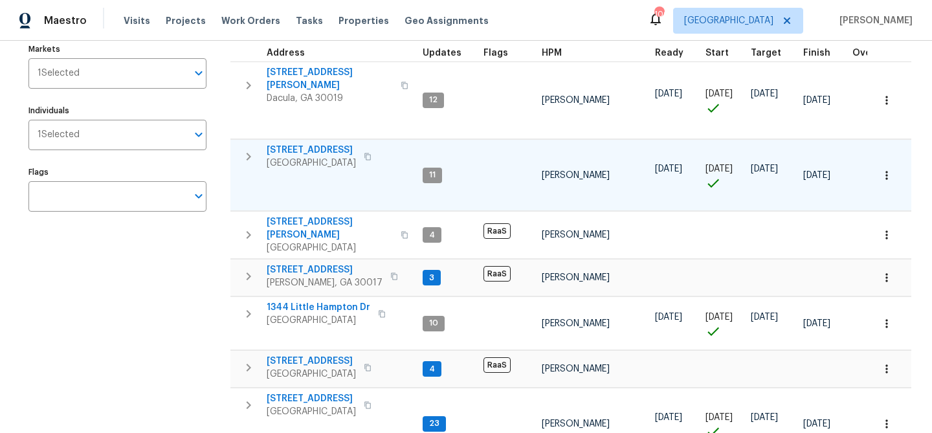
scroll to position [149, 0]
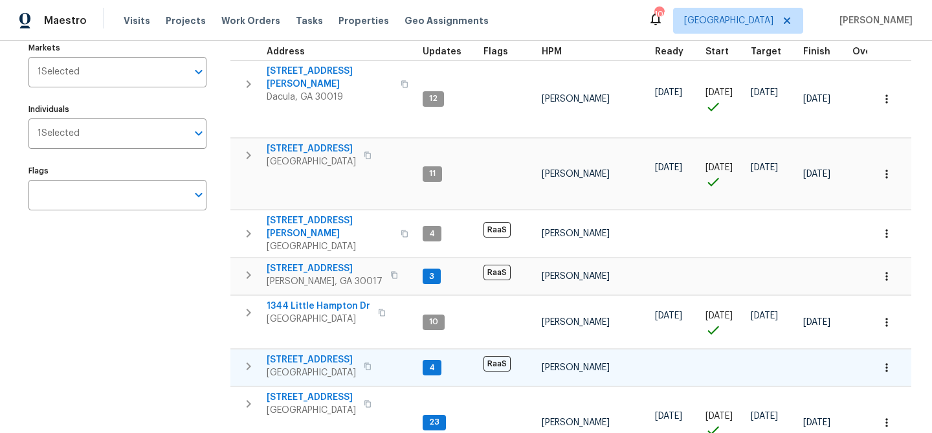
click at [305, 353] on span "[STREET_ADDRESS]" at bounding box center [311, 359] width 89 height 13
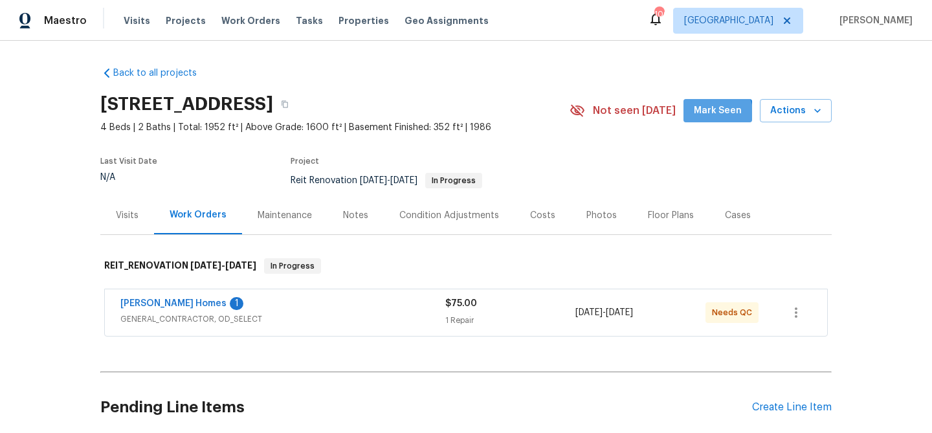
click at [709, 116] on span "Mark Seen" at bounding box center [717, 111] width 48 height 16
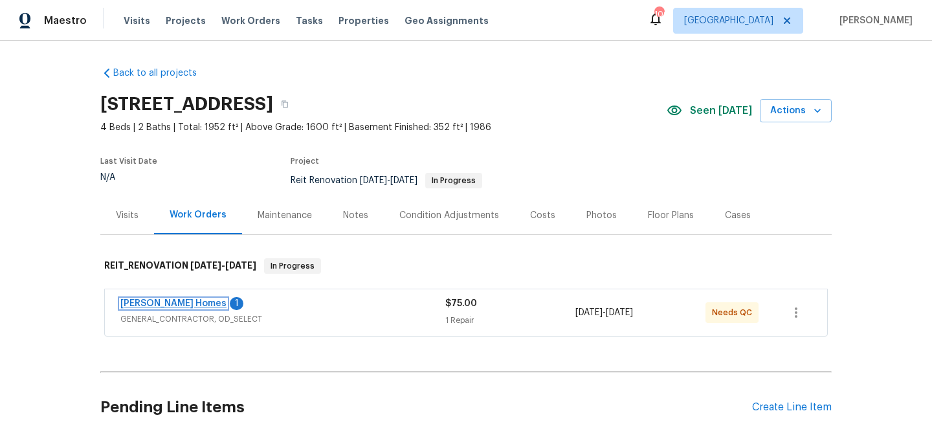
click at [168, 302] on link "[PERSON_NAME] Homes" at bounding box center [173, 303] width 106 height 9
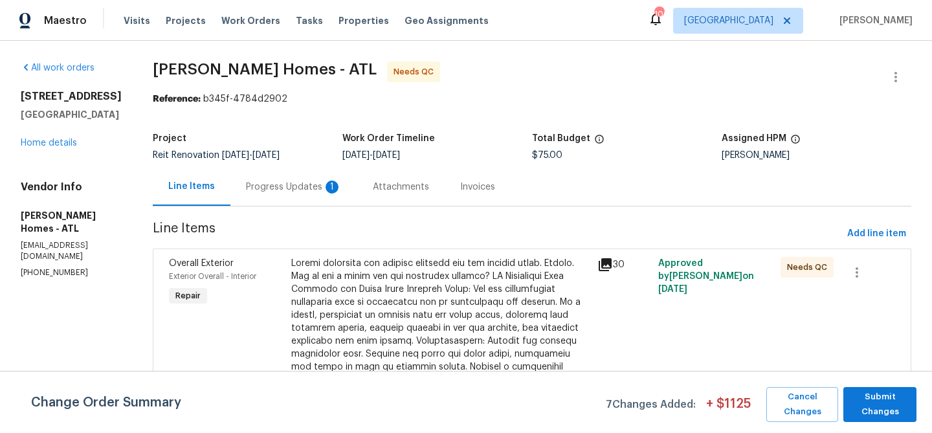
click at [373, 184] on div "Attachments" at bounding box center [401, 186] width 56 height 13
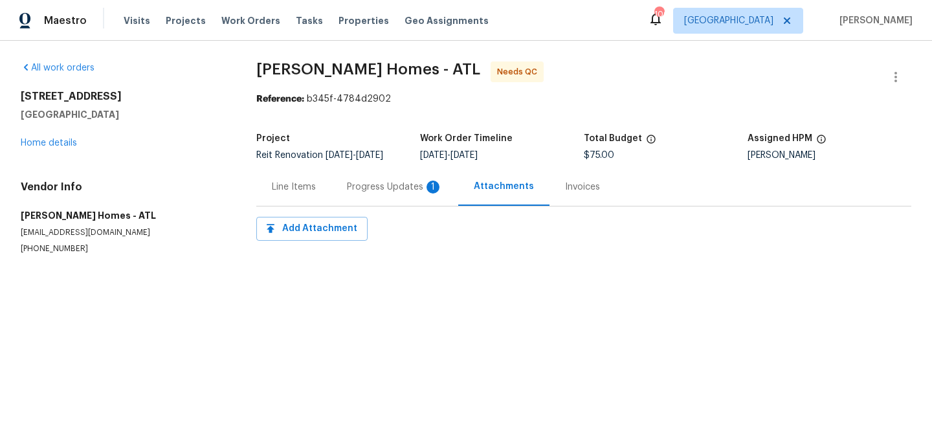
click at [367, 188] on div "Progress Updates 1" at bounding box center [395, 186] width 96 height 13
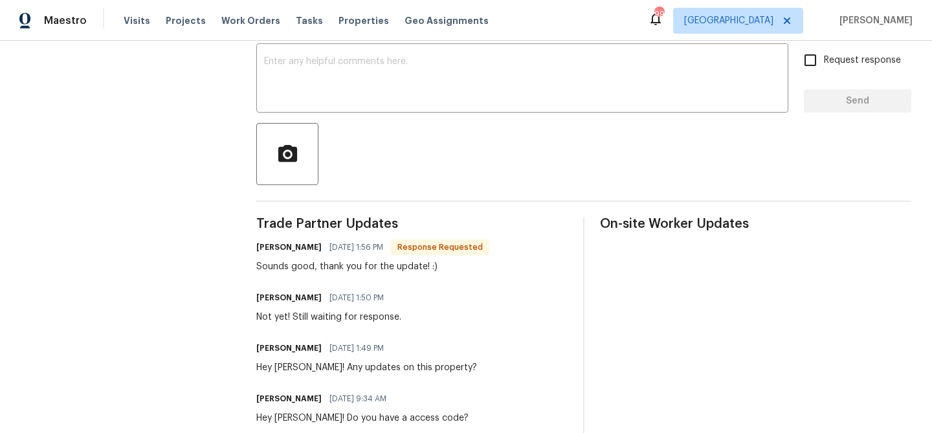
scroll to position [224, 0]
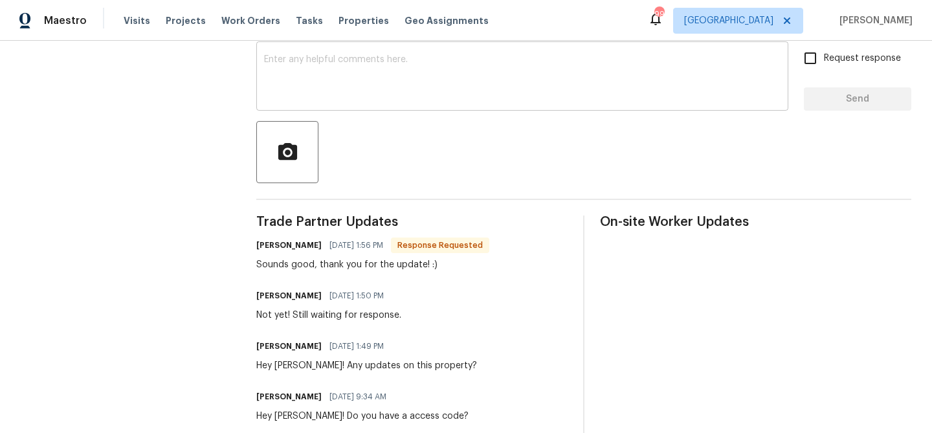
click at [327, 97] on textarea at bounding box center [522, 77] width 516 height 45
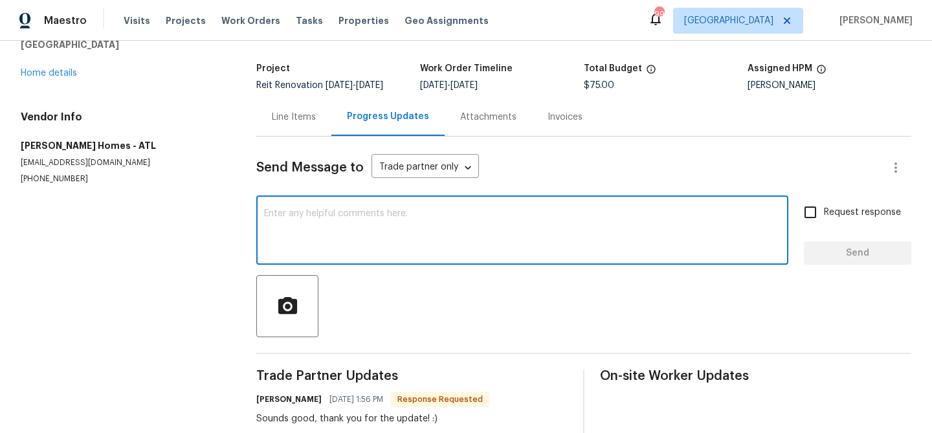
scroll to position [0, 0]
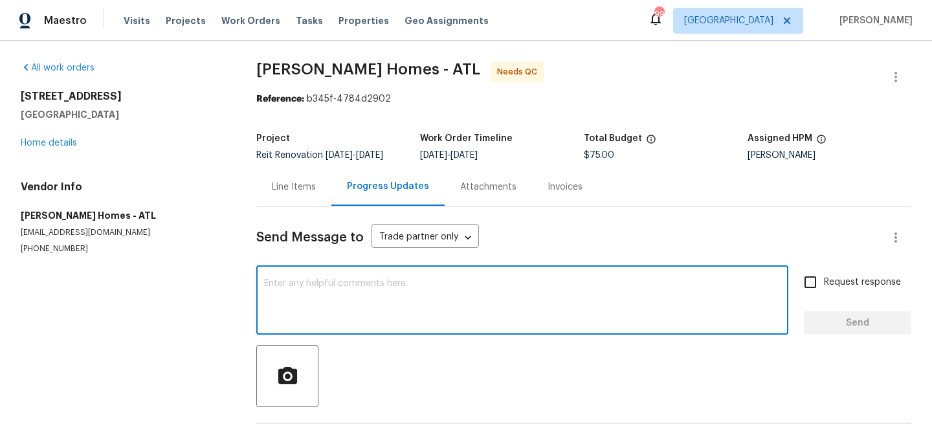
click at [285, 183] on div "Line Items" at bounding box center [294, 186] width 44 height 13
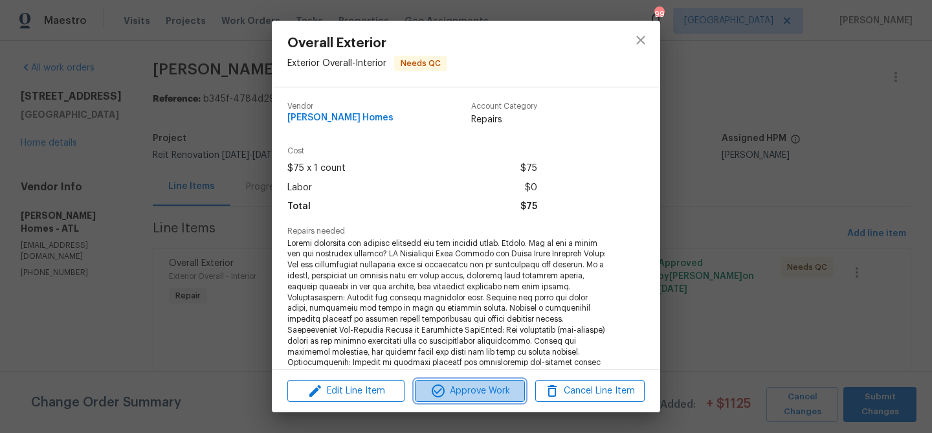
click at [455, 395] on span "Approve Work" at bounding box center [470, 391] width 102 height 16
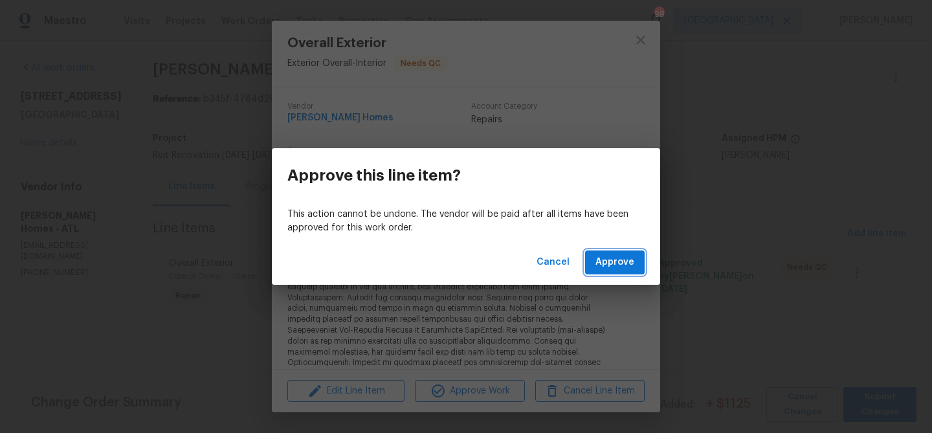
click at [609, 263] on span "Approve" at bounding box center [614, 262] width 39 height 16
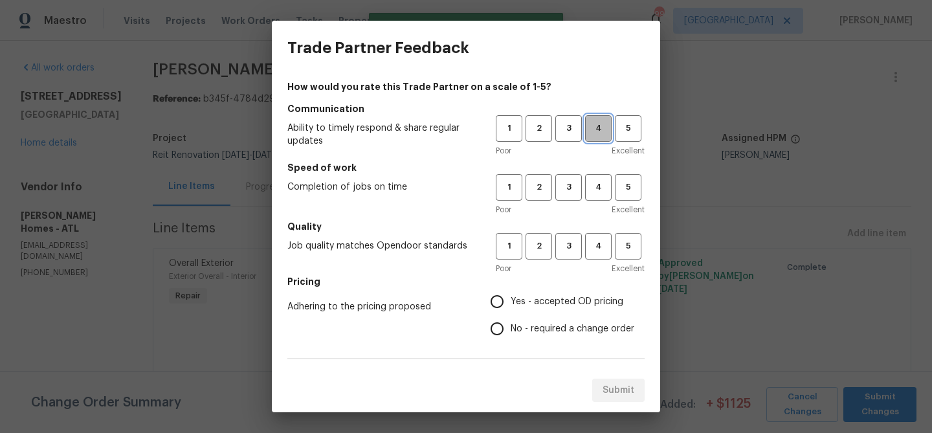
click at [602, 126] on span "4" at bounding box center [598, 128] width 24 height 15
click at [602, 194] on button "4" at bounding box center [598, 187] width 27 height 27
click at [601, 232] on h5 "Quality" at bounding box center [465, 226] width 357 height 13
click at [599, 250] on span "4" at bounding box center [598, 246] width 24 height 15
click at [496, 303] on input "Yes - accepted OD pricing" at bounding box center [496, 301] width 27 height 27
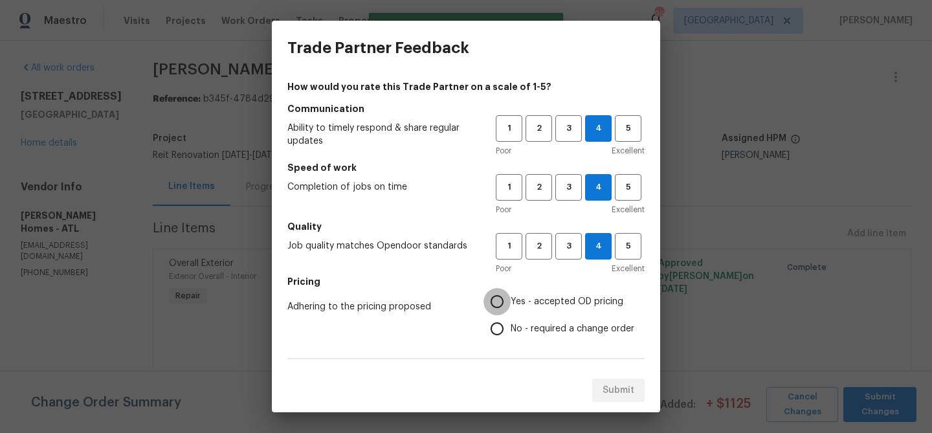
radio input "true"
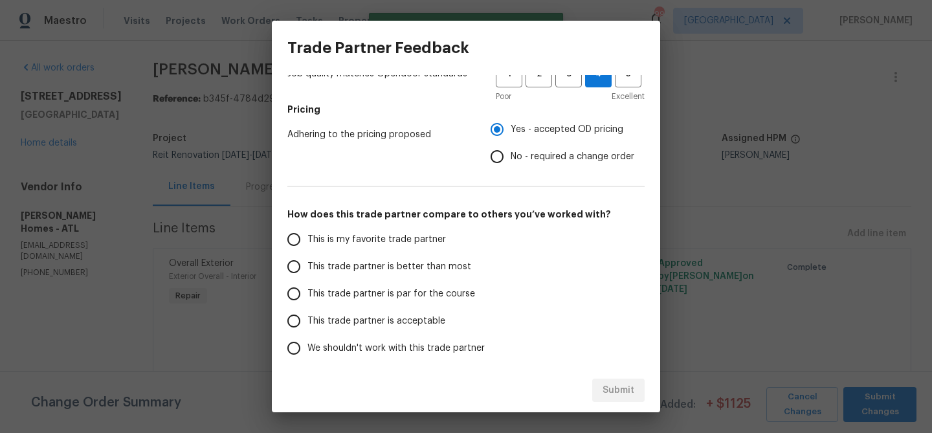
scroll to position [184, 0]
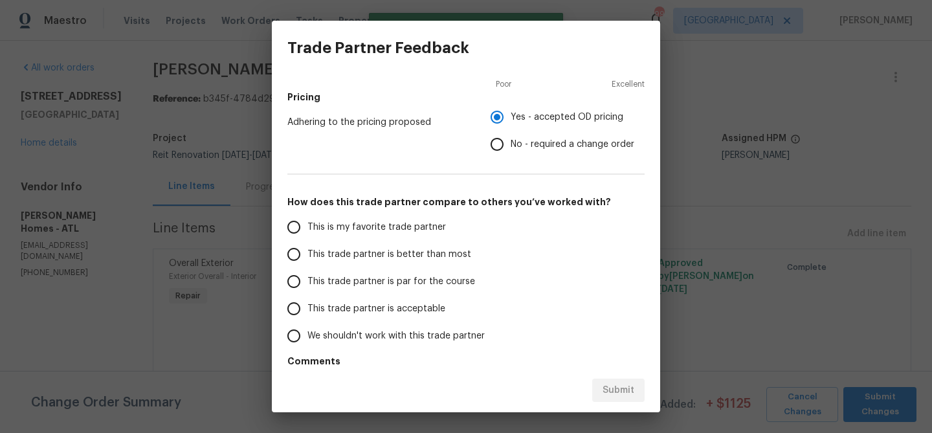
click at [431, 257] on span "This trade partner is better than most" at bounding box center [389, 255] width 164 height 14
click at [307, 257] on input "This trade partner is better than most" at bounding box center [293, 254] width 27 height 27
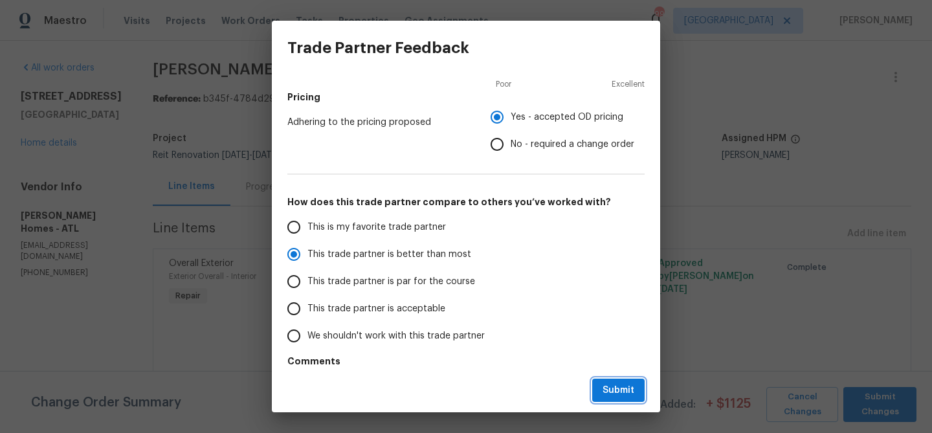
click at [624, 383] on span "Submit" at bounding box center [618, 390] width 32 height 16
radio input "true"
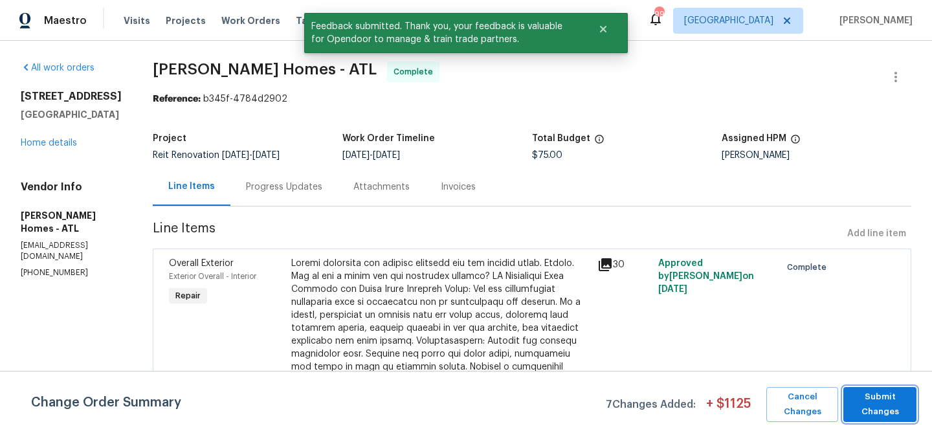
click at [861, 397] on span "Submit Changes" at bounding box center [879, 404] width 60 height 30
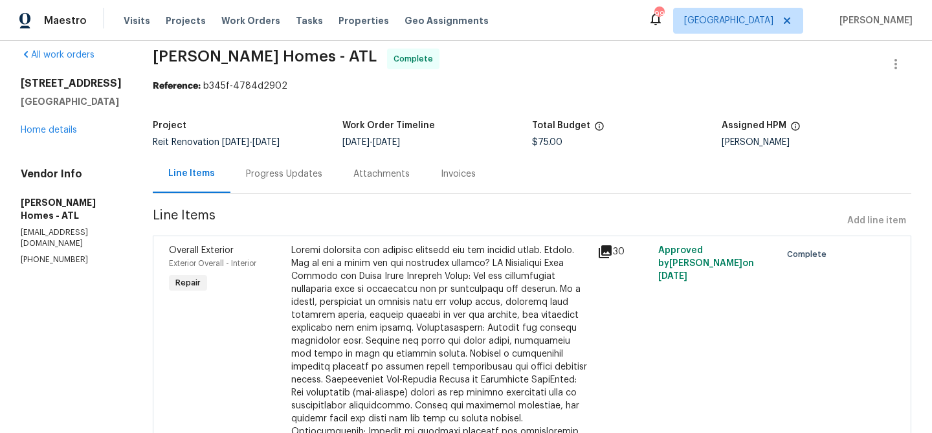
scroll to position [0, 0]
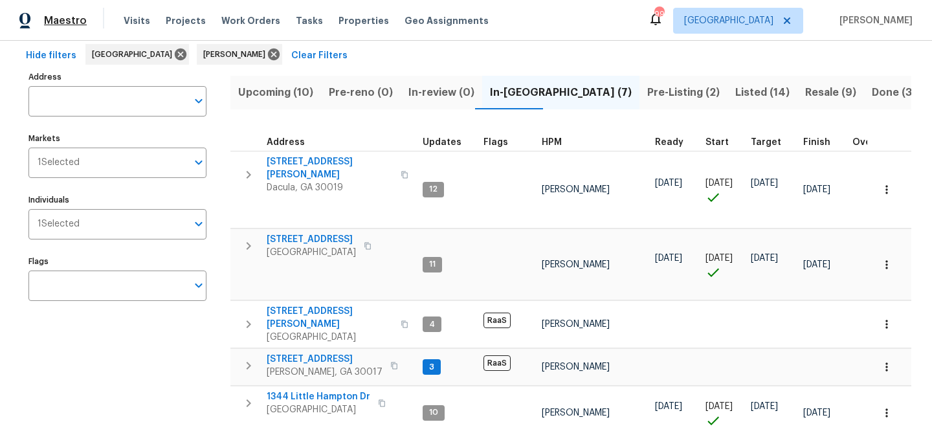
scroll to position [116, 0]
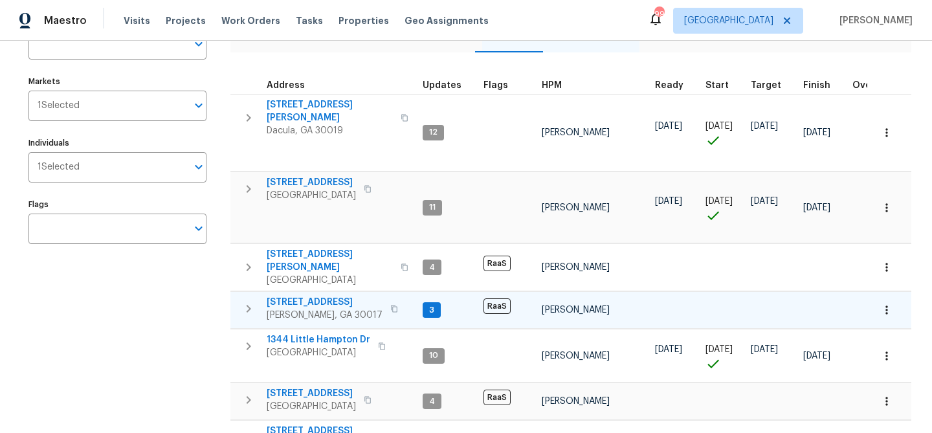
click at [299, 296] on span "[STREET_ADDRESS]" at bounding box center [325, 302] width 116 height 13
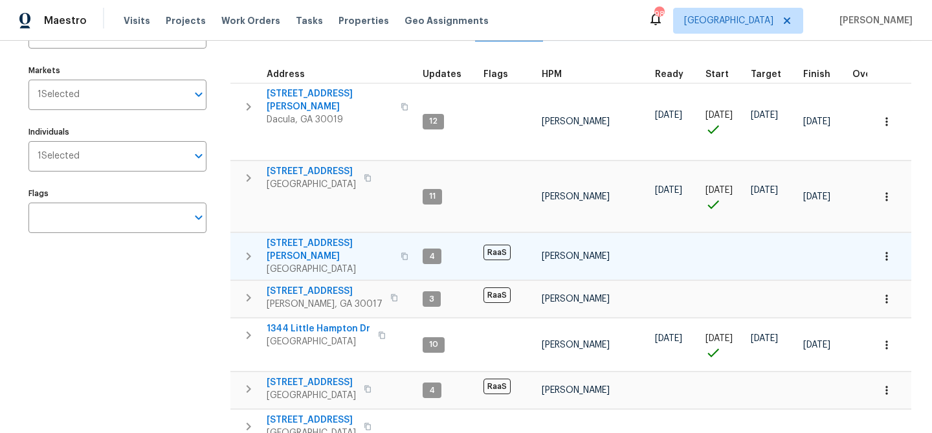
scroll to position [133, 0]
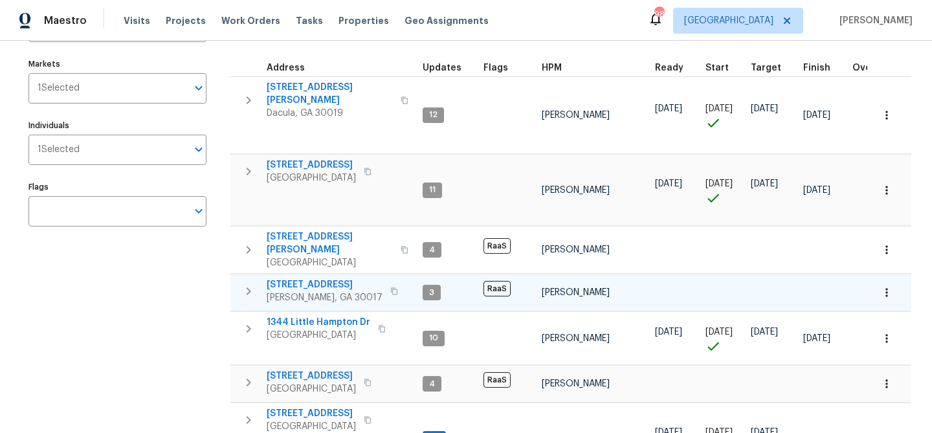
click at [322, 278] on span "[STREET_ADDRESS]" at bounding box center [325, 284] width 116 height 13
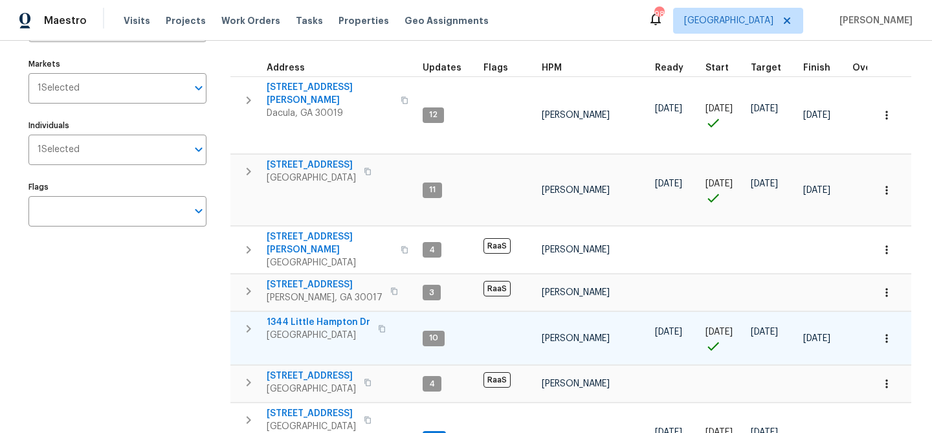
scroll to position [192, 0]
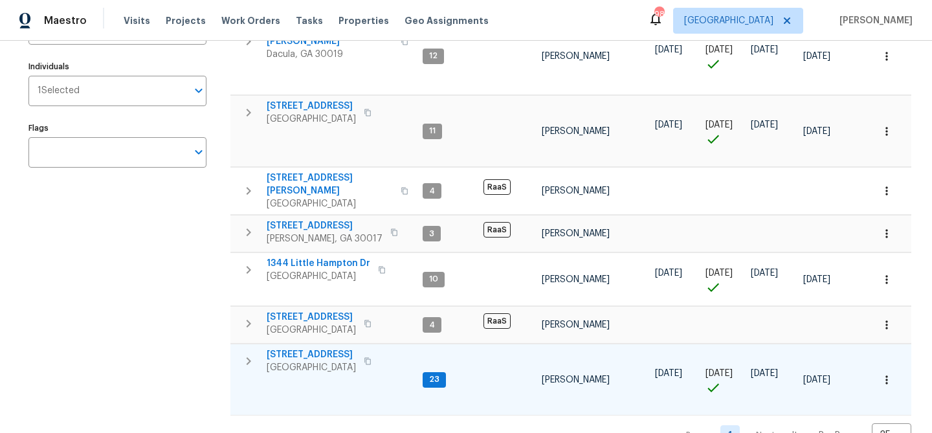
click at [304, 348] on span "[STREET_ADDRESS]" at bounding box center [311, 354] width 89 height 13
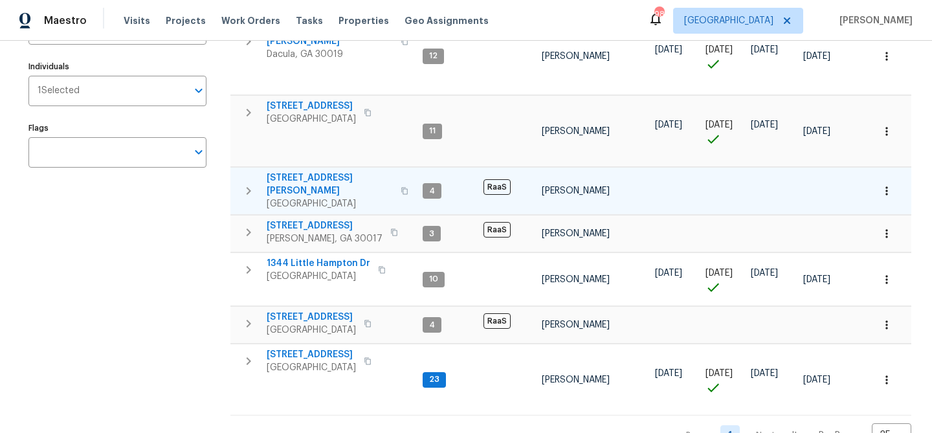
click at [306, 171] on span "[STREET_ADDRESS][PERSON_NAME]" at bounding box center [330, 184] width 126 height 26
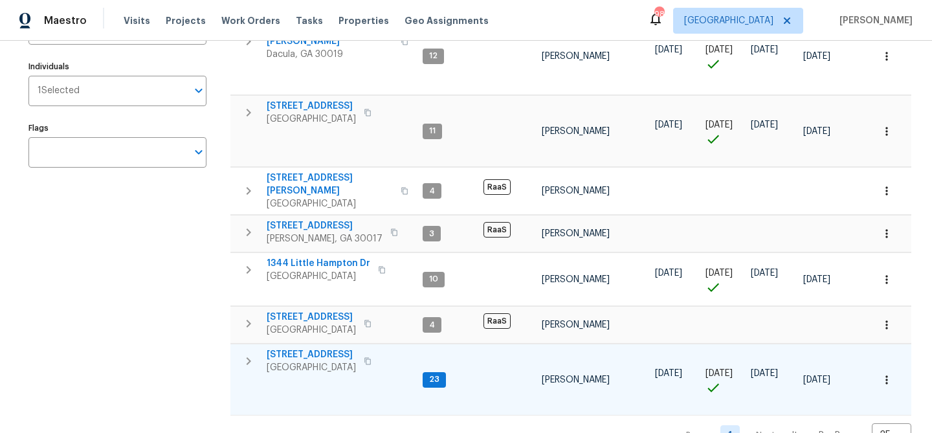
click at [287, 348] on span "[STREET_ADDRESS]" at bounding box center [311, 354] width 89 height 13
click at [296, 348] on span "[STREET_ADDRESS]" at bounding box center [311, 354] width 89 height 13
click at [318, 348] on span "[STREET_ADDRESS]" at bounding box center [311, 354] width 89 height 13
click at [279, 348] on span "[STREET_ADDRESS]" at bounding box center [311, 354] width 89 height 13
click at [305, 348] on span "135 Wakefield Dr" at bounding box center [311, 354] width 89 height 13
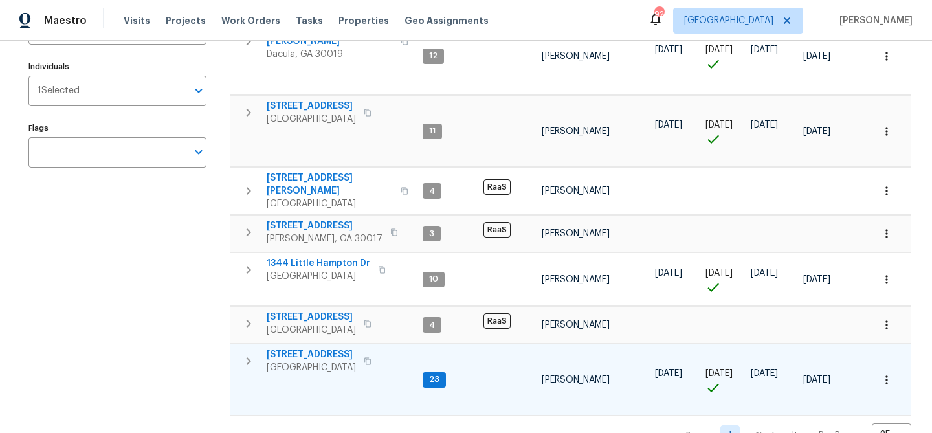
click at [315, 348] on span "135 Wakefield Dr" at bounding box center [311, 354] width 89 height 13
click at [294, 348] on span "135 Wakefield Dr" at bounding box center [311, 354] width 89 height 13
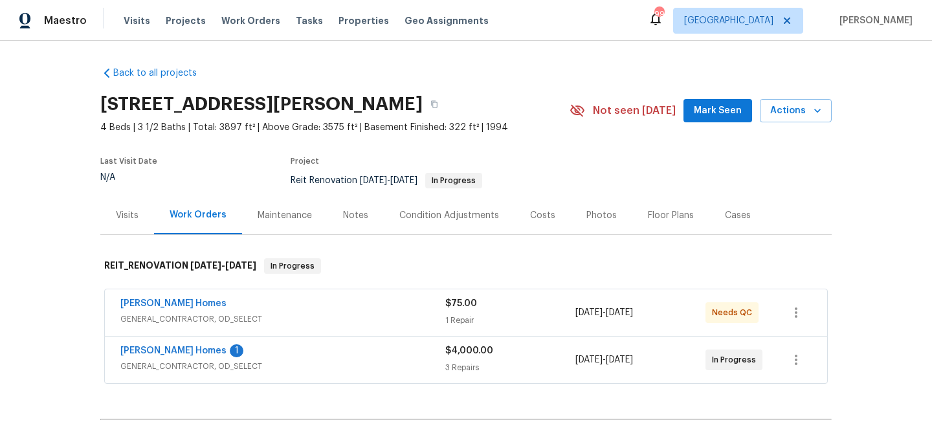
click at [698, 110] on button "Mark Seen" at bounding box center [717, 111] width 69 height 24
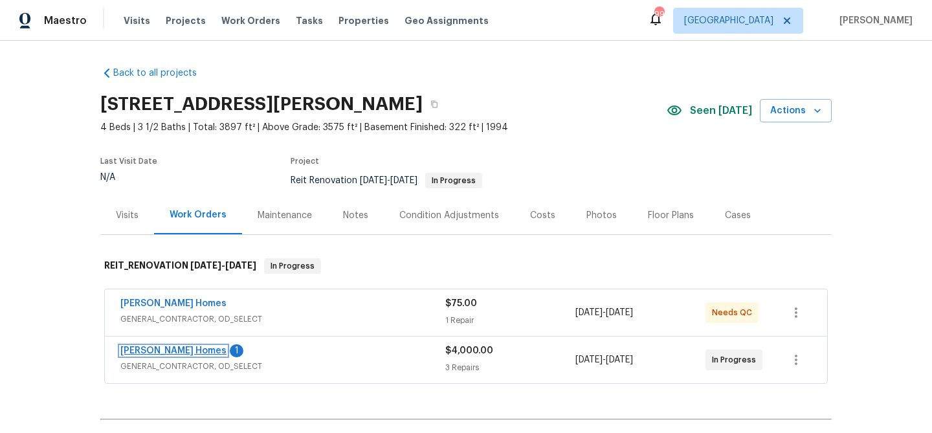
click at [156, 349] on link "[PERSON_NAME] Homes" at bounding box center [173, 350] width 106 height 9
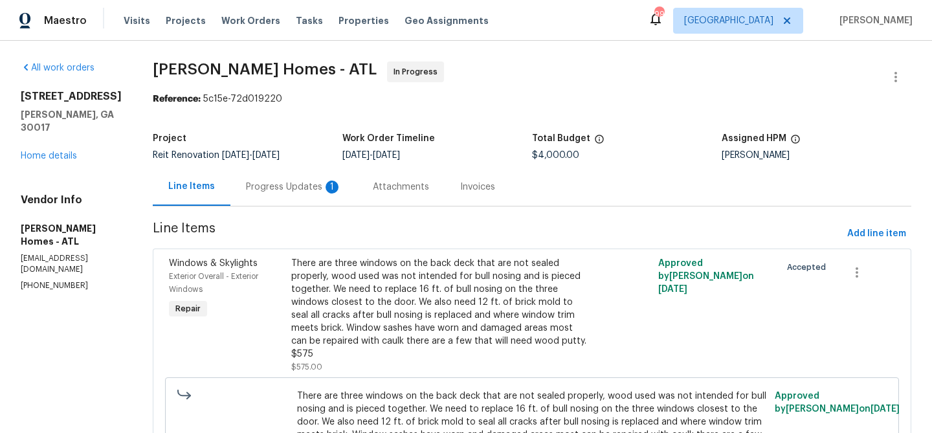
click at [297, 186] on div "Progress Updates 1" at bounding box center [294, 186] width 96 height 13
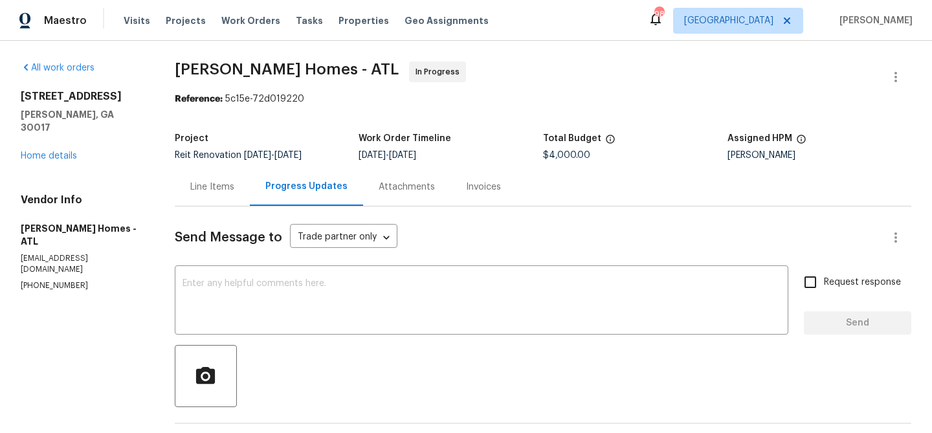
scroll to position [251, 0]
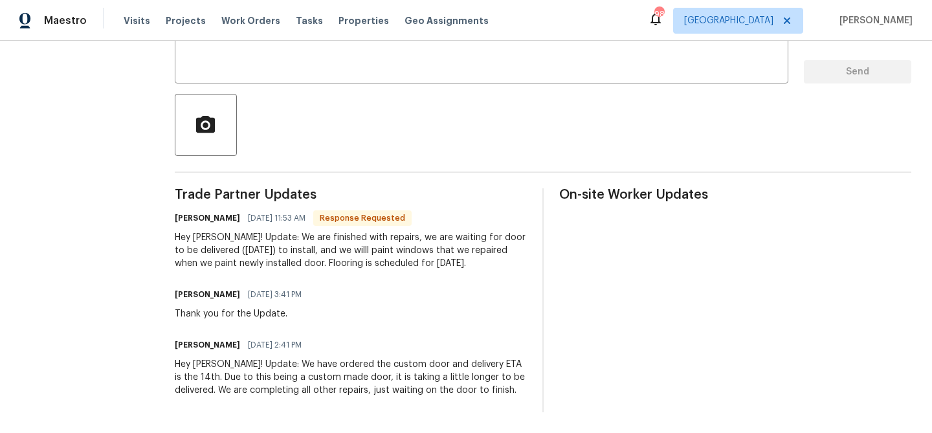
drag, startPoint x: 274, startPoint y: 234, endPoint x: 516, endPoint y: 261, distance: 243.5
click at [516, 261] on div "Hey Michael! Update: We are finished with repairs, we are waiting for door to b…" at bounding box center [351, 250] width 352 height 39
copy div "We are finished with repairs, we are waiting for door to be delivered (Tuesday,…"
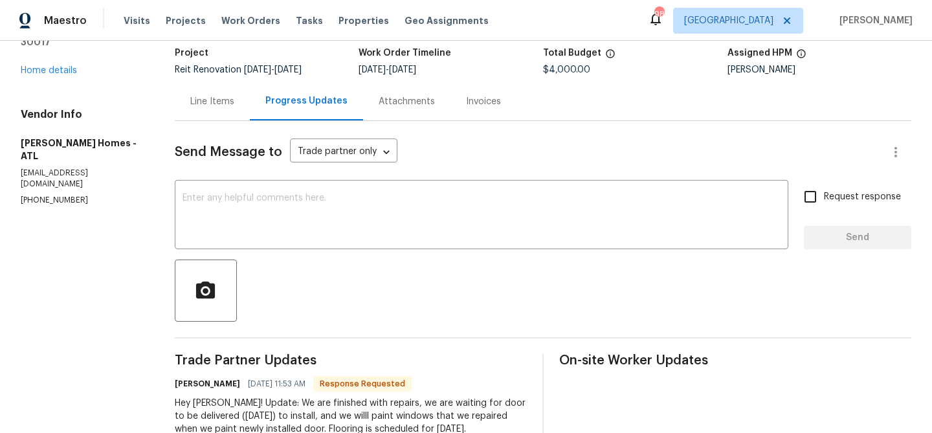
scroll to position [93, 0]
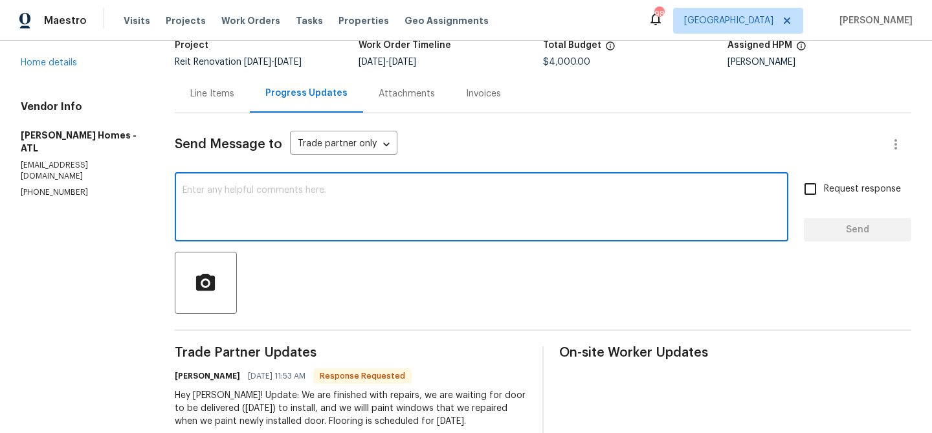
click at [276, 199] on textarea at bounding box center [481, 208] width 598 height 45
type textarea "Thank you!"
click at [856, 230] on span "Send" at bounding box center [857, 230] width 87 height 16
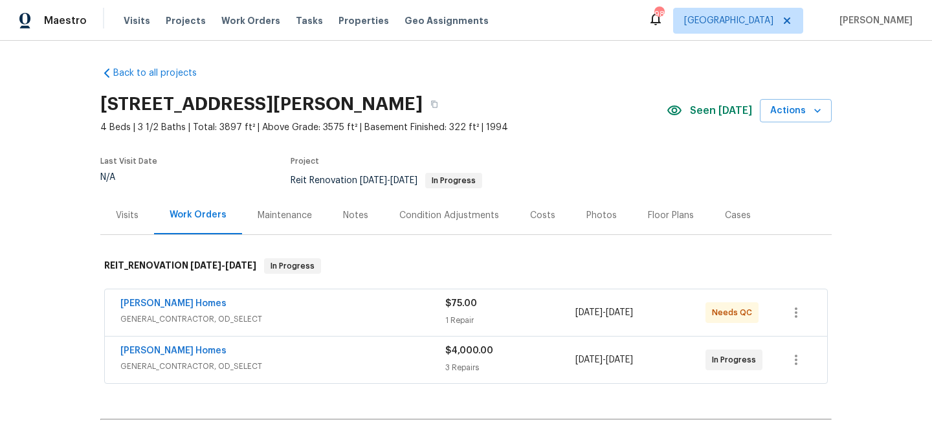
click at [344, 217] on div "Notes" at bounding box center [355, 215] width 25 height 13
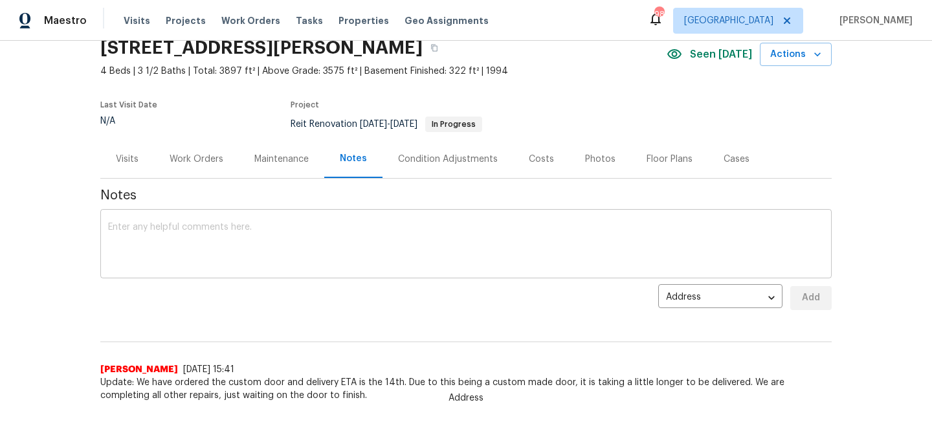
scroll to position [102, 0]
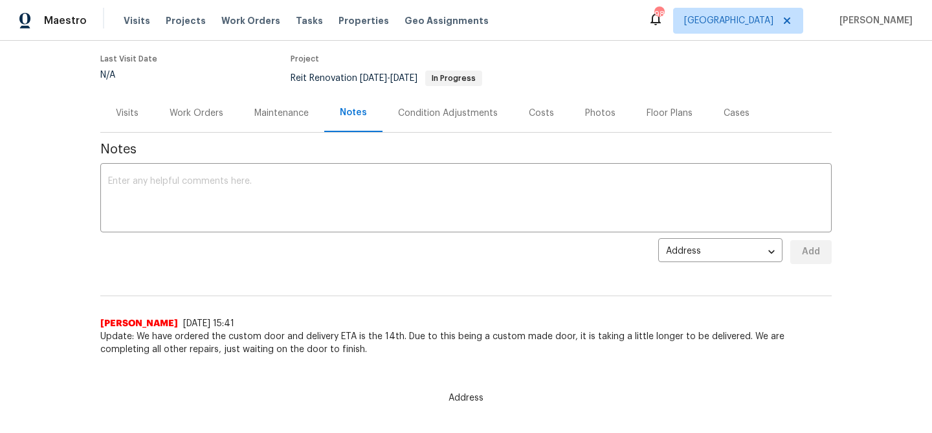
click at [197, 104] on div "Work Orders" at bounding box center [196, 113] width 85 height 38
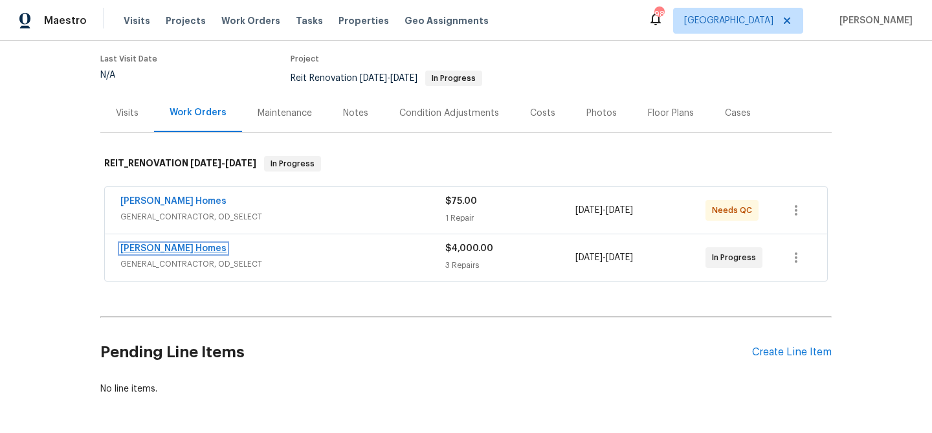
click at [172, 244] on link "[PERSON_NAME] Homes" at bounding box center [173, 248] width 106 height 9
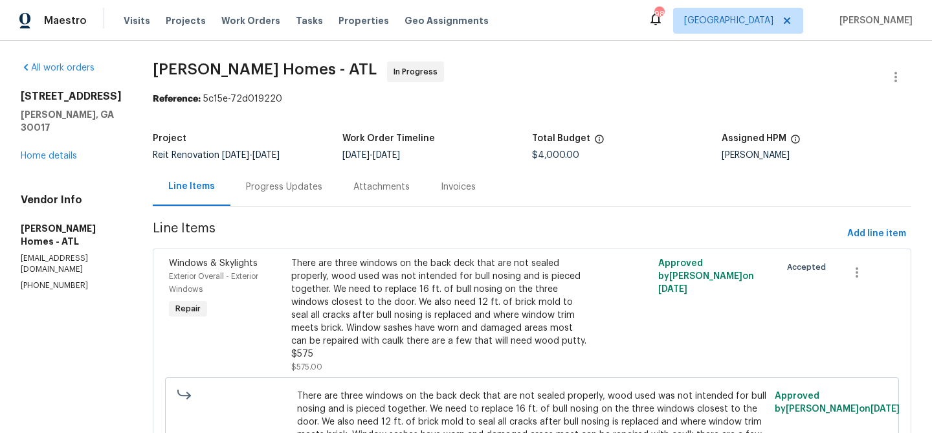
click at [277, 184] on div "Progress Updates" at bounding box center [284, 186] width 76 height 13
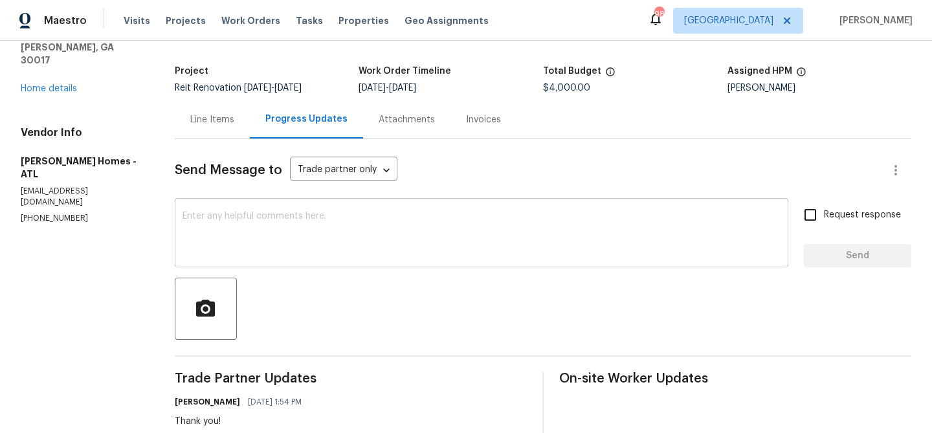
scroll to position [194, 0]
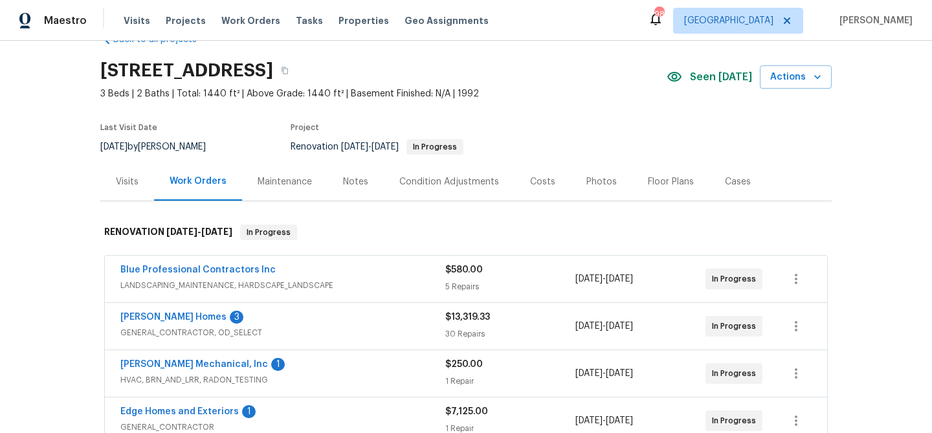
scroll to position [39, 0]
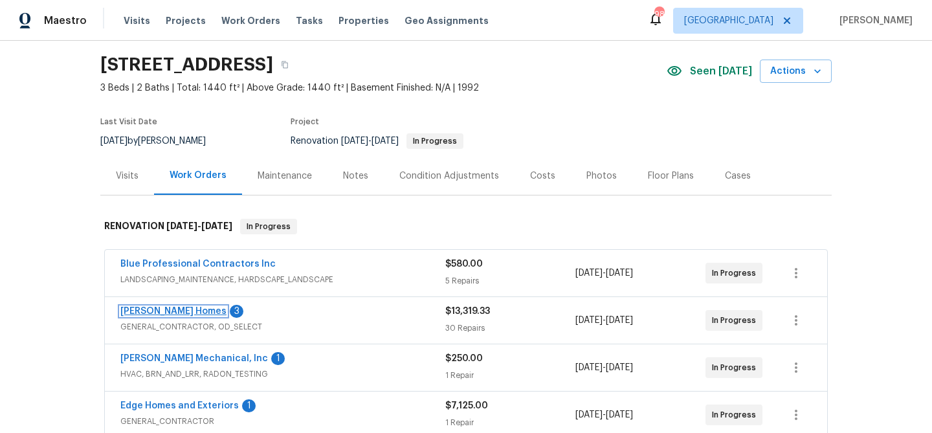
click at [130, 311] on link "[PERSON_NAME] Homes" at bounding box center [173, 311] width 106 height 9
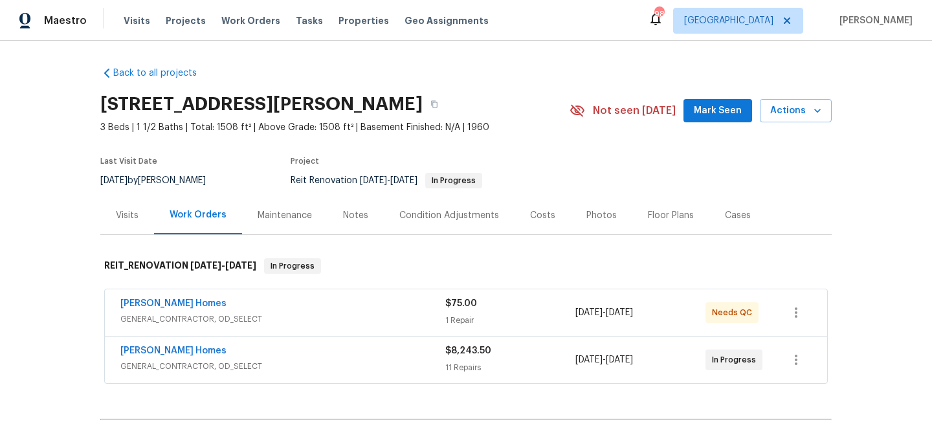
click at [725, 104] on span "Mark Seen" at bounding box center [717, 111] width 48 height 16
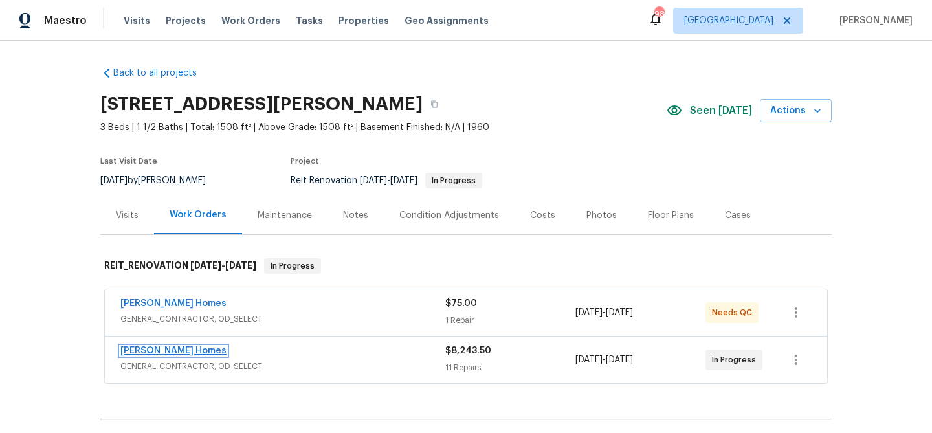
click at [162, 347] on link "[PERSON_NAME] Homes" at bounding box center [173, 350] width 106 height 9
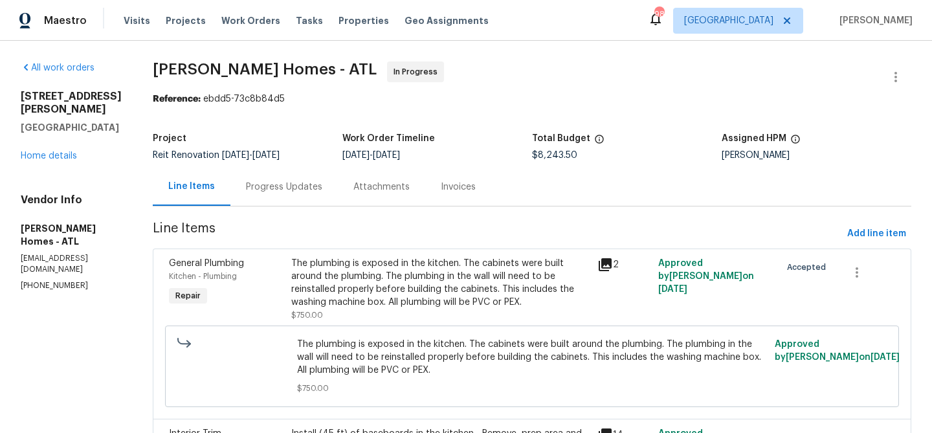
click at [257, 191] on div "Progress Updates" at bounding box center [284, 186] width 76 height 13
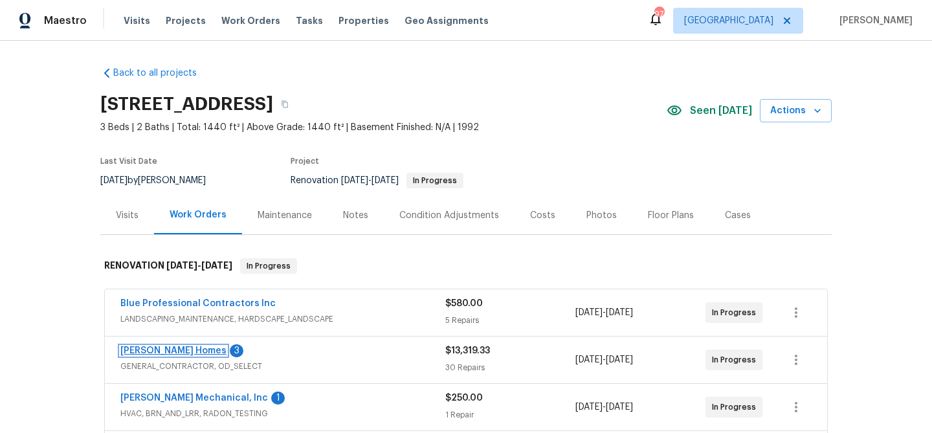
click at [166, 351] on link "[PERSON_NAME] Homes" at bounding box center [173, 350] width 106 height 9
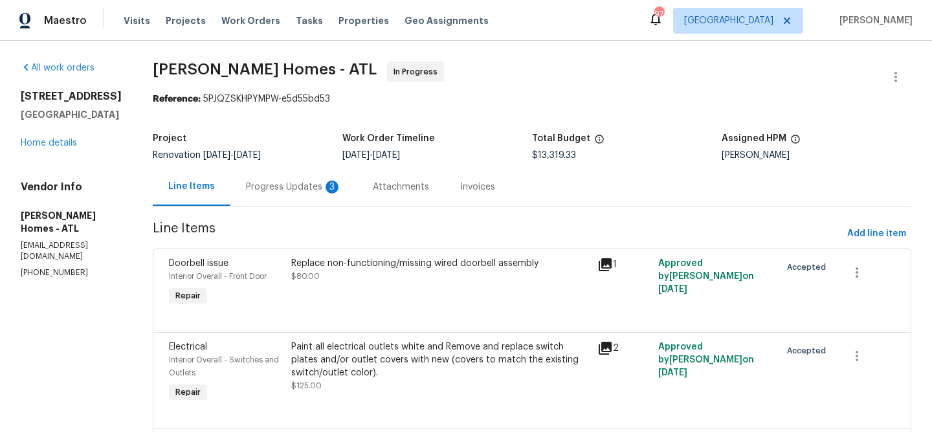
click at [282, 186] on div "Progress Updates 3" at bounding box center [294, 186] width 96 height 13
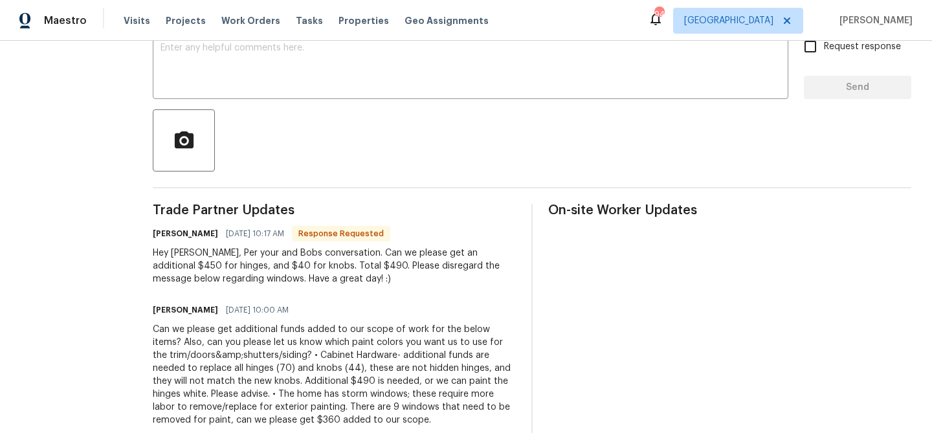
scroll to position [225, 0]
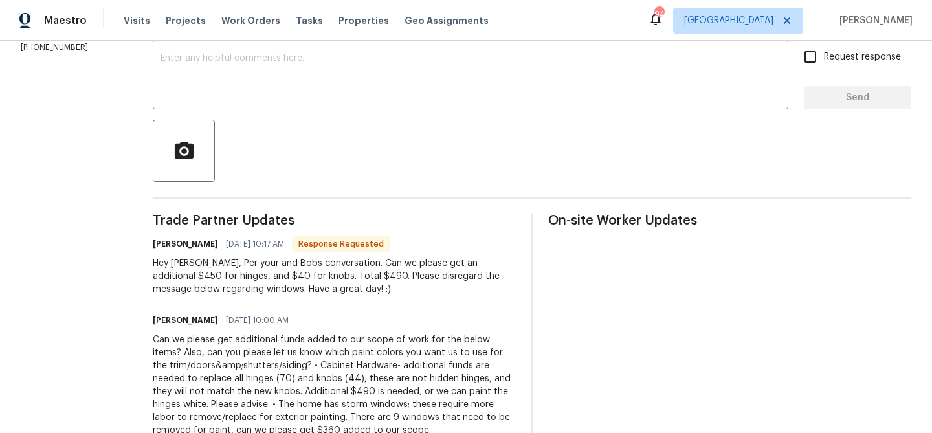
click at [247, 74] on textarea at bounding box center [470, 76] width 620 height 45
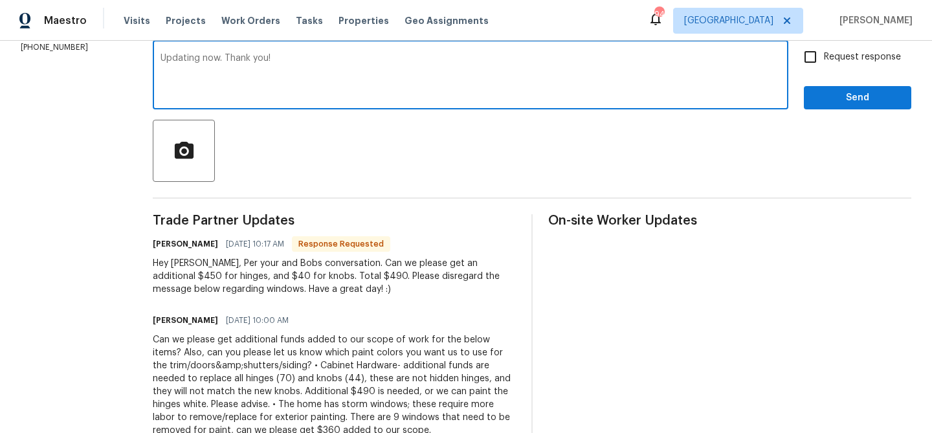
type textarea "Updating now. Thank you!"
click at [853, 102] on span "Send" at bounding box center [857, 98] width 87 height 16
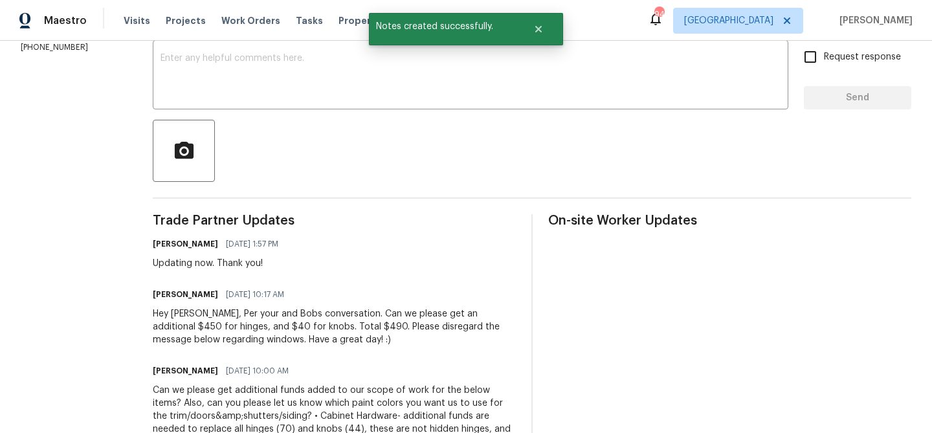
scroll to position [0, 0]
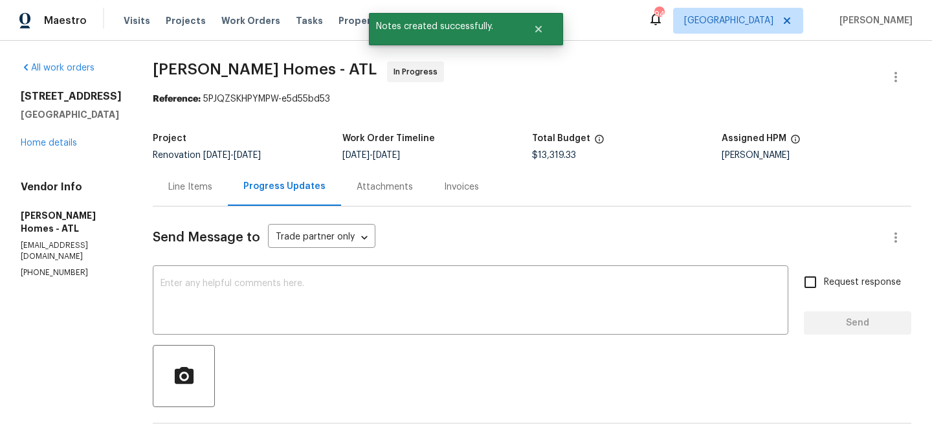
click at [180, 188] on div "Line Items" at bounding box center [190, 186] width 44 height 13
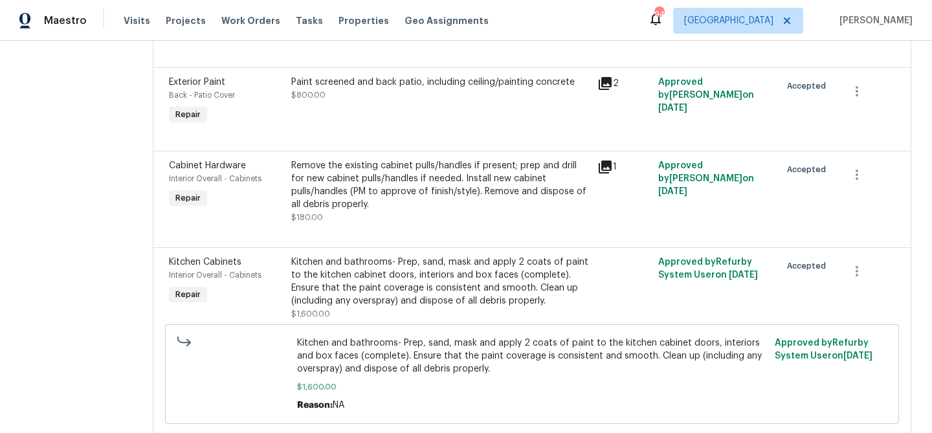
scroll to position [1320, 0]
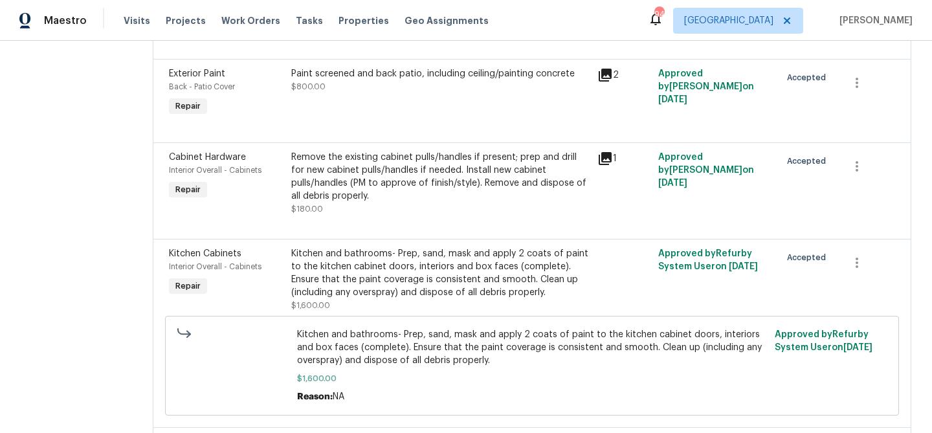
click at [400, 184] on div "Remove the existing cabinet pulls/handles if present; prep and drill for new ca…" at bounding box center [440, 177] width 298 height 52
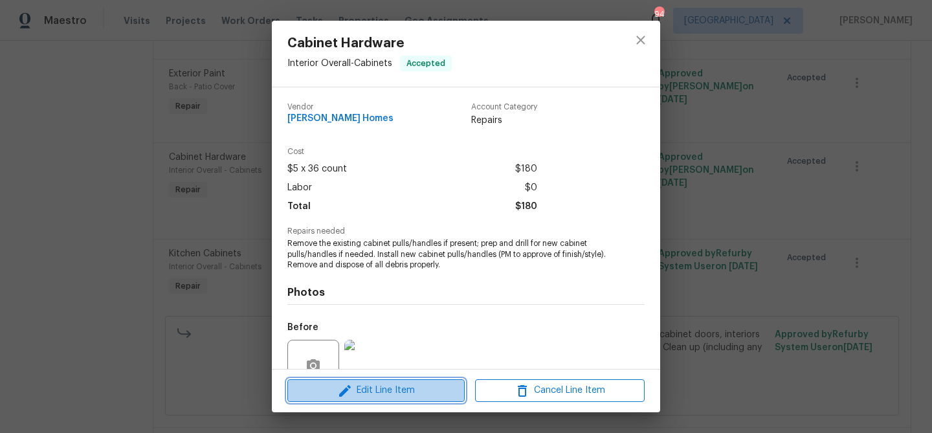
click at [395, 388] on span "Edit Line Item" at bounding box center [375, 390] width 169 height 16
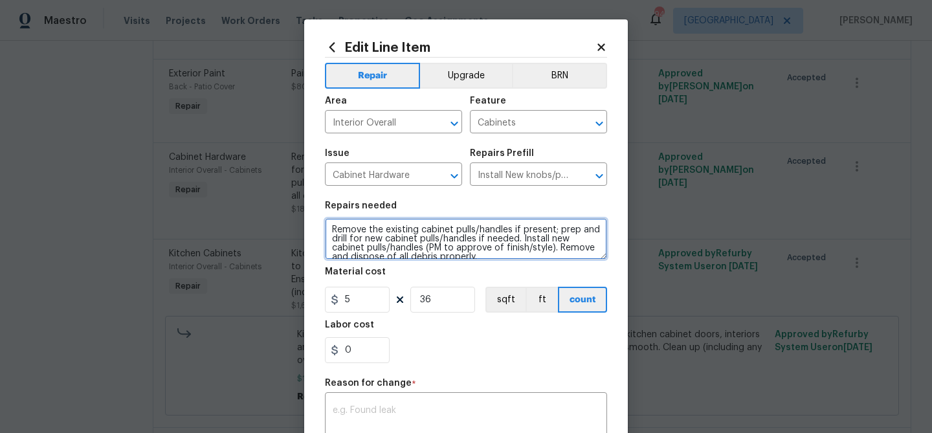
click at [542, 259] on textarea "Remove the existing cabinet pulls/handles if present; prep and drill for new ca…" at bounding box center [466, 238] width 282 height 41
paste textarea "Cabinet Hardware- additional funds are needed to replace all hinges (70) and kn…"
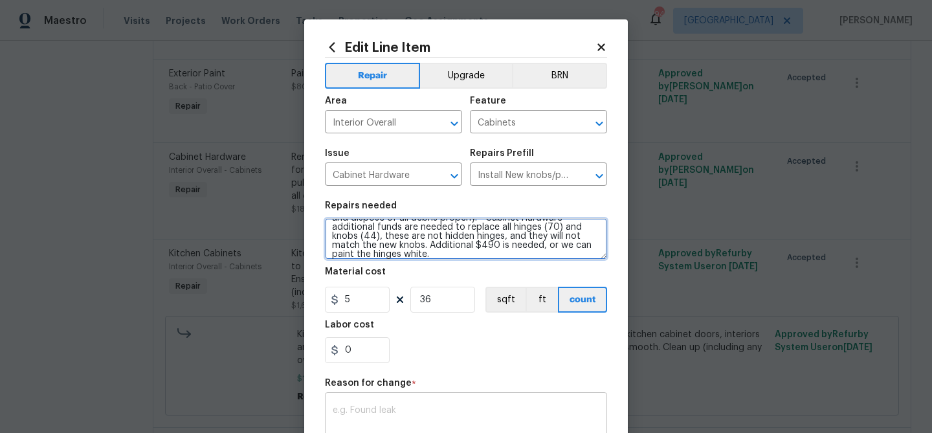
type textarea "Remove the existing cabinet pulls/handles if present; prep and drill for new ca…"
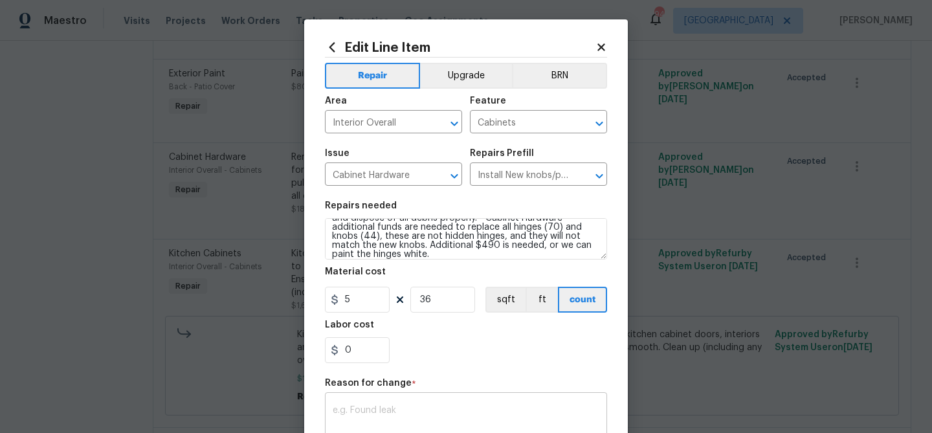
click at [426, 403] on div "x ​" at bounding box center [466, 419] width 282 height 48
paste textarea "Cabinet Hardware- additional funds are needed to replace all hinges (70) and kn…"
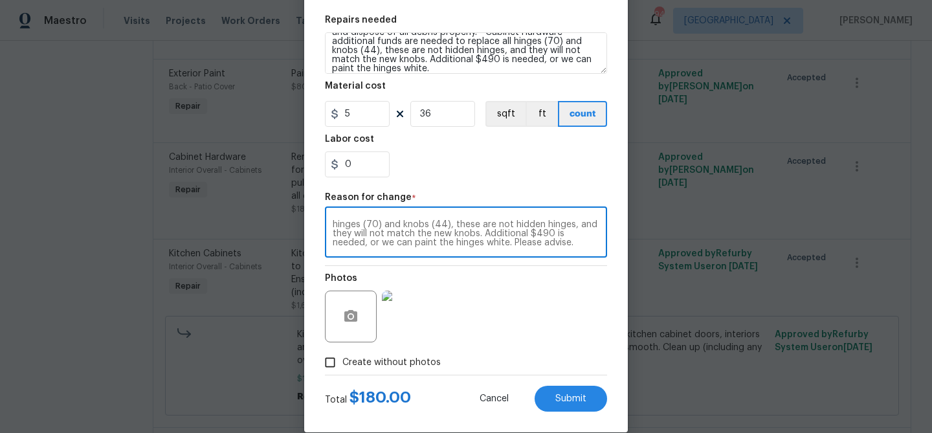
scroll to position [205, 0]
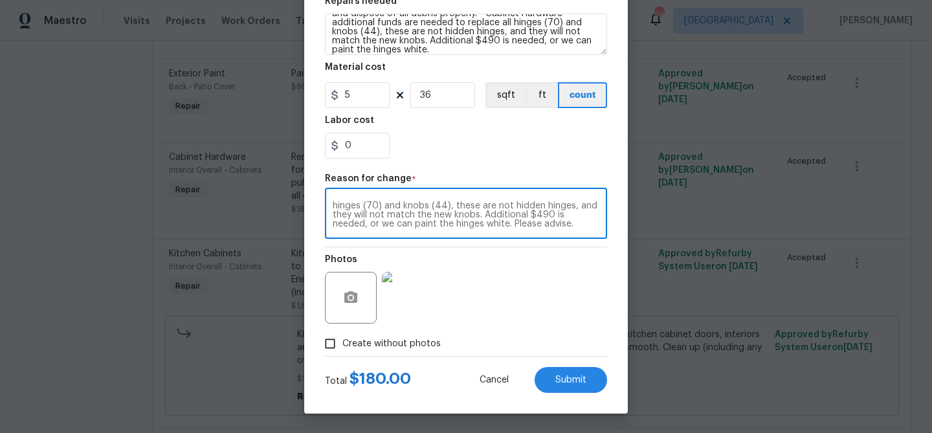
type textarea "Cabinet Hardware- additional funds are needed to replace all hinges (70) and kn…"
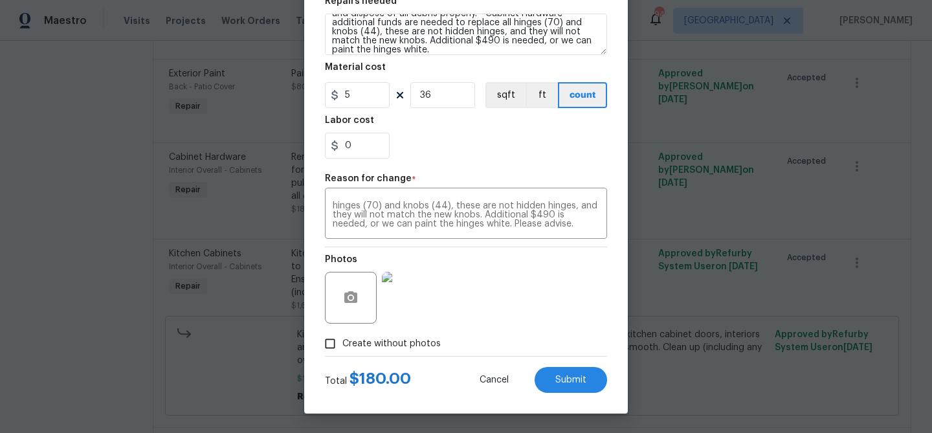
click at [356, 344] on span "Create without photos" at bounding box center [391, 344] width 98 height 14
click at [342, 344] on input "Create without photos" at bounding box center [330, 343] width 25 height 25
click at [332, 342] on input "Create without photos" at bounding box center [330, 343] width 25 height 25
click at [333, 342] on input "Create without photos" at bounding box center [330, 343] width 25 height 25
checkbox input "false"
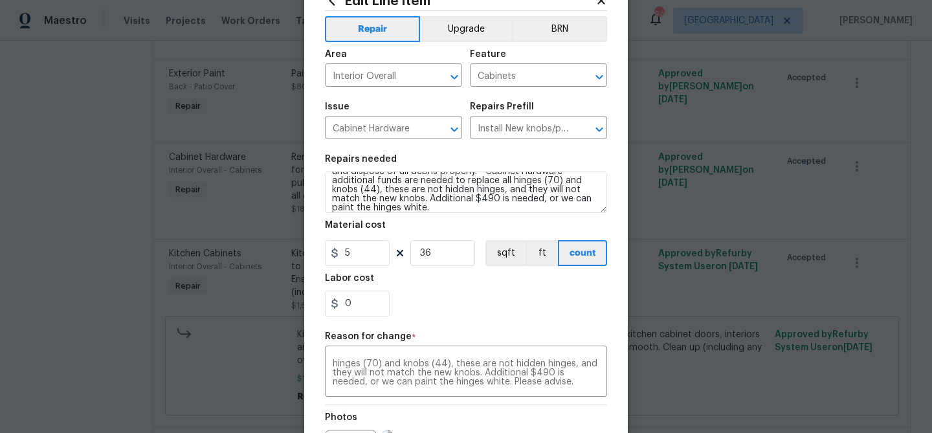
scroll to position [0, 0]
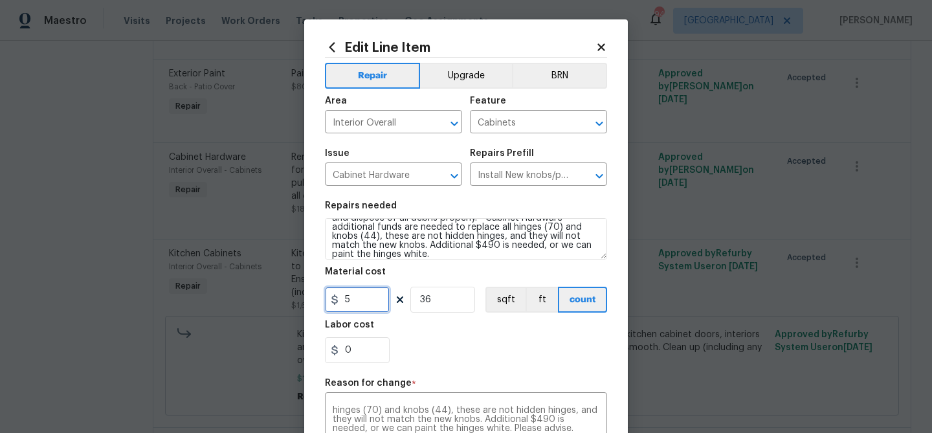
click at [355, 299] on input "5" at bounding box center [357, 300] width 65 height 26
type input "670"
click at [422, 296] on input "36" at bounding box center [442, 300] width 65 height 26
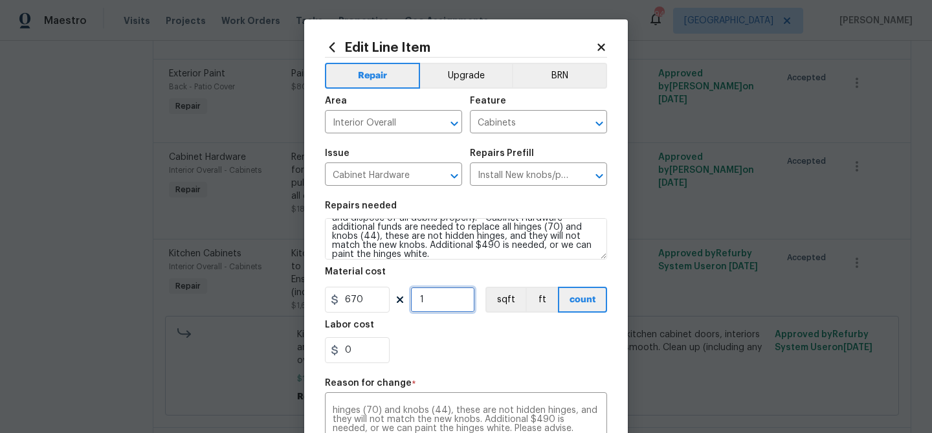
type input "1"
click at [488, 347] on div "0" at bounding box center [466, 350] width 282 height 26
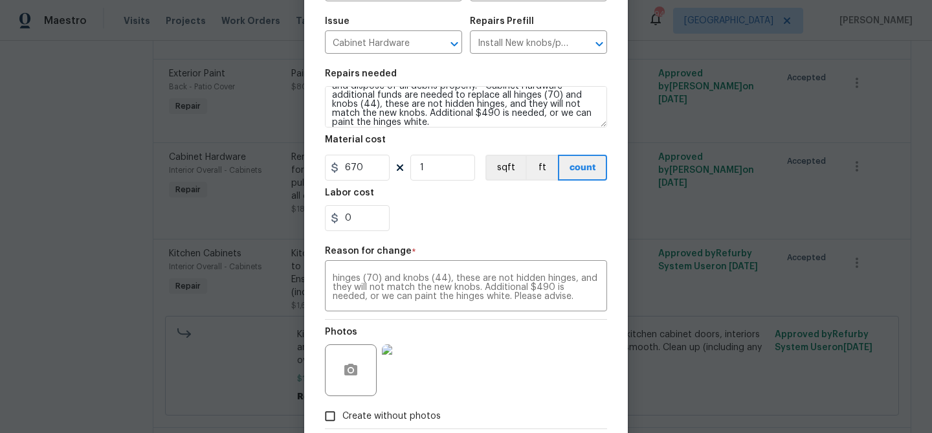
scroll to position [205, 0]
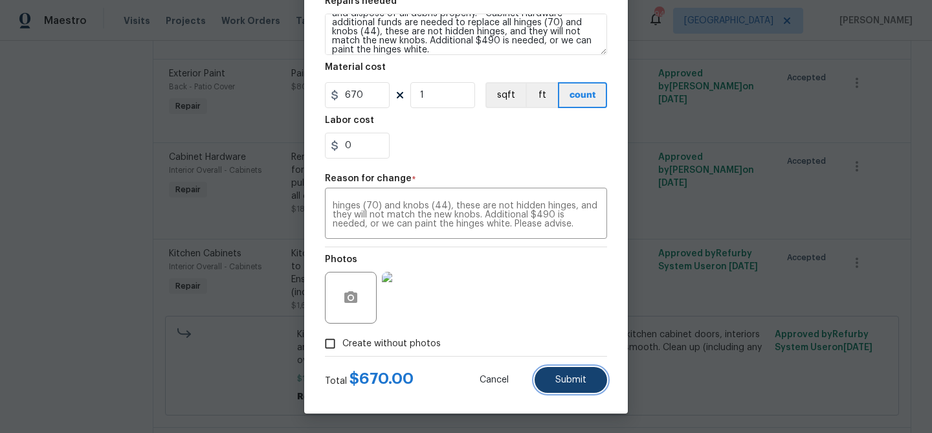
click at [562, 384] on span "Submit" at bounding box center [570, 380] width 31 height 10
type textarea "Remove the existing cabinet pulls/handles if present; prep and drill for new ca…"
type input "36"
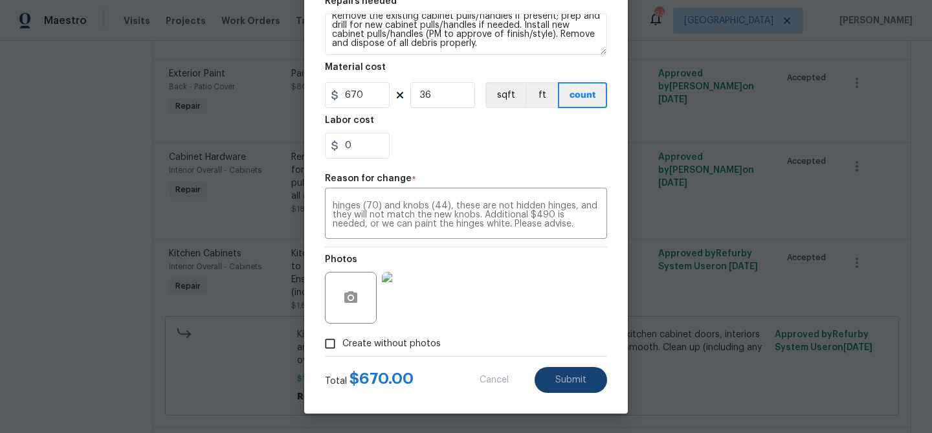
type input "5"
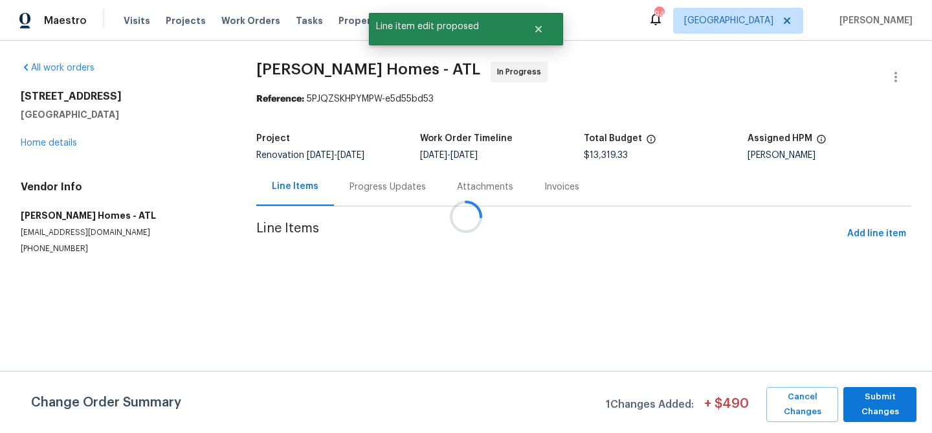
scroll to position [0, 0]
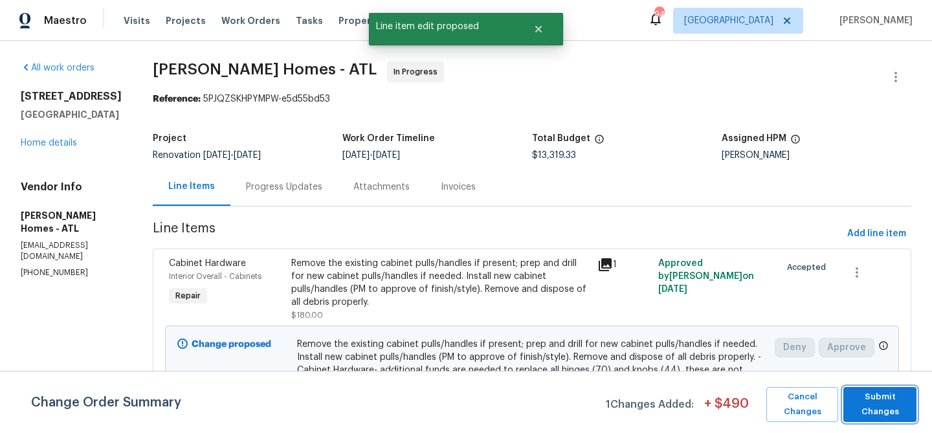
click at [885, 408] on span "Submit Changes" at bounding box center [879, 404] width 60 height 30
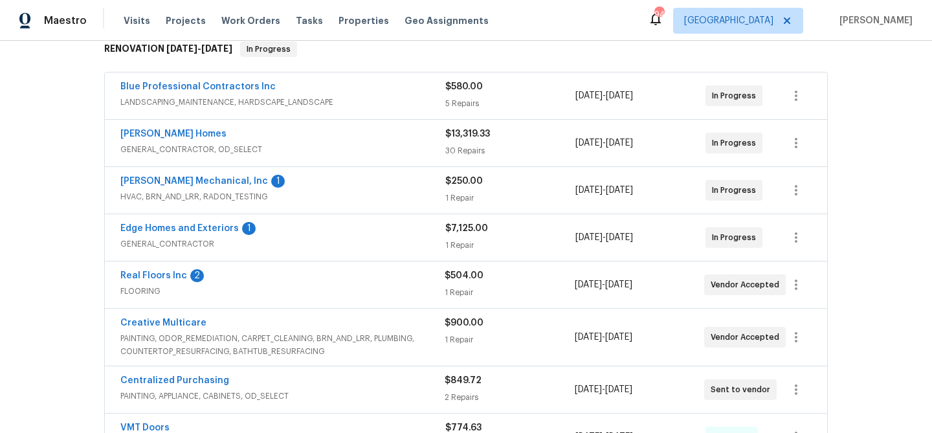
scroll to position [256, 0]
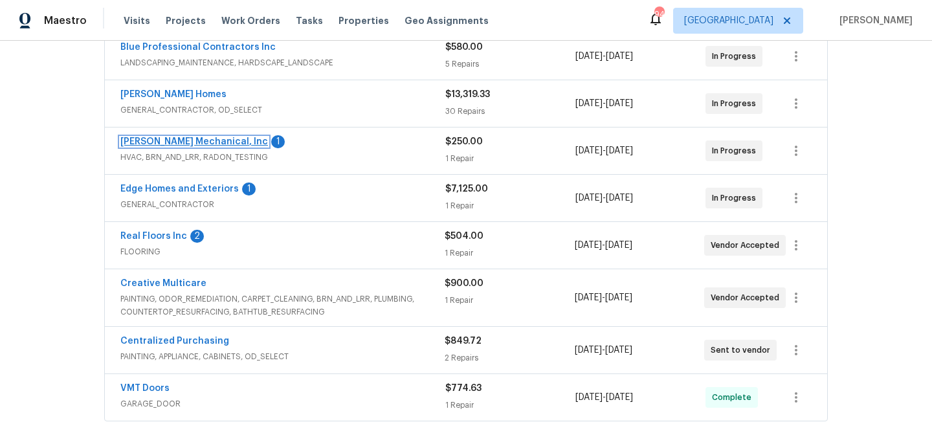
click at [193, 138] on link "[PERSON_NAME] Mechanical, Inc" at bounding box center [193, 141] width 147 height 9
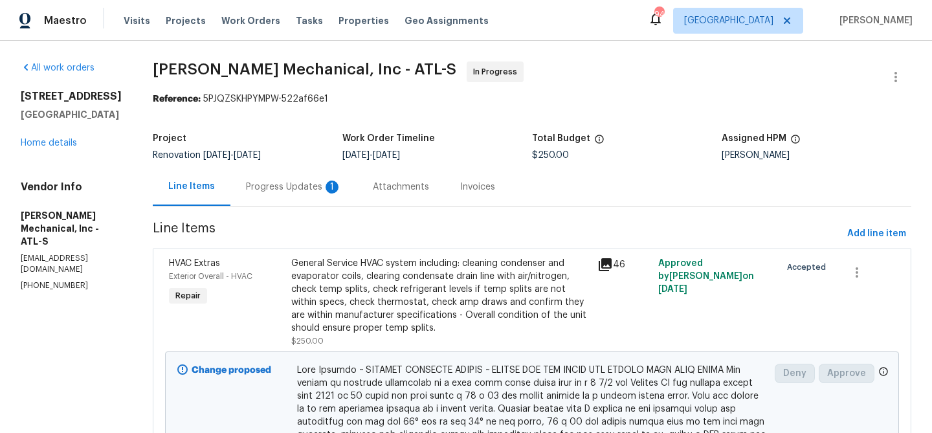
click at [311, 180] on div "Progress Updates 1" at bounding box center [294, 186] width 96 height 13
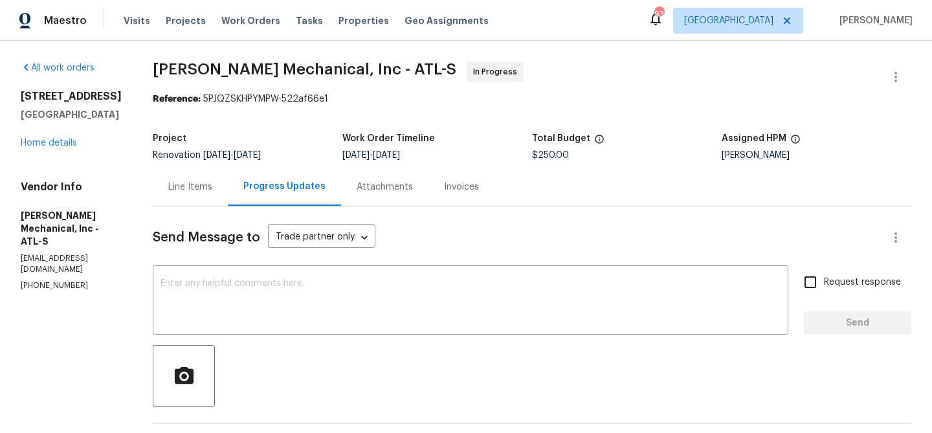
click at [201, 190] on div "Line Items" at bounding box center [190, 186] width 44 height 13
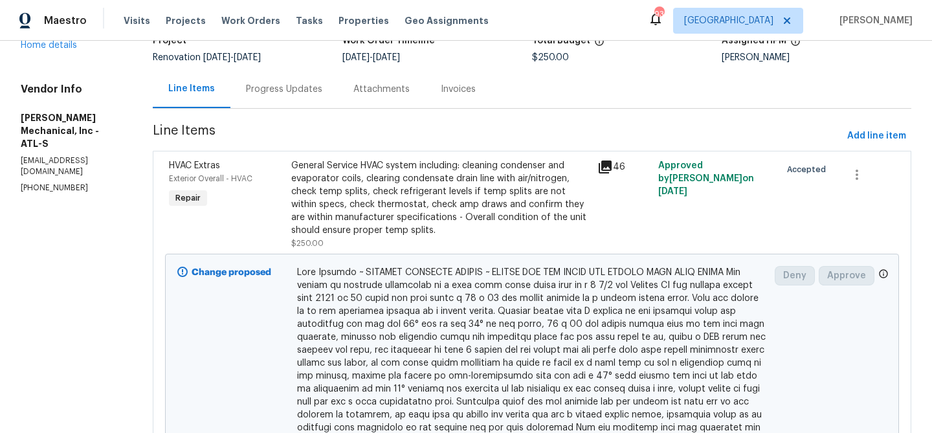
scroll to position [107, 0]
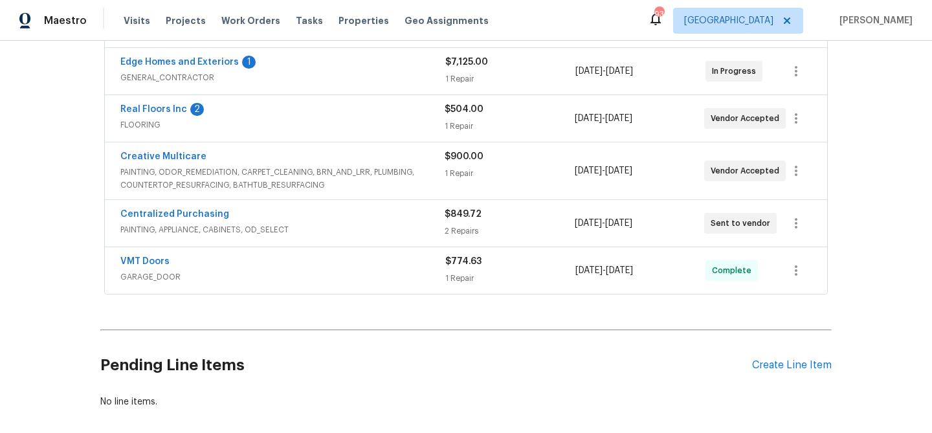
scroll to position [352, 0]
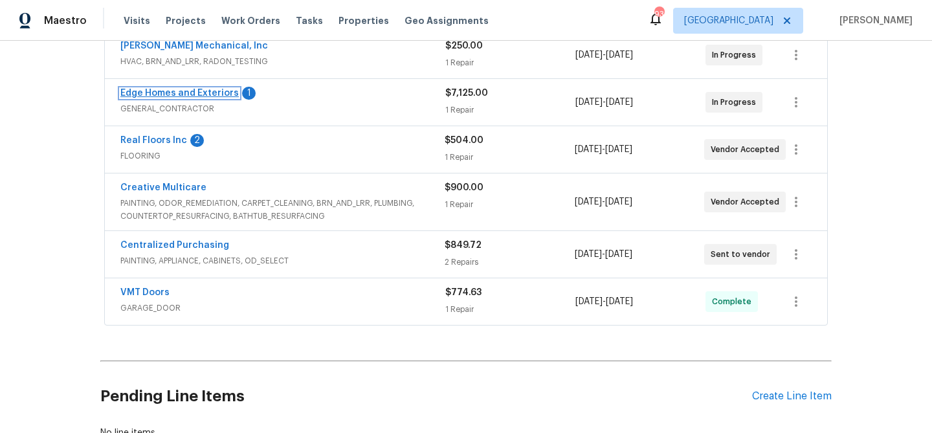
click at [204, 93] on link "Edge Homes and Exteriors" at bounding box center [179, 93] width 118 height 9
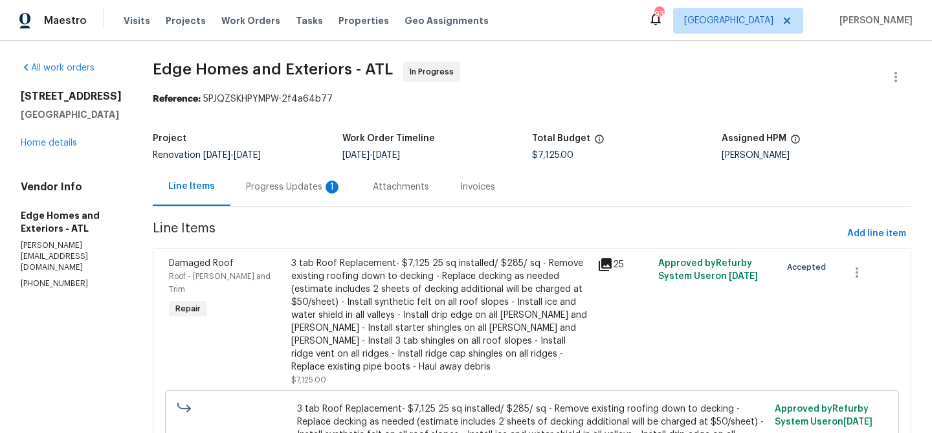
click at [274, 188] on div "Progress Updates 1" at bounding box center [294, 186] width 96 height 13
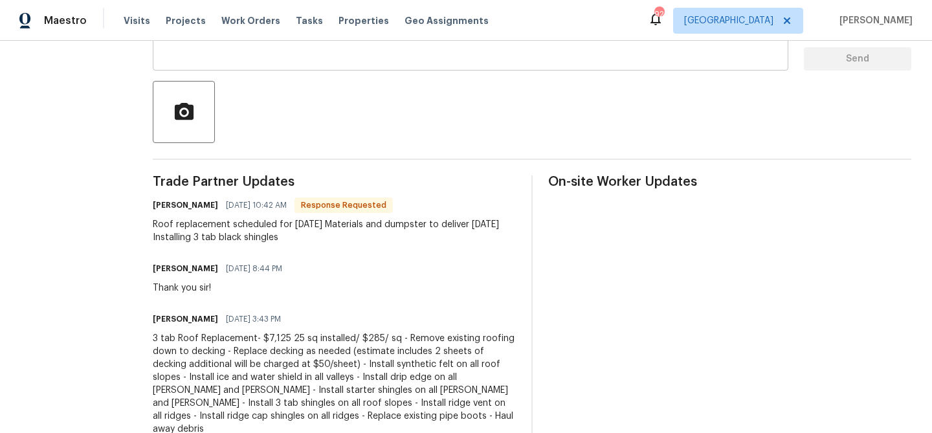
scroll to position [265, 0]
drag, startPoint x: 122, startPoint y: 222, endPoint x: 267, endPoint y: 248, distance: 147.3
click at [267, 248] on div "Trade Partner Updates Cody Clickner 10/08/2025 10:42 AM Response Requested Roof…" at bounding box center [334, 312] width 363 height 276
copy div "Roof replacement scheduled for Thurs 10/16 Materials and dumpster to deliver We…"
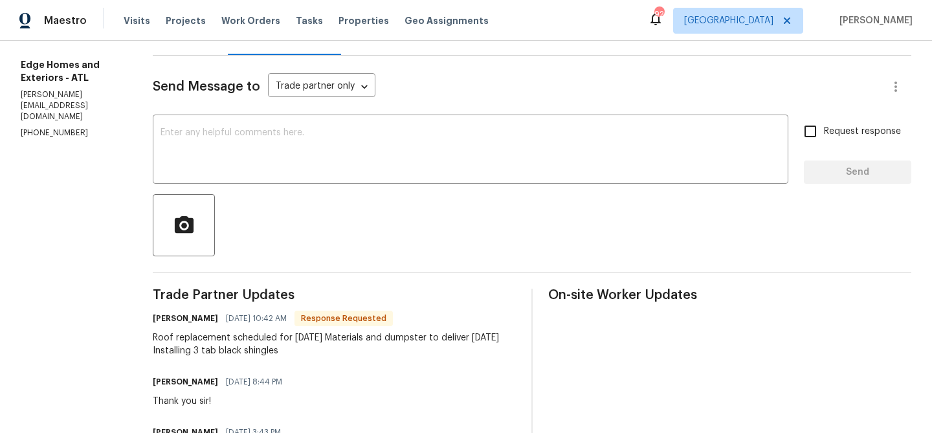
scroll to position [0, 0]
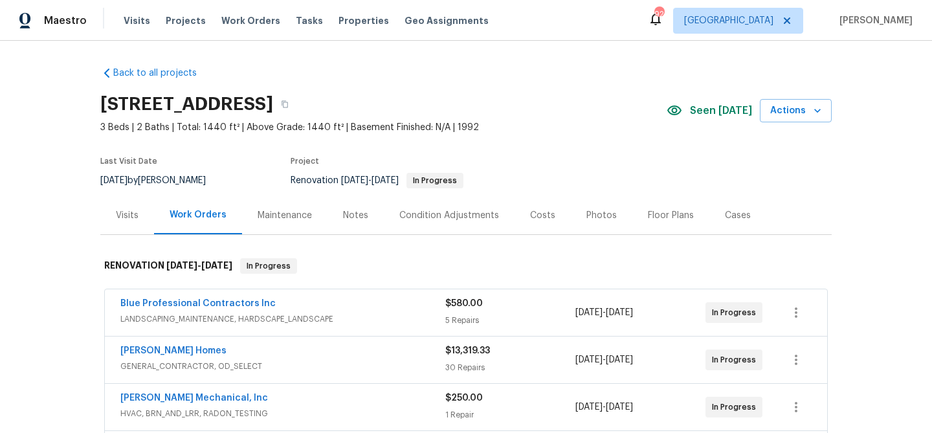
scroll to position [27, 0]
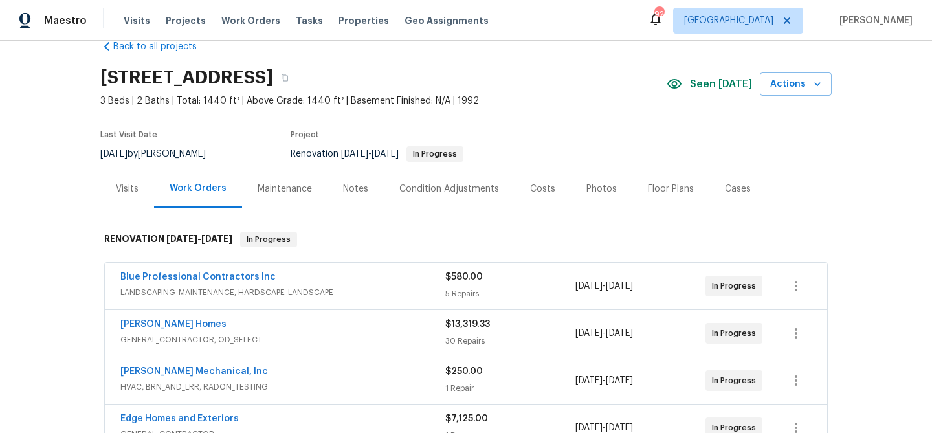
click at [360, 187] on div "Notes" at bounding box center [355, 188] width 25 height 13
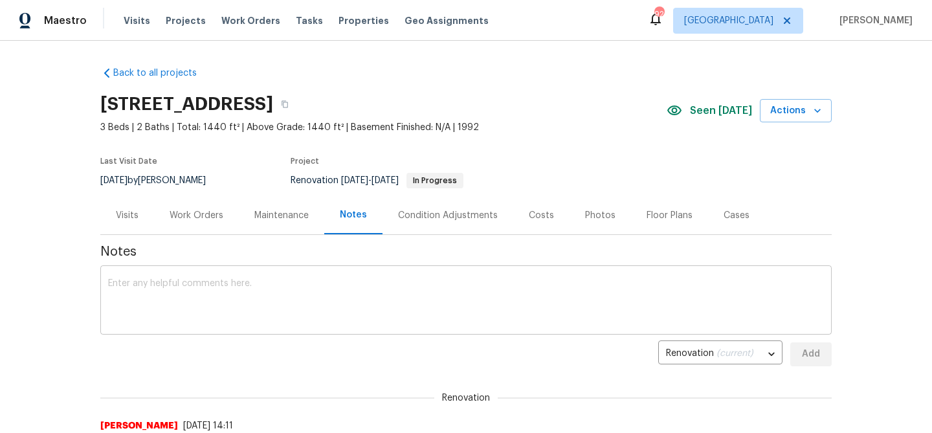
click at [243, 276] on div "x ​" at bounding box center [465, 301] width 731 height 66
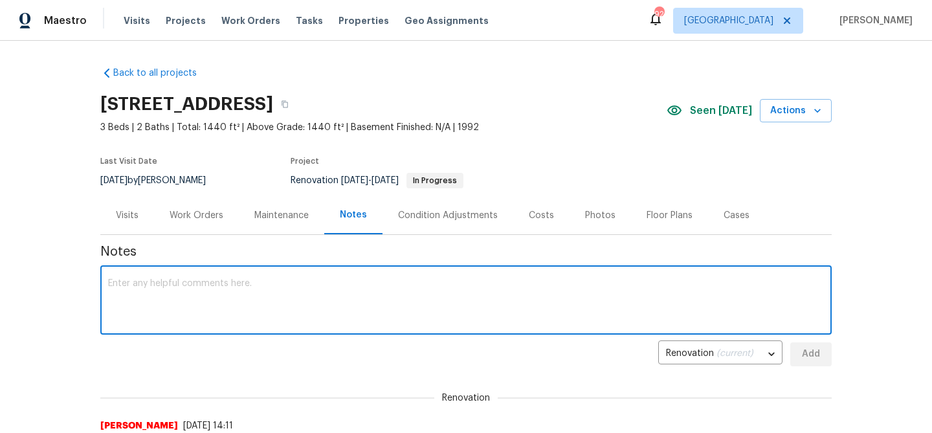
paste textarea "Roof replacement scheduled for Thurs 10/16 Materials and dumpster to deliver We…"
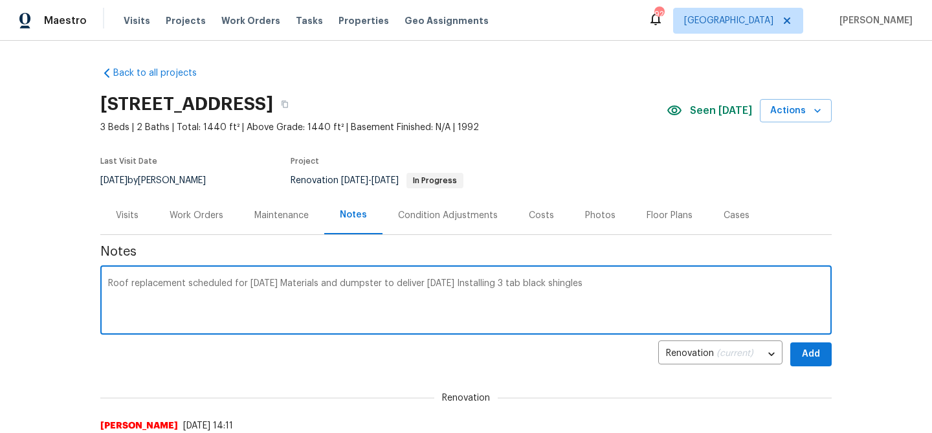
type textarea "Roof replacement scheduled for Thurs 10/16 Materials and dumpster to deliver We…"
click at [810, 353] on span "Add" at bounding box center [810, 354] width 21 height 16
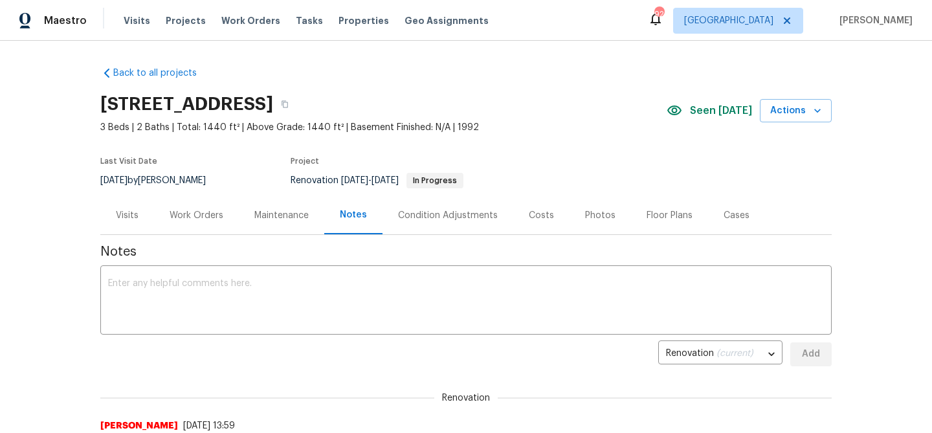
click at [198, 212] on div "Work Orders" at bounding box center [196, 215] width 54 height 13
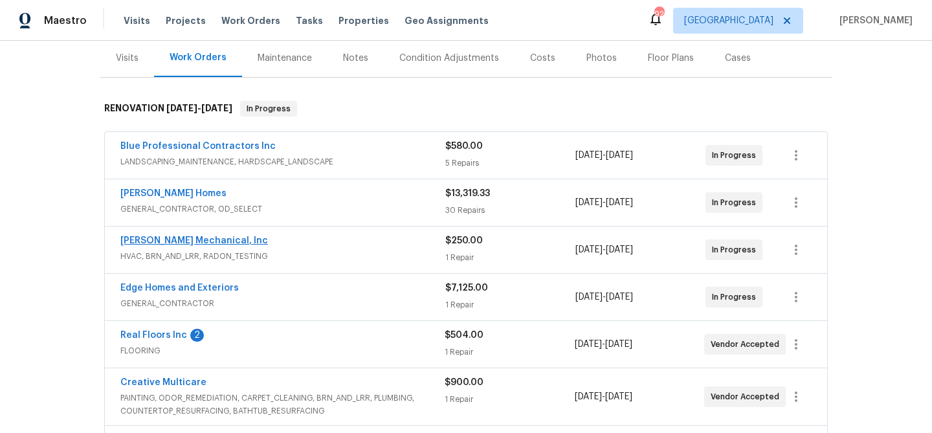
scroll to position [180, 0]
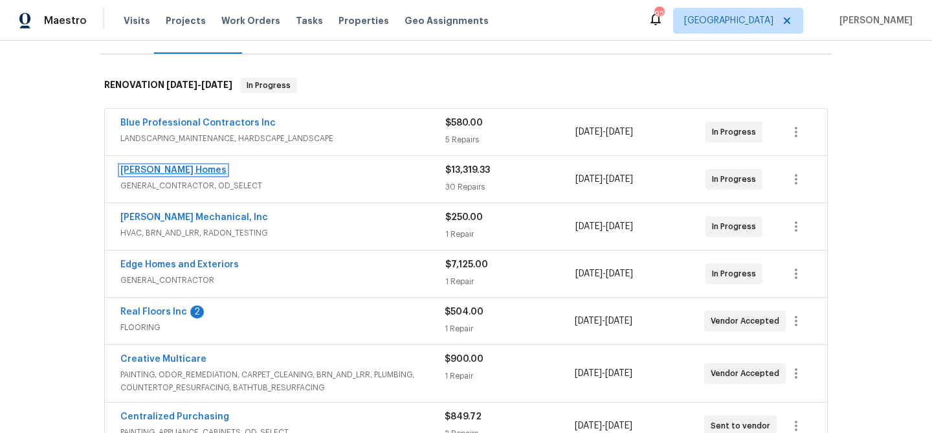
click at [165, 170] on link "[PERSON_NAME] Homes" at bounding box center [173, 170] width 106 height 9
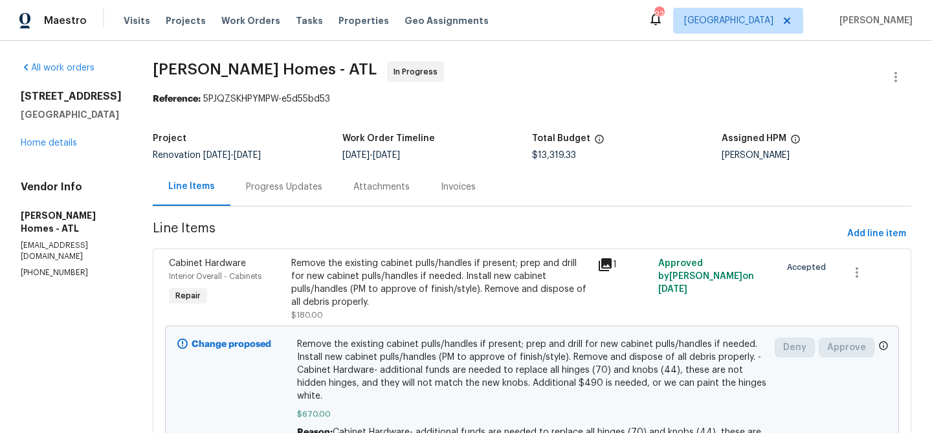
click at [264, 186] on div "Progress Updates" at bounding box center [284, 186] width 76 height 13
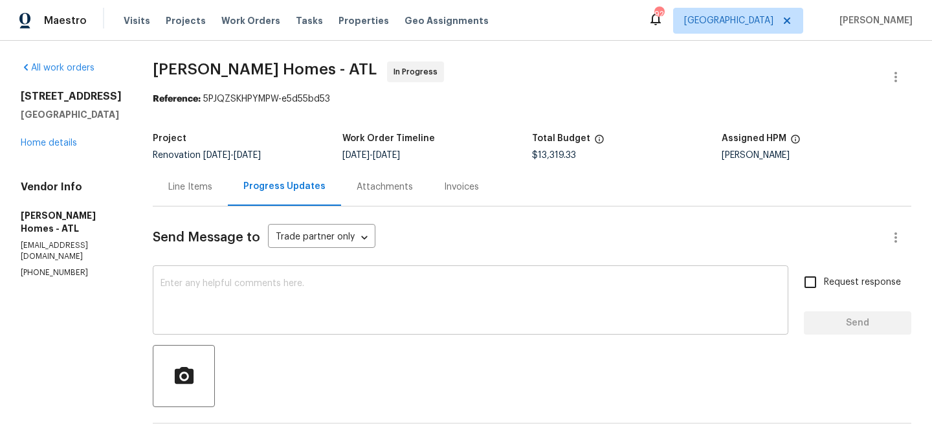
click at [301, 287] on textarea at bounding box center [470, 301] width 620 height 45
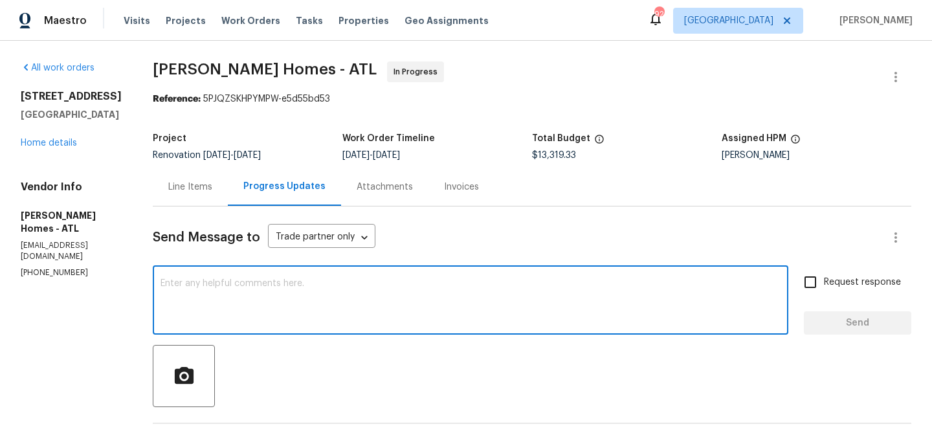
paste textarea "Roof replacement scheduled for Thurs 10/16 Materials and dumpster to deliver We…"
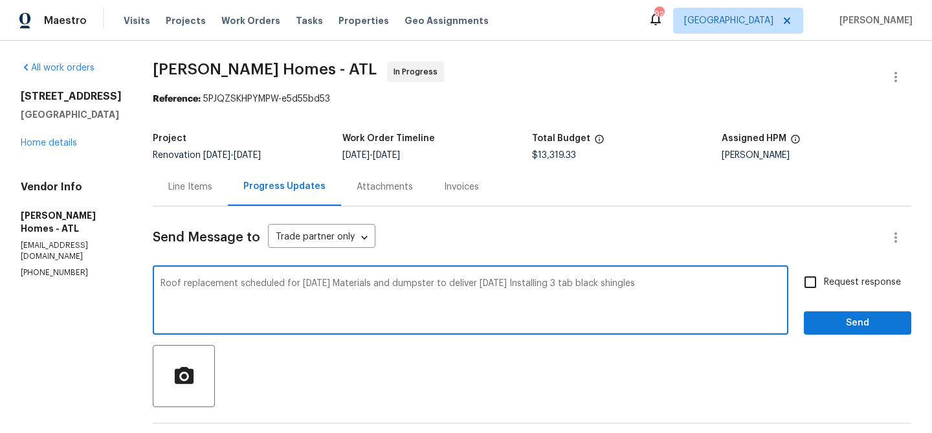
type textarea "Roof replacement scheduled for Thurs 10/16 Materials and dumpster to deliver We…"
click at [886, 320] on span "Send" at bounding box center [857, 323] width 87 height 16
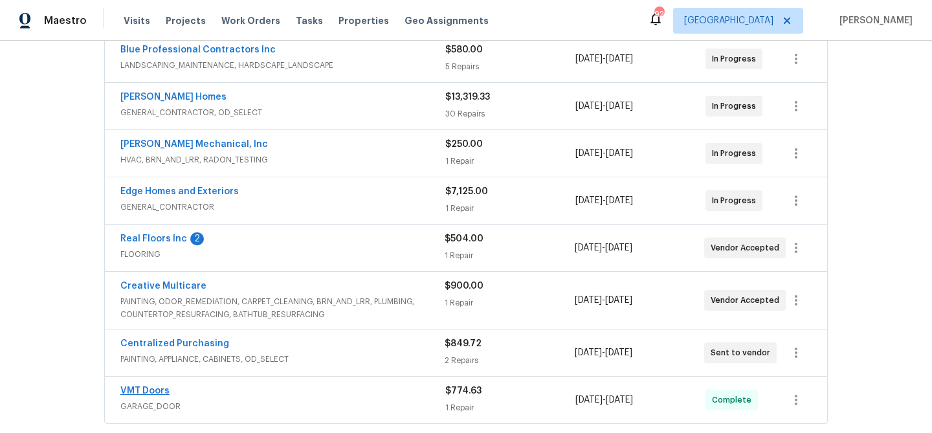
scroll to position [253, 0]
click at [158, 192] on link "Edge Homes and Exteriors" at bounding box center [179, 192] width 118 height 9
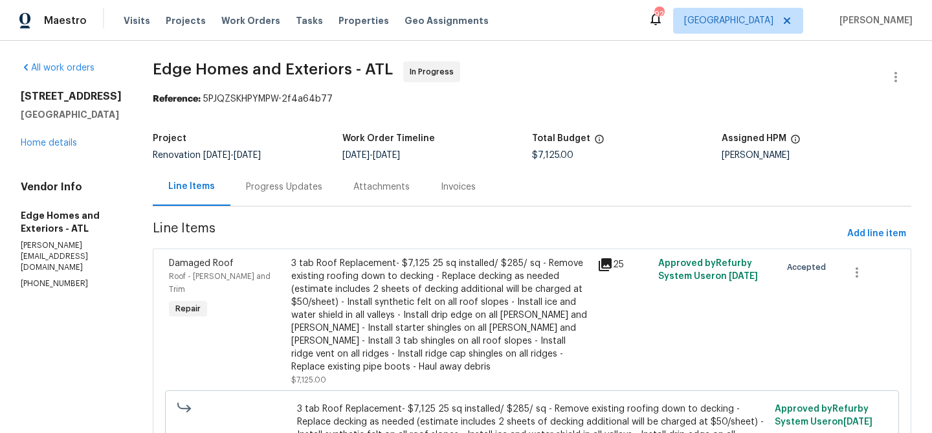
click at [250, 185] on div "Progress Updates" at bounding box center [284, 186] width 76 height 13
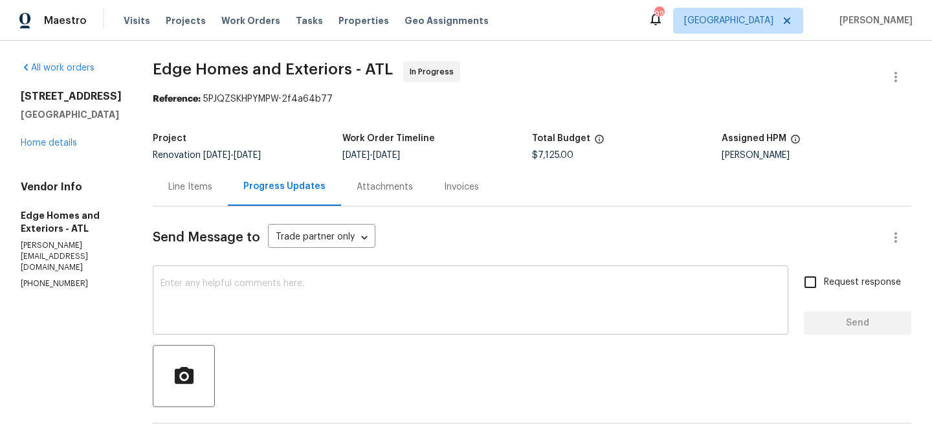
click at [305, 305] on textarea at bounding box center [470, 301] width 620 height 45
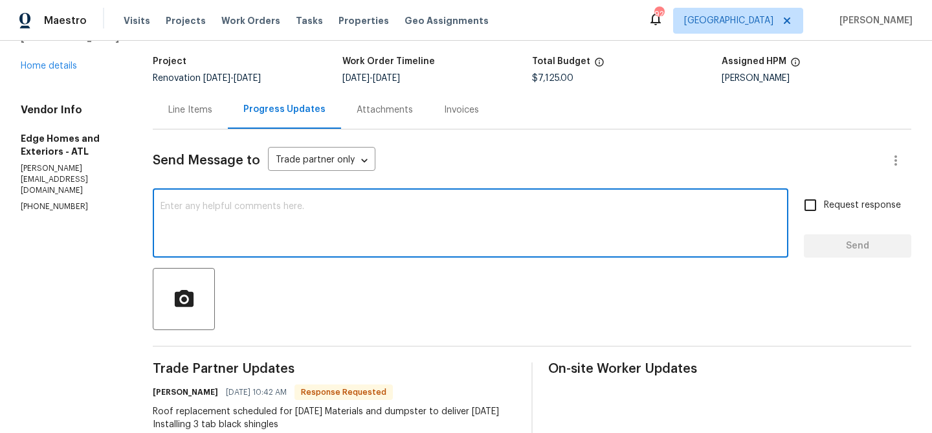
scroll to position [74, 0]
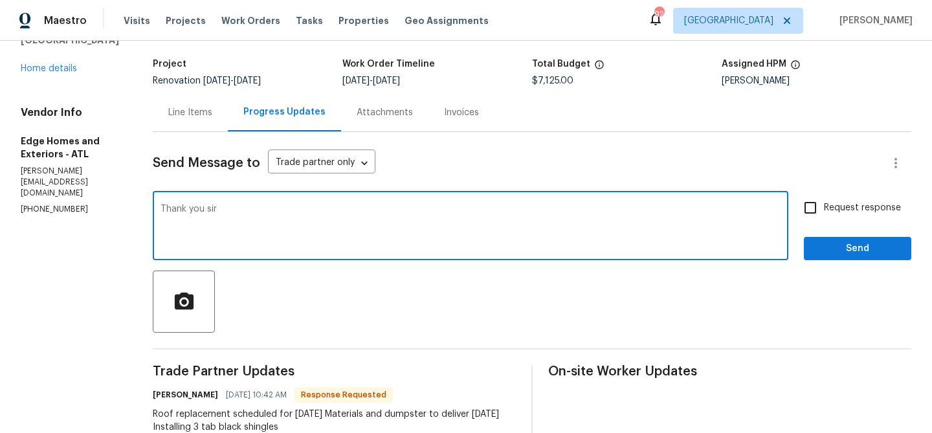
type textarea "Thank you sir"
click at [860, 243] on span "Send" at bounding box center [857, 249] width 87 height 16
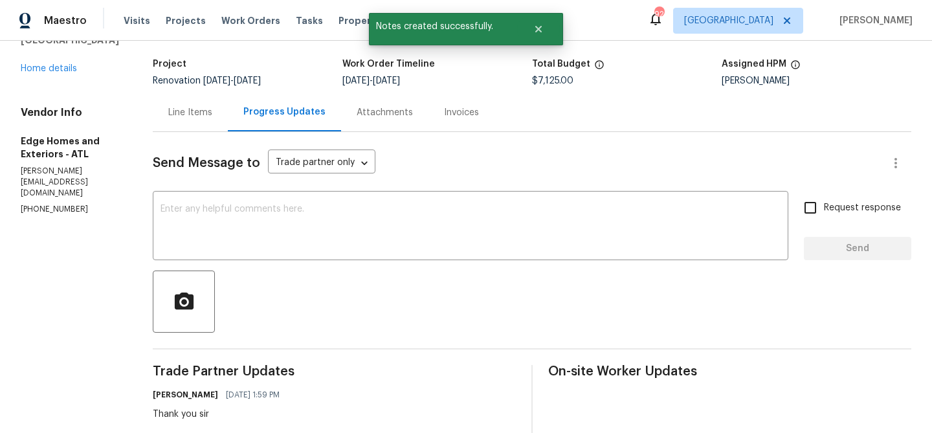
scroll to position [0, 0]
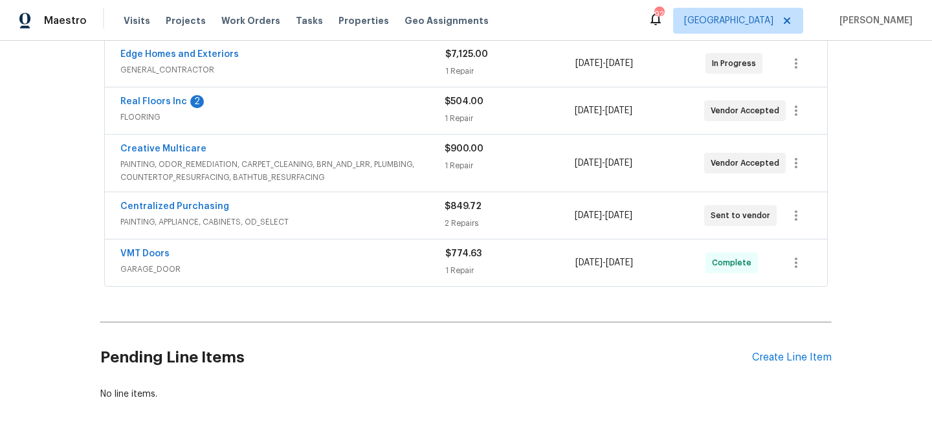
scroll to position [384, 0]
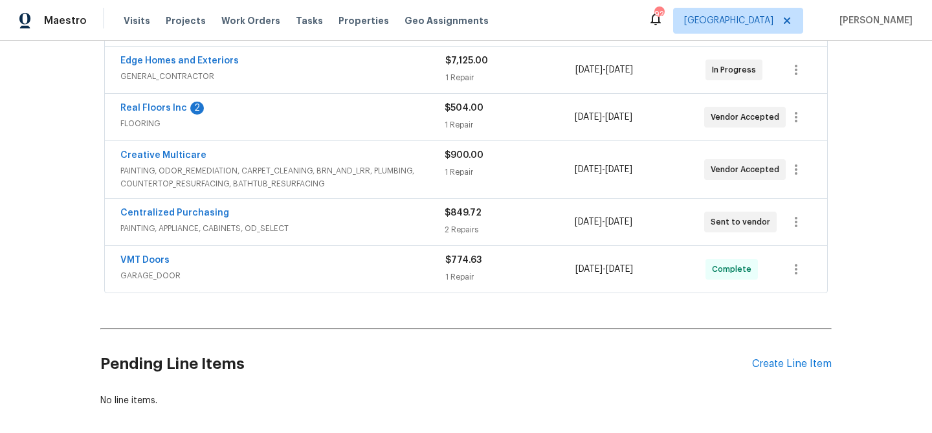
click at [150, 113] on span "Real Floors Inc" at bounding box center [153, 108] width 67 height 13
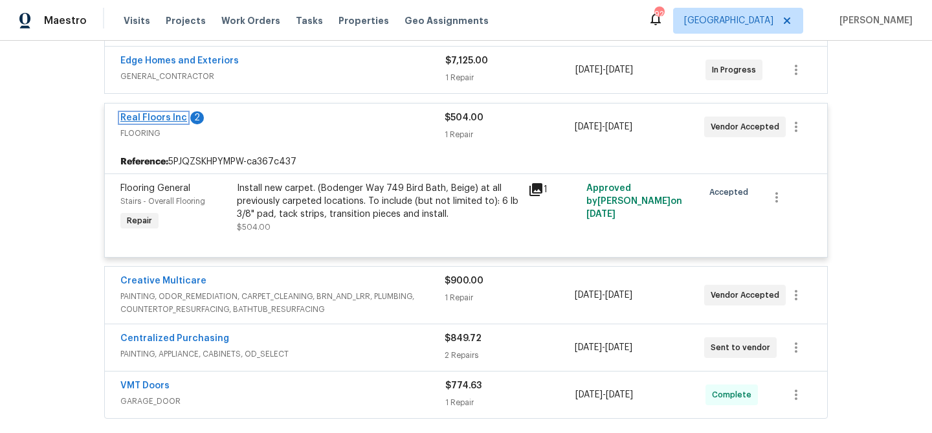
click at [150, 113] on link "Real Floors Inc" at bounding box center [153, 117] width 67 height 9
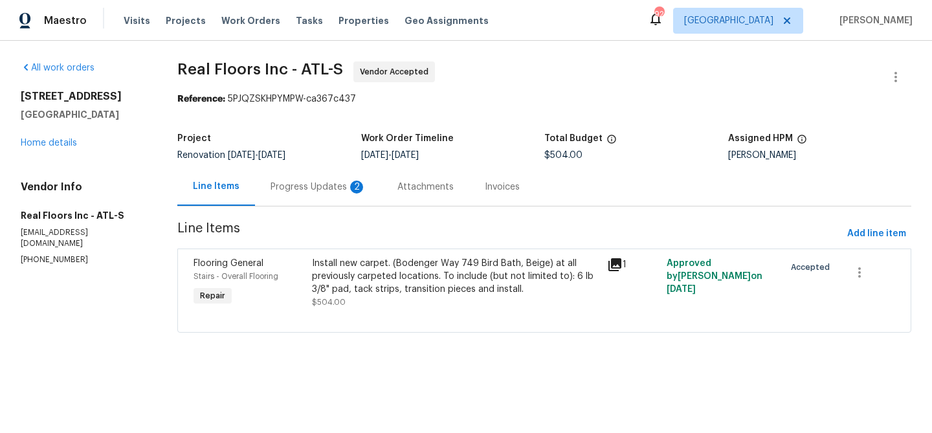
click at [314, 185] on div "Progress Updates 2" at bounding box center [318, 186] width 96 height 13
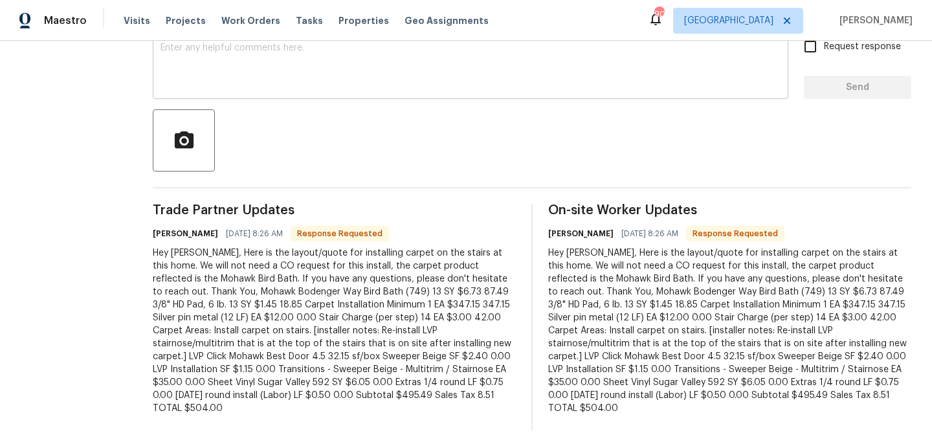
scroll to position [241, 0]
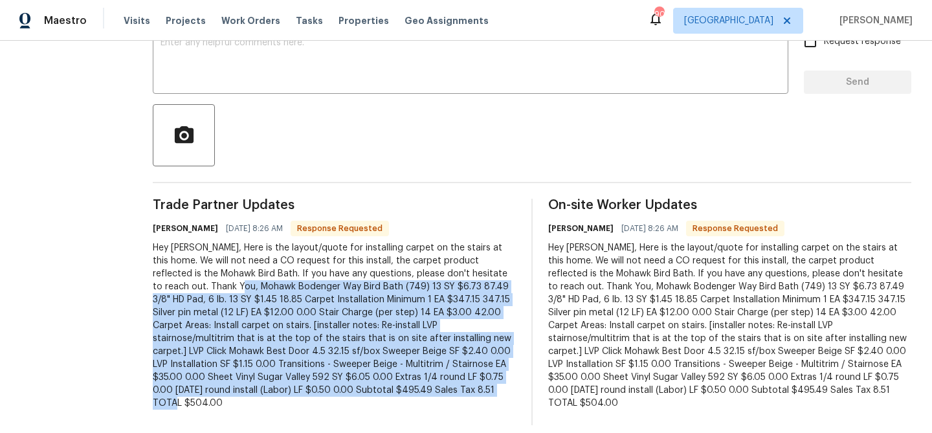
drag, startPoint x: 203, startPoint y: 286, endPoint x: 452, endPoint y: 391, distance: 269.9
click at [452, 391] on div "Hey [PERSON_NAME], Here is the layout/quote for installing carpet on the stairs…" at bounding box center [334, 325] width 363 height 168
copy div "Mohawk Bodenger Way Bird Bath (749) 13 SY $6.73 87.49 3/8" HD Pad, 6 lb. 13 SY …"
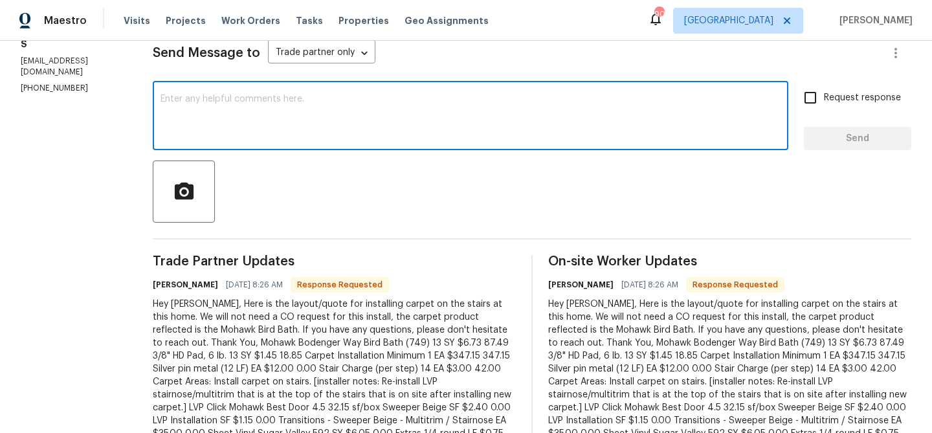
click at [394, 123] on textarea at bounding box center [470, 116] width 620 height 45
type textarea "Thank you! Updating now."
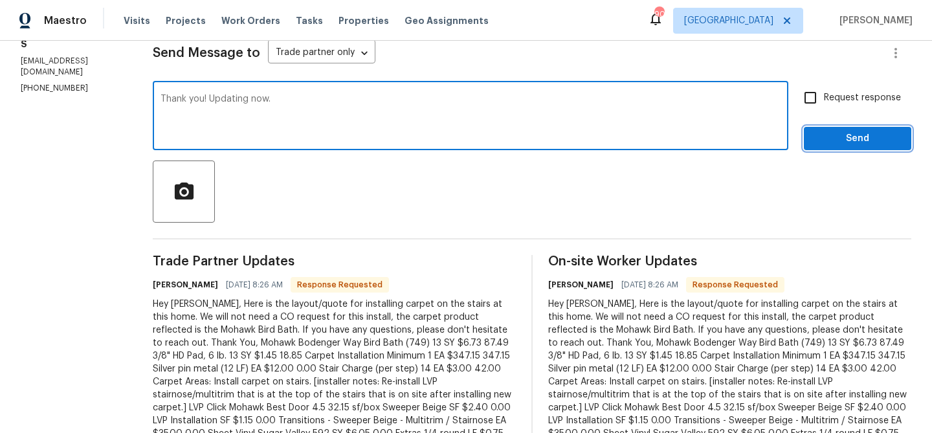
click at [853, 140] on span "Send" at bounding box center [857, 139] width 87 height 16
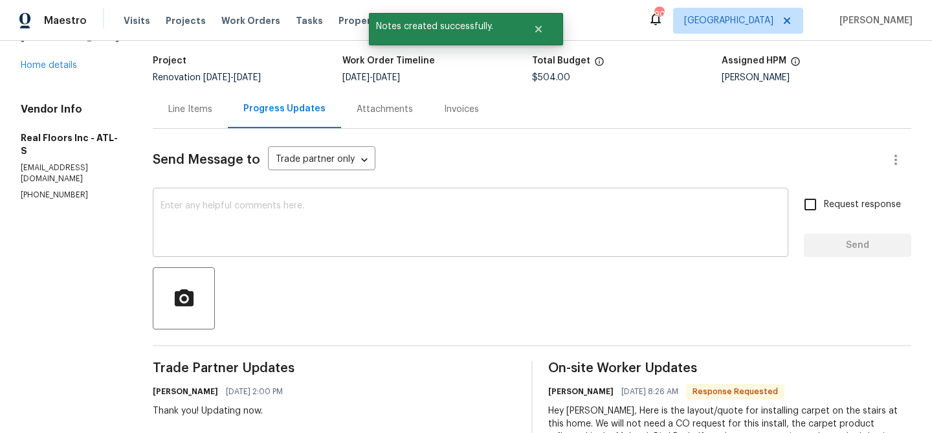
scroll to position [0, 0]
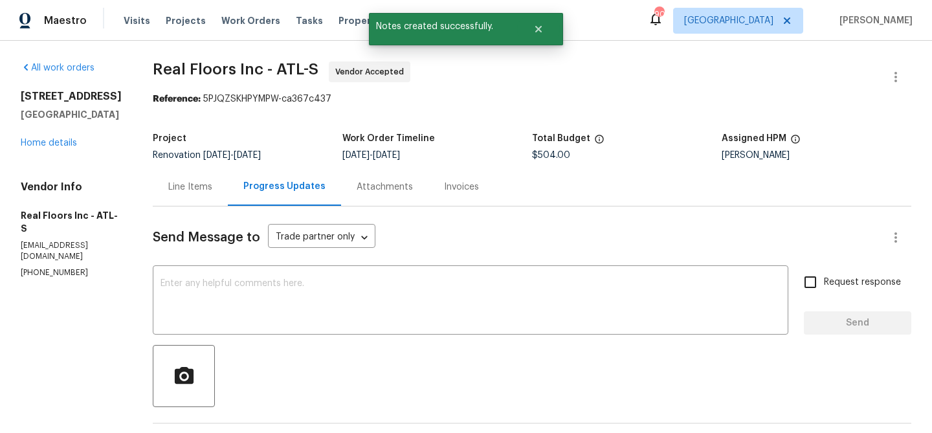
click at [189, 184] on div "Line Items" at bounding box center [190, 186] width 44 height 13
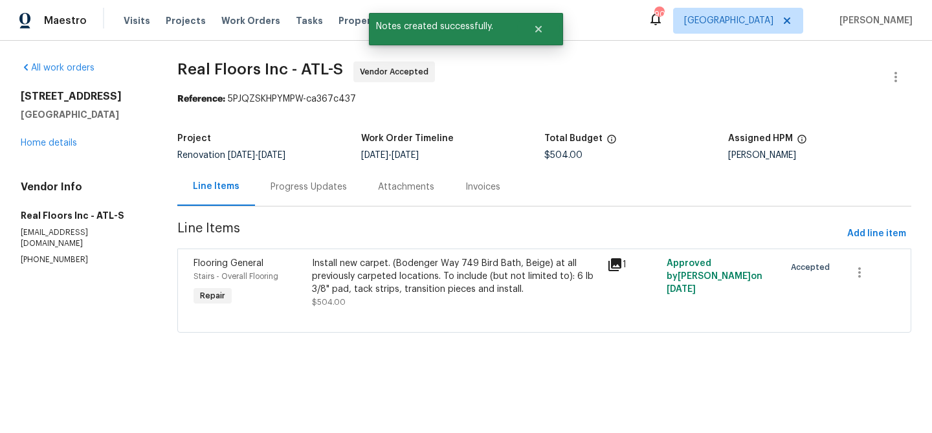
click at [295, 267] on div "Flooring General" at bounding box center [248, 263] width 111 height 13
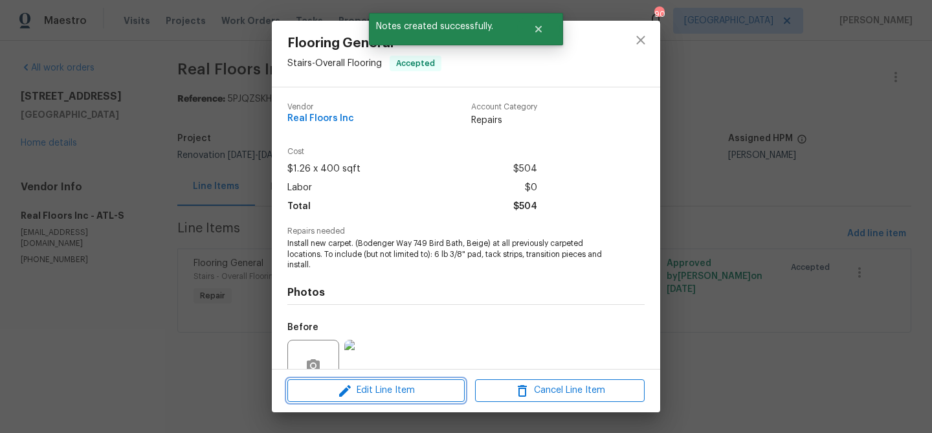
click at [359, 388] on span "Edit Line Item" at bounding box center [375, 390] width 169 height 16
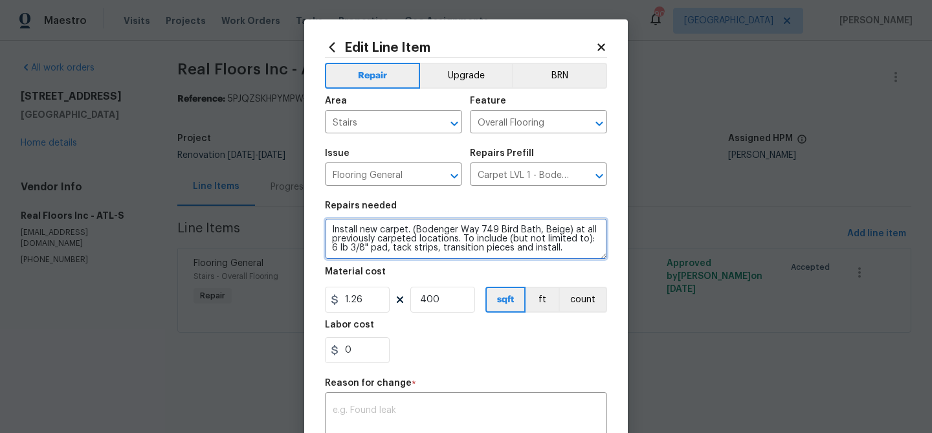
click at [393, 233] on textarea "Install new carpet. (Bodenger Way 749 Bird Bath, Beige) at all previously carpe…" at bounding box center [466, 238] width 282 height 41
paste textarea "Mohawk Bodenger Way Bird Bath (749) 13 SY $6.73 87.49 3/8" HD Pad, 6 lb. 13 SY …"
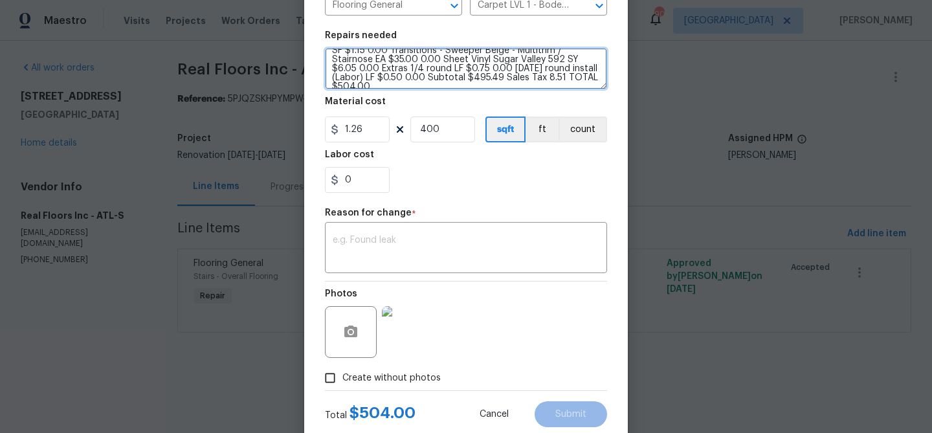
scroll to position [205, 0]
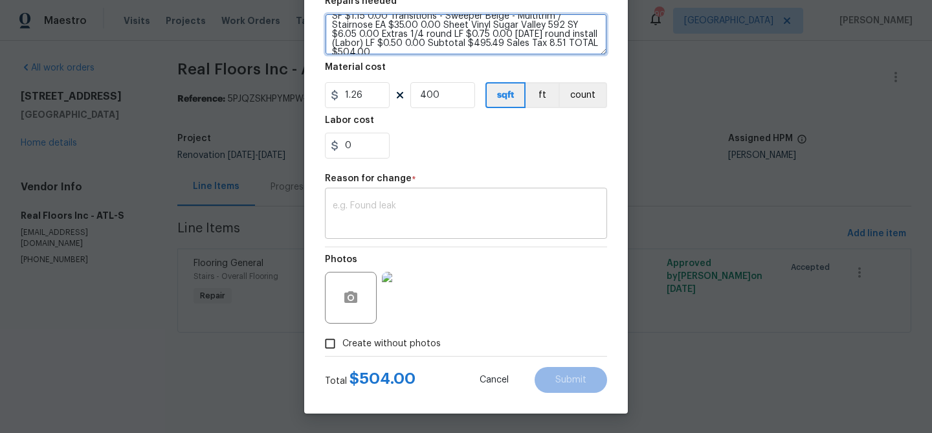
type textarea "Mohawk Bodenger Way Bird Bath (749) 13 SY $6.73 87.49 3/8" HD Pad, 6 lb. 13 SY …"
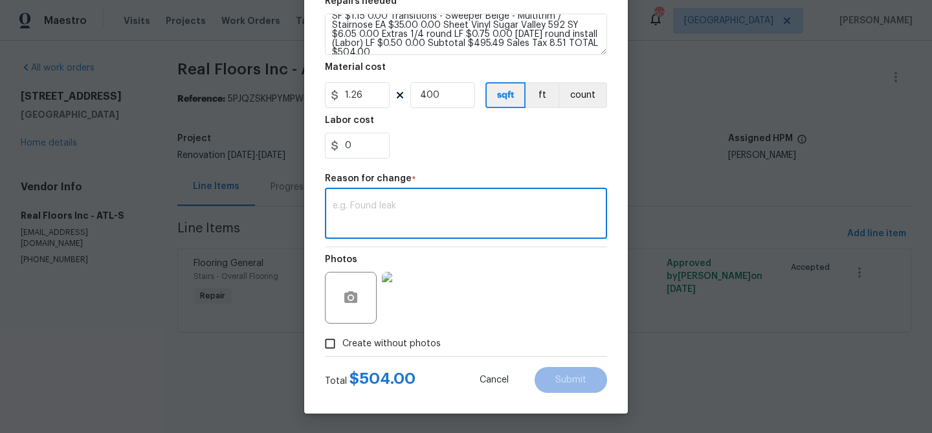
click at [382, 202] on textarea at bounding box center [466, 214] width 267 height 27
paste textarea "Mohawk Bodenger Way Bird Bath (749) 13 SY $6.73 87.49 3/8" HD Pad, 6 lb. 13 SY …"
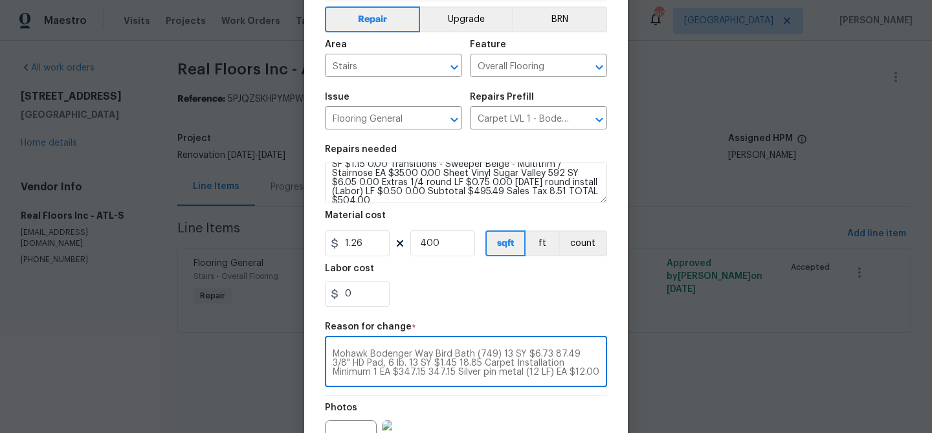
scroll to position [0, 0]
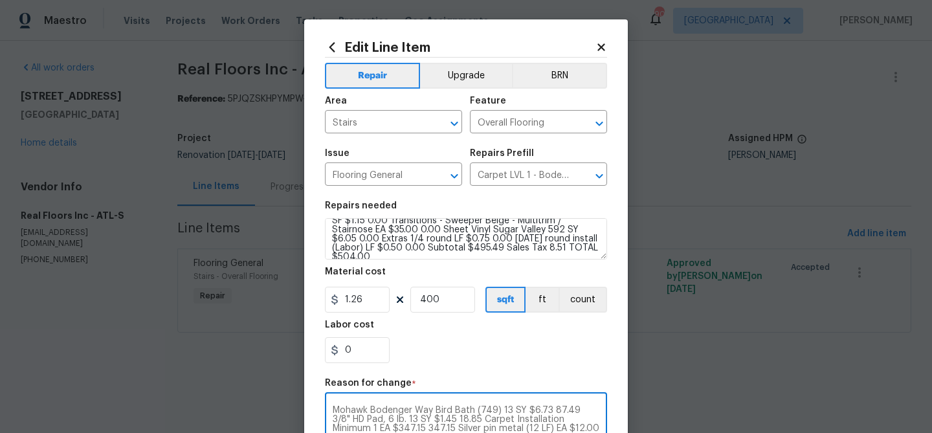
type textarea "Mohawk Bodenger Way Bird Bath (749) 13 SY $6.73 87.49 3/8" HD Pad, 6 lb. 13 SY …"
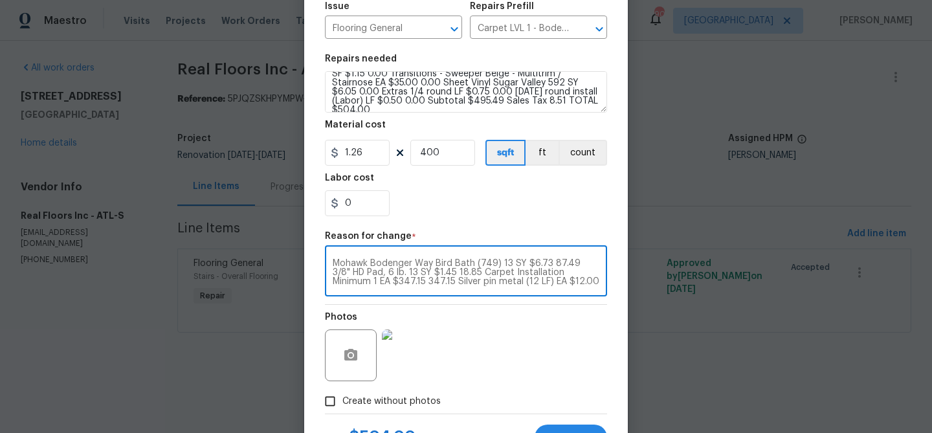
scroll to position [145, 0]
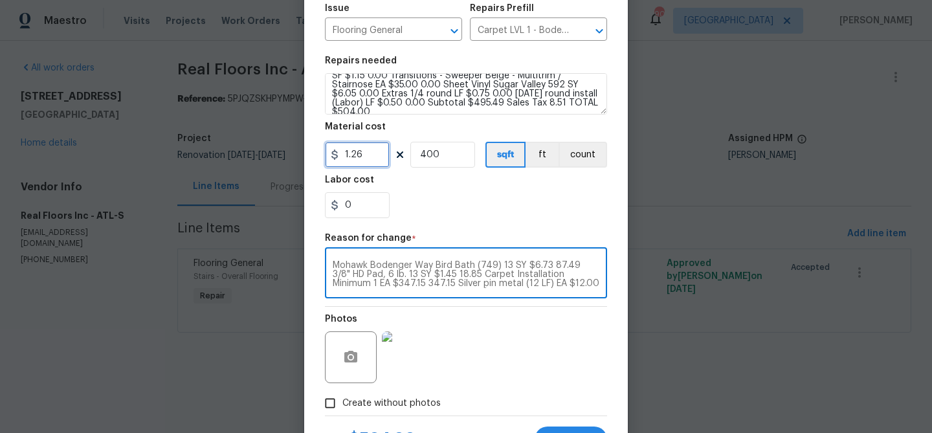
click at [355, 157] on input "1.26" at bounding box center [357, 155] width 65 height 26
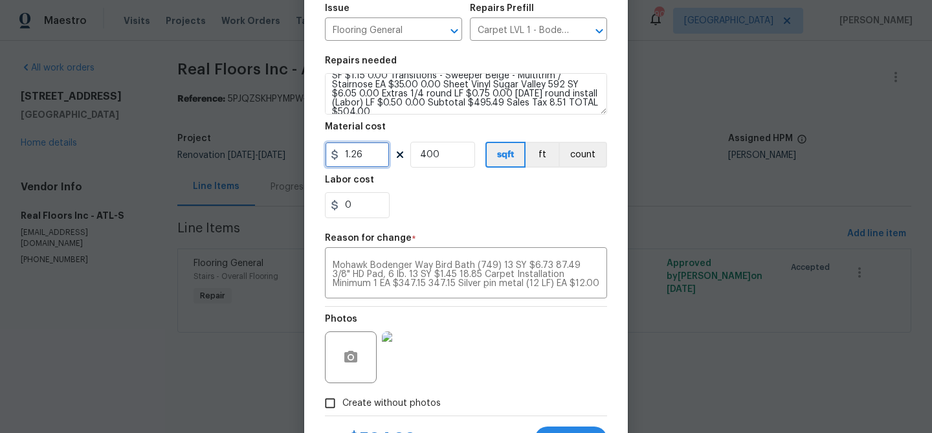
click at [355, 157] on input "1.26" at bounding box center [357, 155] width 65 height 26
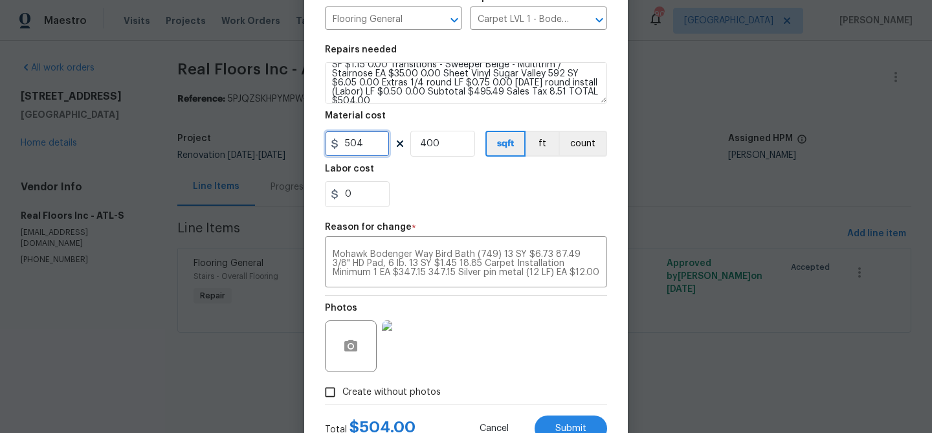
type input "504"
click at [437, 146] on input "400" at bounding box center [442, 144] width 65 height 26
type input "1"
click at [496, 305] on div "Photos" at bounding box center [466, 338] width 282 height 84
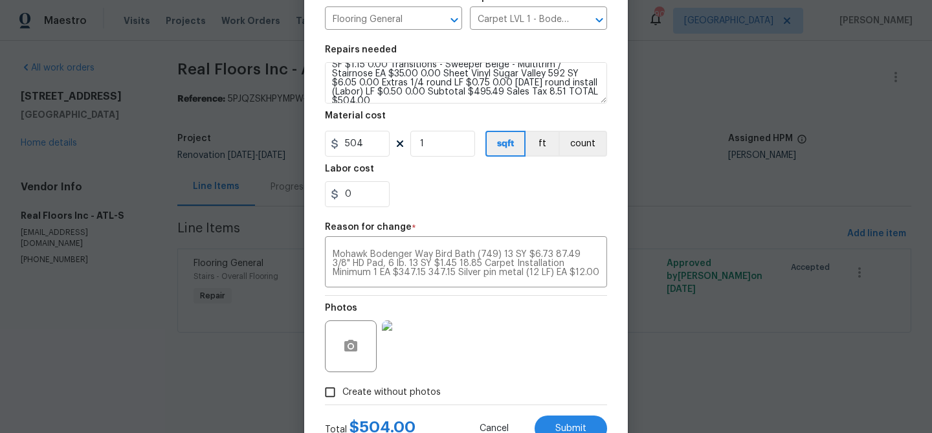
scroll to position [205, 0]
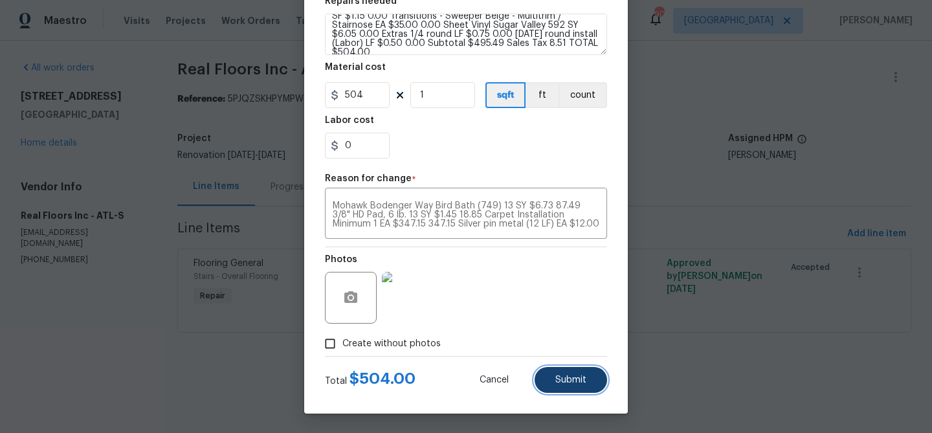
click at [584, 377] on span "Submit" at bounding box center [570, 380] width 31 height 10
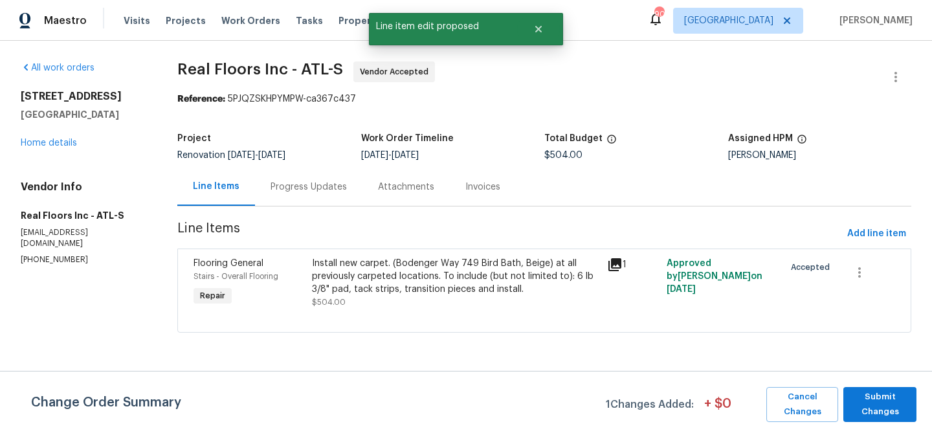
scroll to position [0, 0]
click at [879, 401] on span "Submit Changes" at bounding box center [879, 404] width 60 height 30
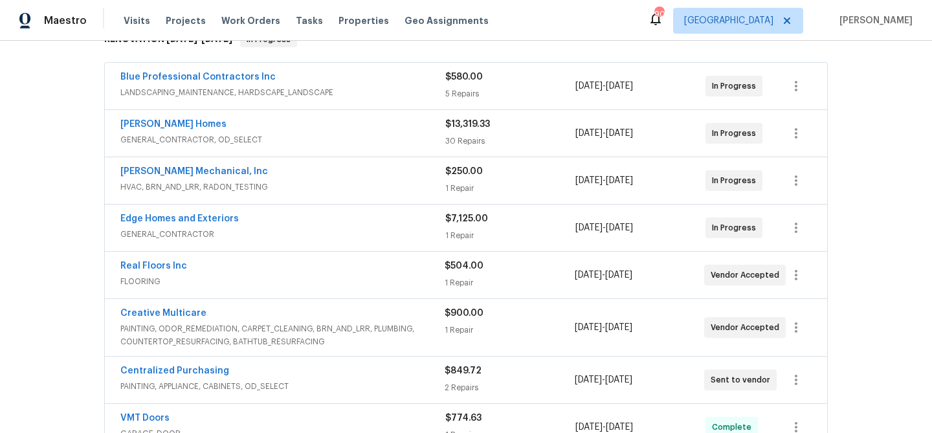
scroll to position [213, 0]
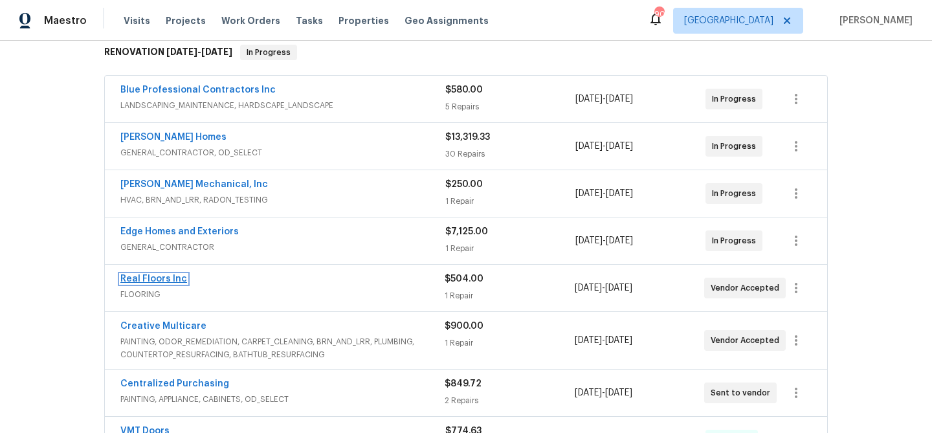
click at [154, 279] on link "Real Floors Inc" at bounding box center [153, 278] width 67 height 9
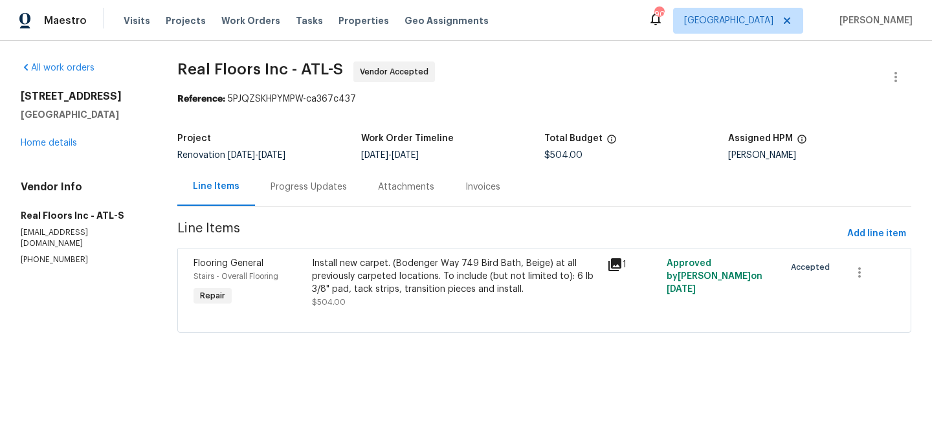
click at [320, 257] on div "Install new carpet. (Bodenger Way 749 Bird Bath, Beige) at all previously carpe…" at bounding box center [456, 276] width 288 height 39
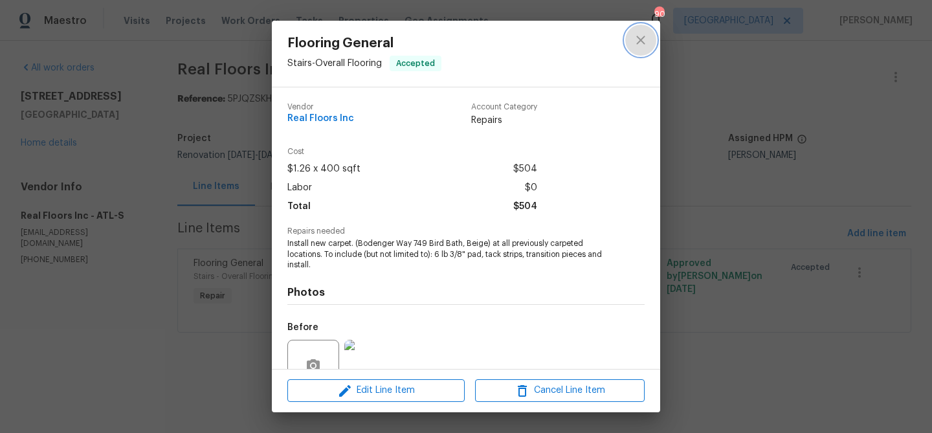
click at [636, 47] on icon "close" at bounding box center [641, 40] width 16 height 16
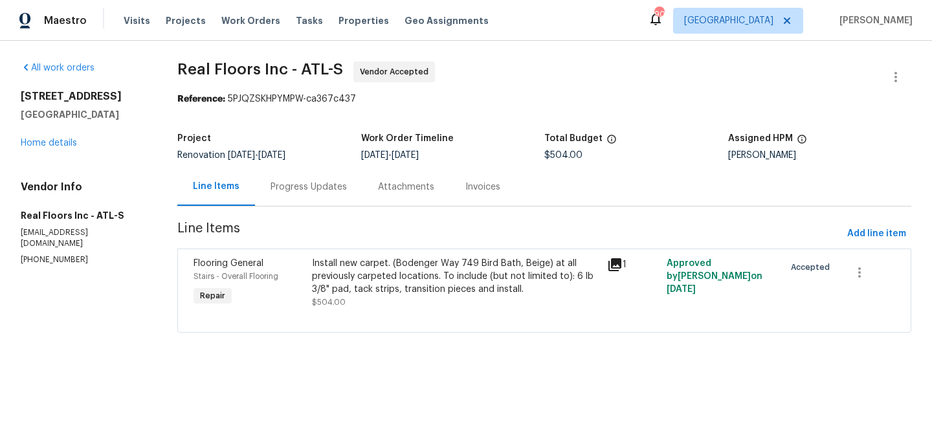
click at [317, 186] on div "Progress Updates" at bounding box center [308, 186] width 76 height 13
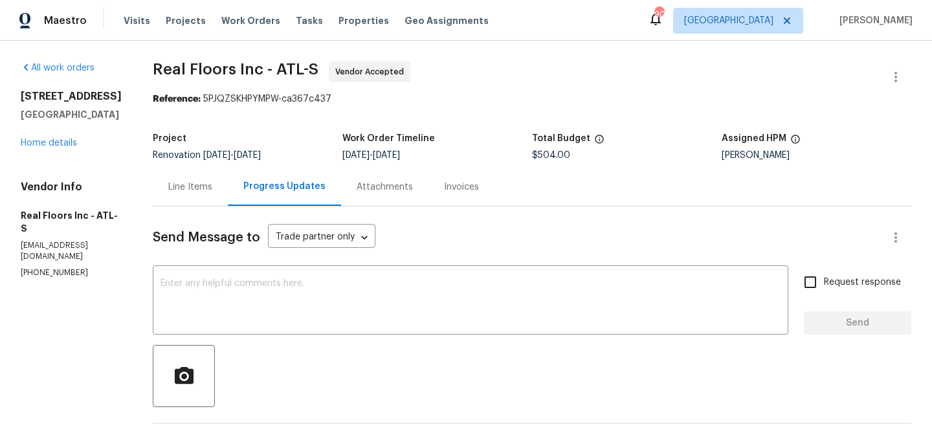
click at [193, 183] on div "Line Items" at bounding box center [190, 186] width 44 height 13
